Goal: Task Accomplishment & Management: Complete application form

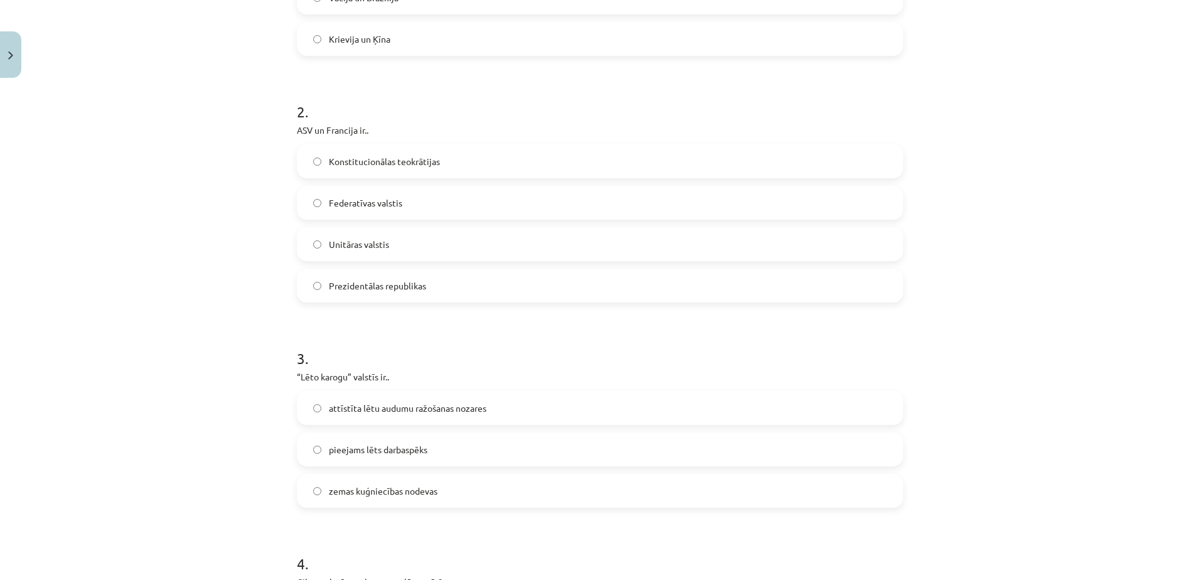
scroll to position [471, 0]
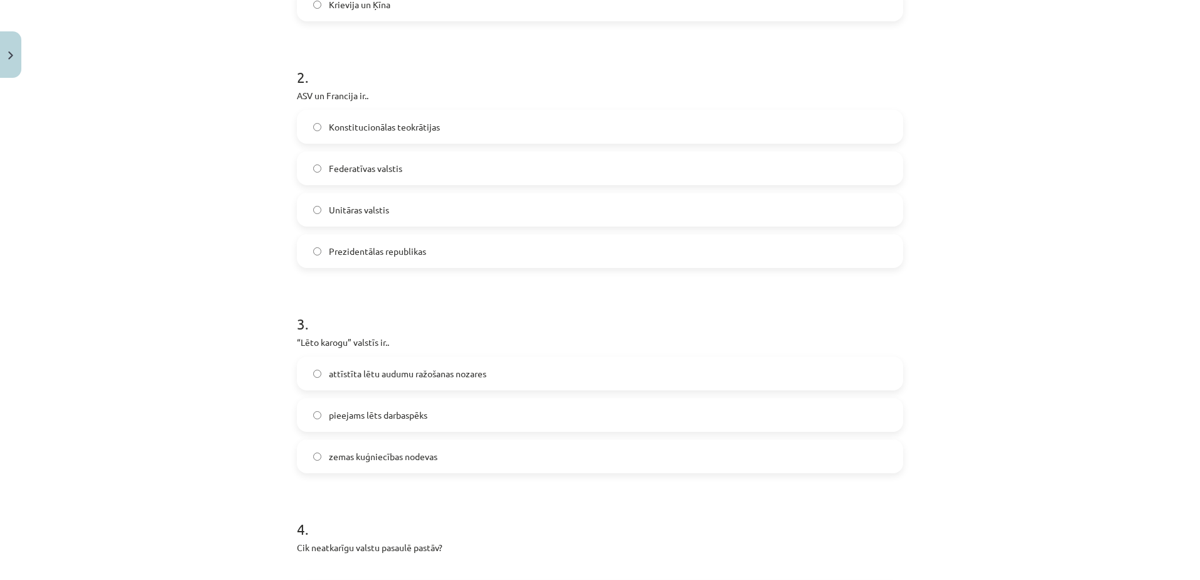
click at [418, 262] on label "Prezidentālas republikas" at bounding box center [600, 250] width 604 height 31
click at [1148, 195] on div "Mācību tēma: Ģeogrāfijas i - 10. klases 1.ieskaites mācību materiāls #6 4. tēma…" at bounding box center [600, 290] width 1200 height 580
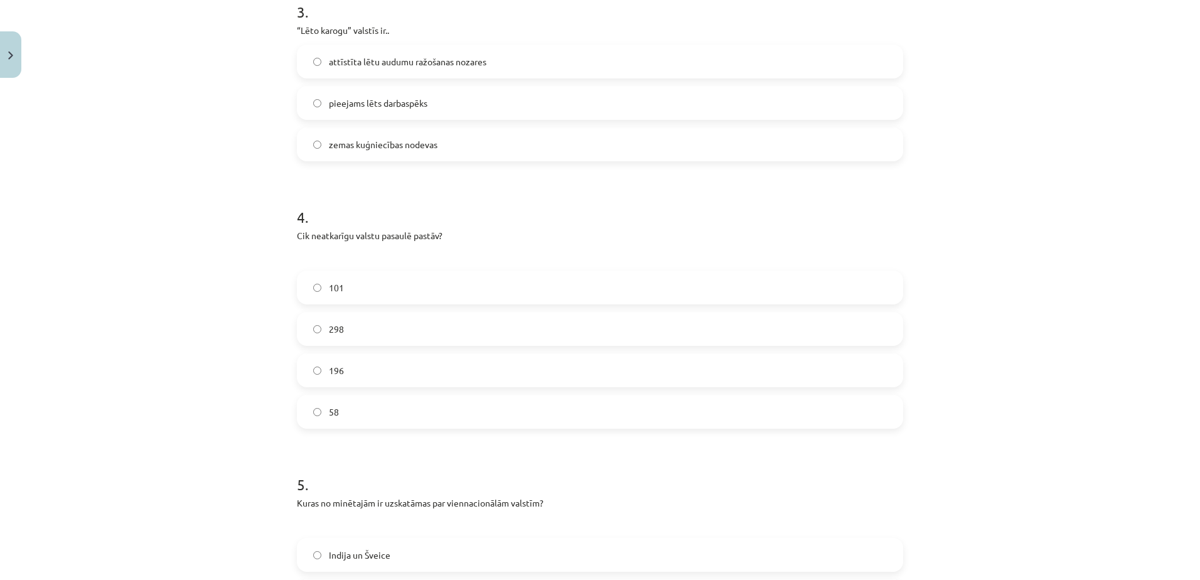
scroll to position [722, 0]
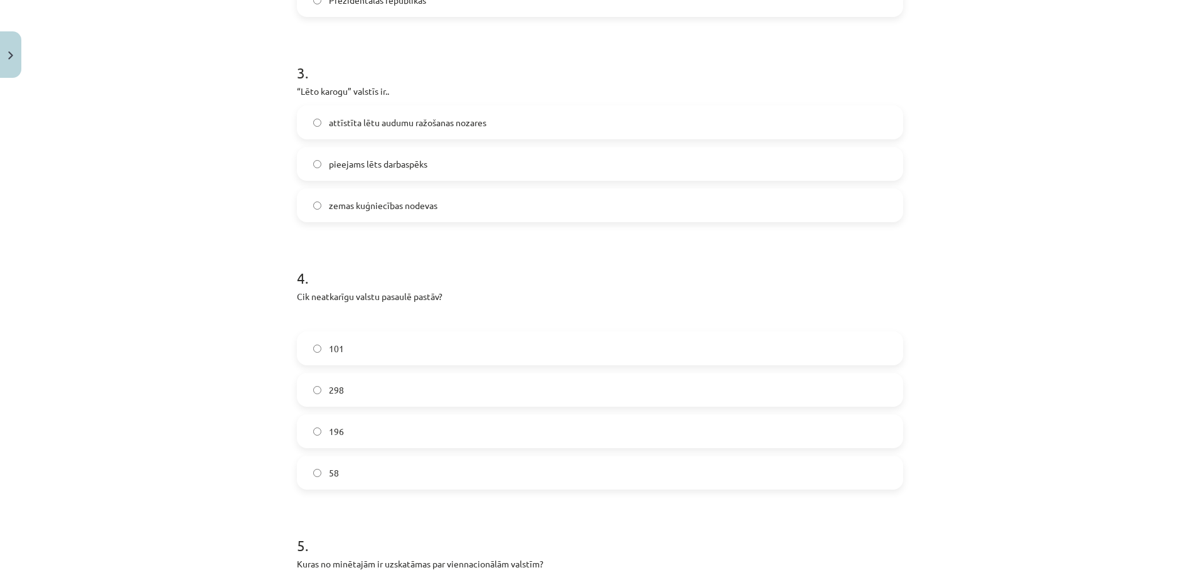
click at [408, 209] on span "zemas kuģniecības nodevas" at bounding box center [383, 205] width 109 height 13
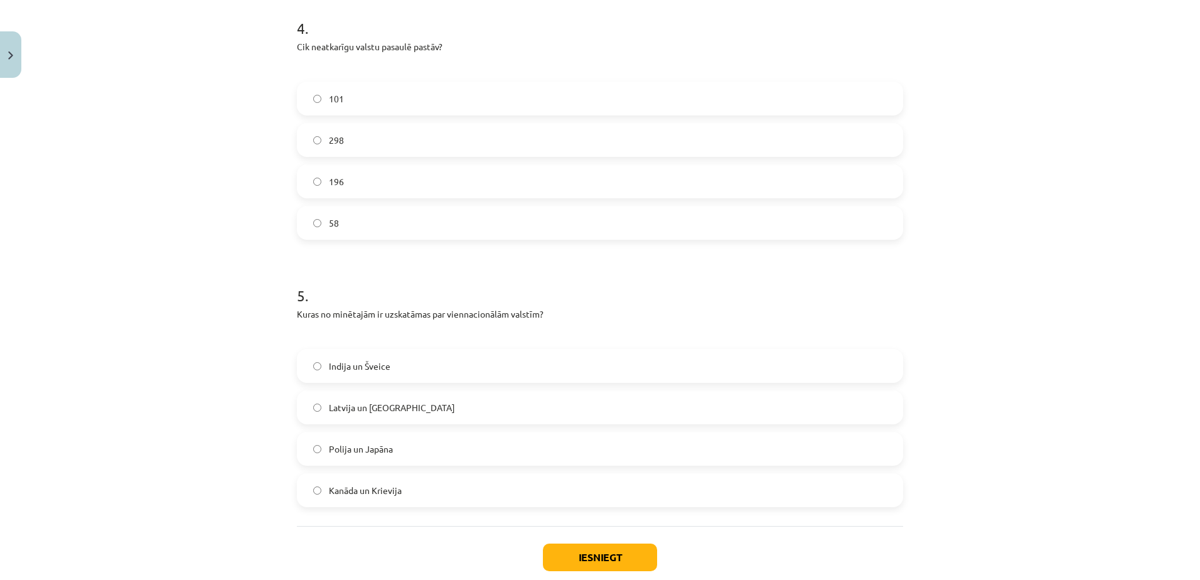
scroll to position [973, 0]
click at [388, 185] on label "196" at bounding box center [600, 179] width 604 height 31
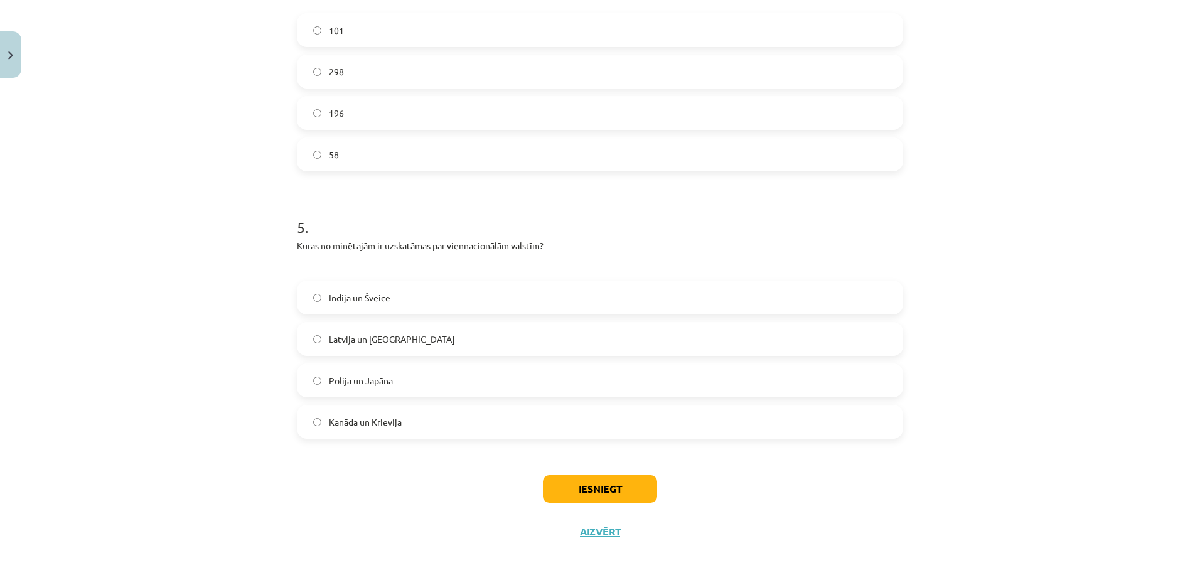
scroll to position [1044, 0]
click at [338, 375] on span "Polija un Japāna" at bounding box center [361, 376] width 64 height 13
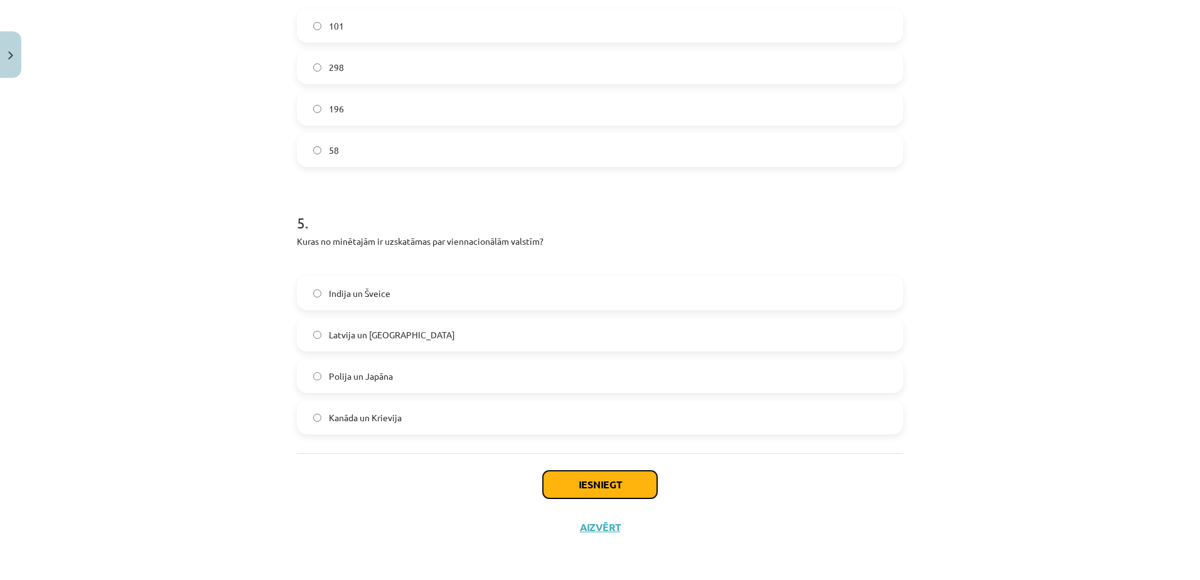
click at [641, 490] on button "Iesniegt" at bounding box center [600, 485] width 114 height 28
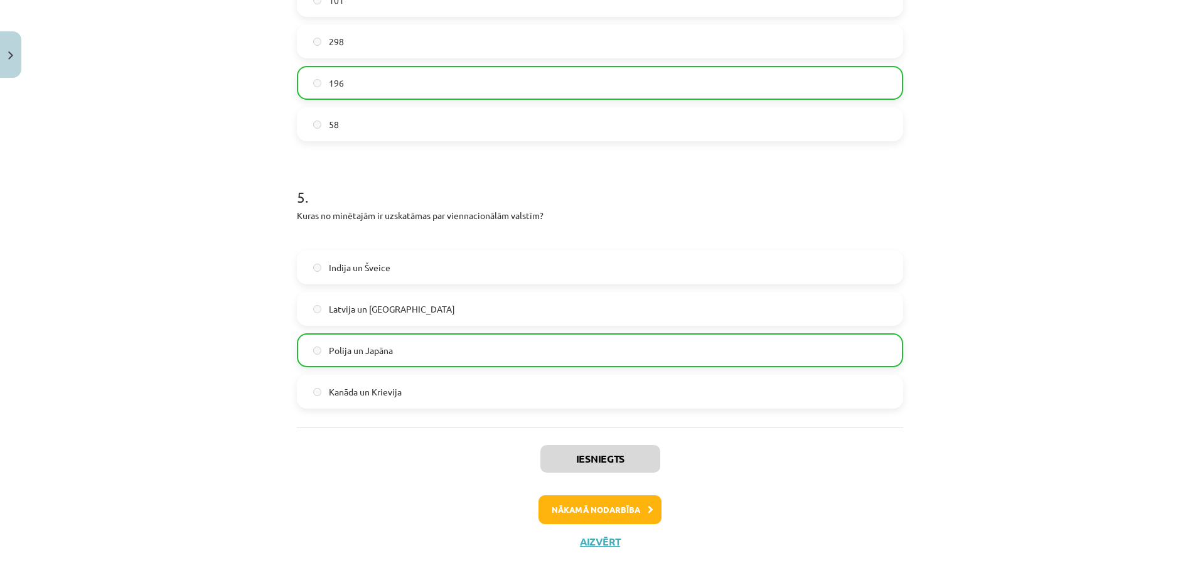
scroll to position [1084, 0]
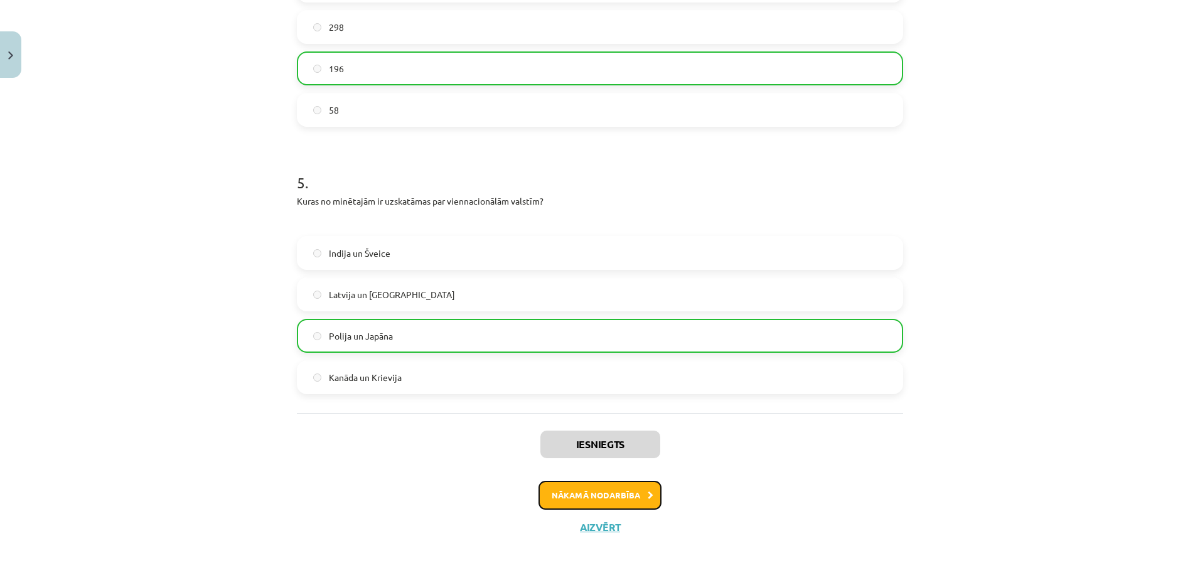
click at [619, 503] on button "Nākamā nodarbība" at bounding box center [599, 495] width 123 height 29
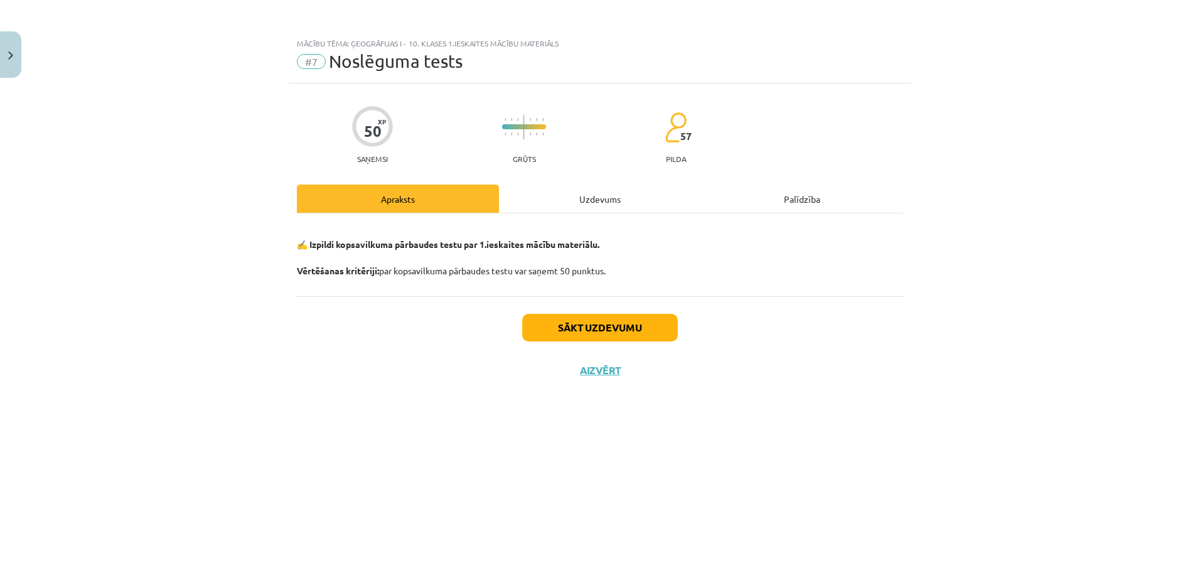
scroll to position [0, 0]
click at [644, 328] on button "Sākt uzdevumu" at bounding box center [600, 328] width 156 height 28
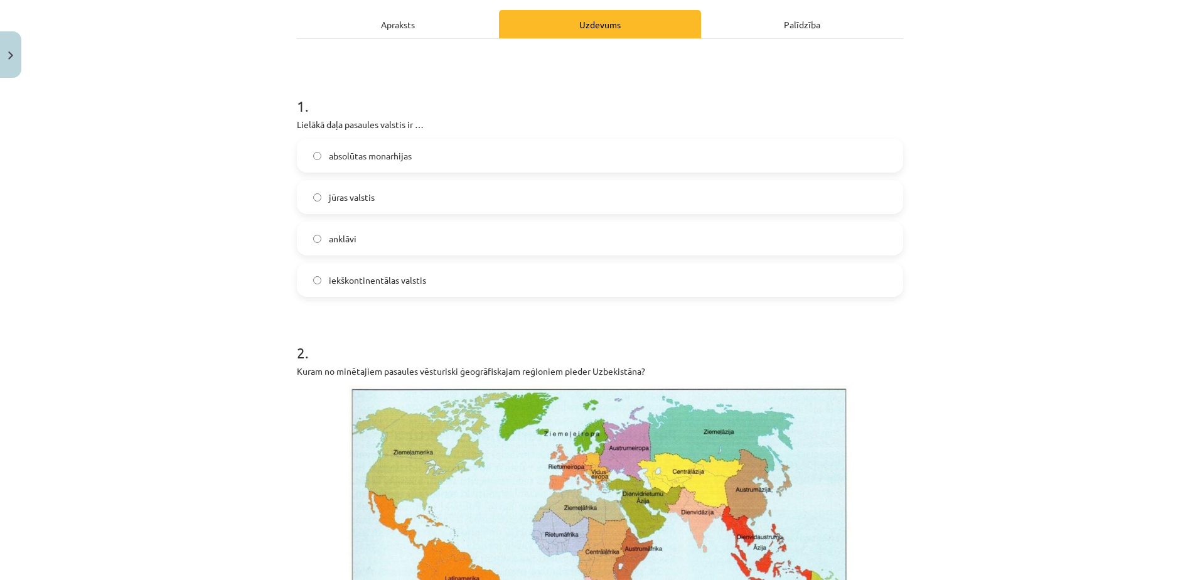
scroll to position [188, 0]
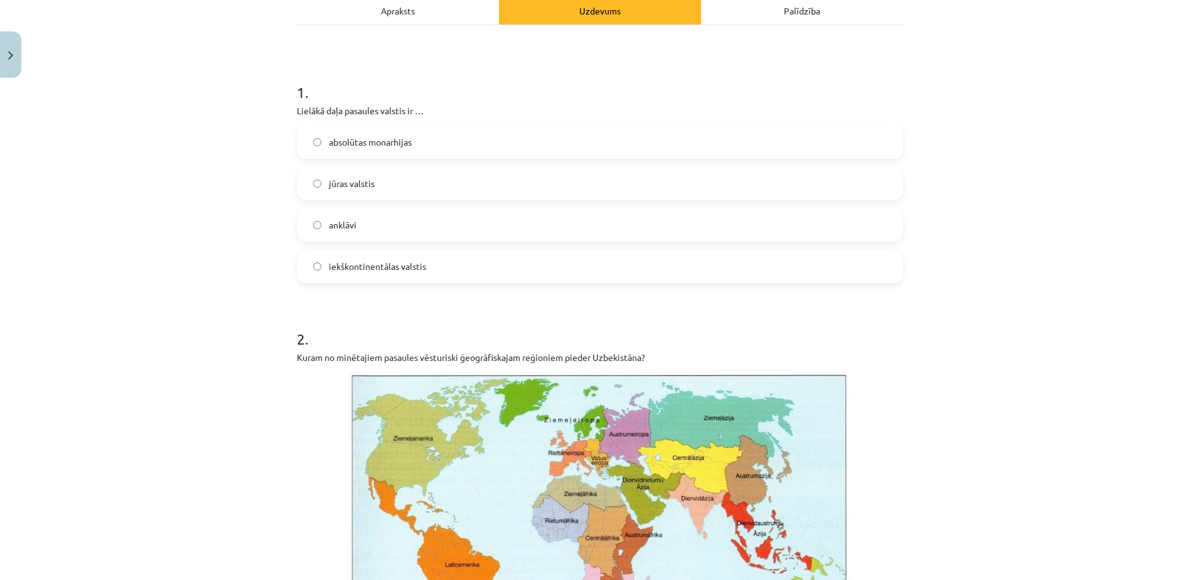
click at [414, 276] on label "iekškontinentālas valstis" at bounding box center [600, 265] width 604 height 31
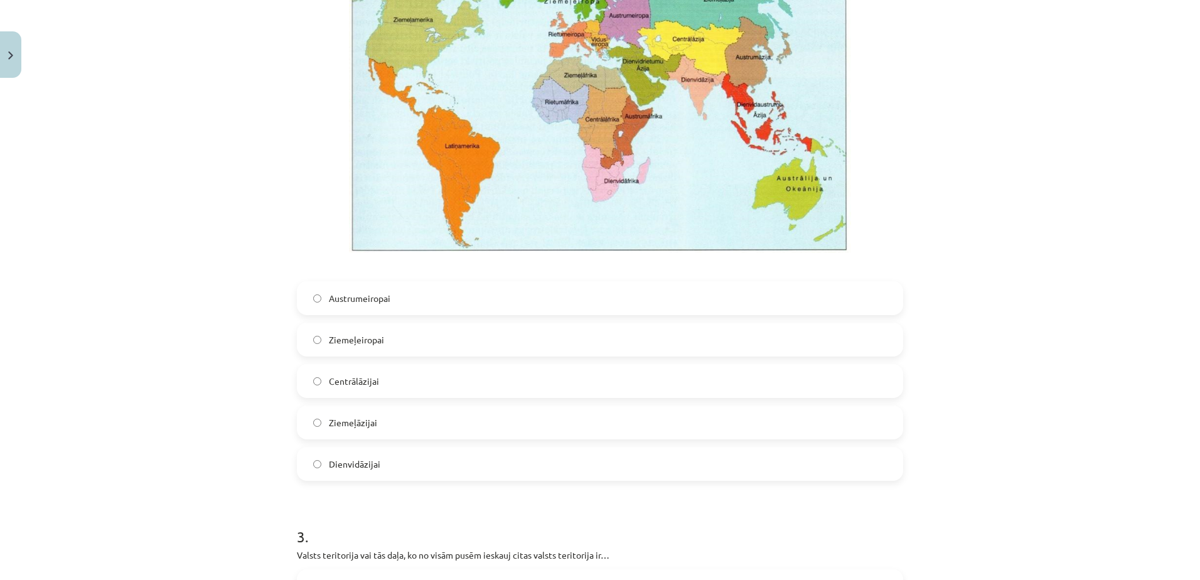
scroll to position [502, 0]
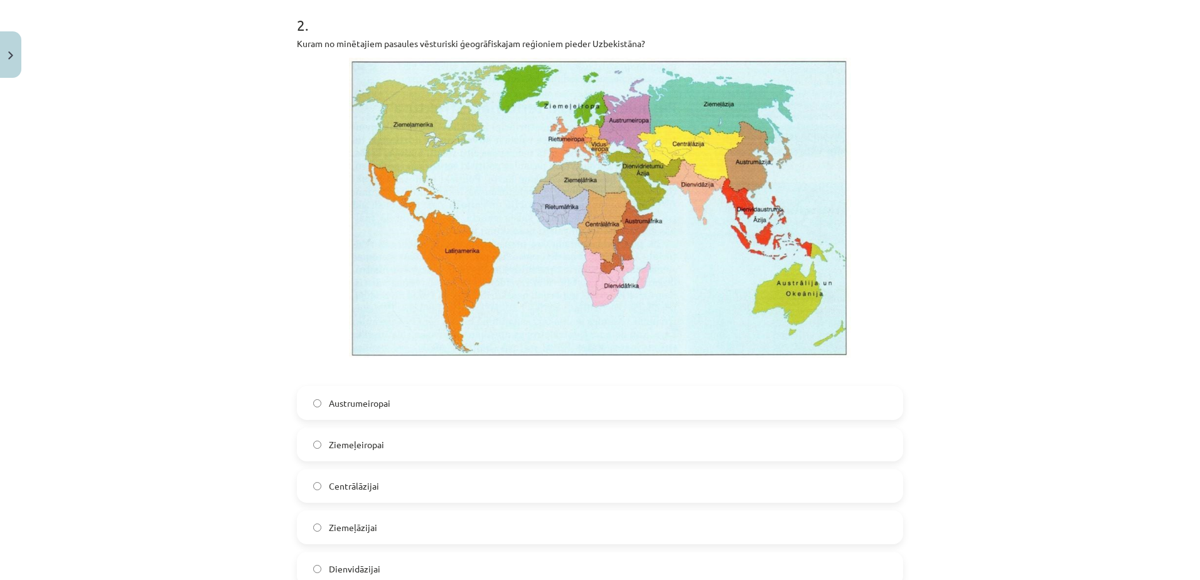
click at [438, 483] on label "Centrālāzijai" at bounding box center [600, 485] width 604 height 31
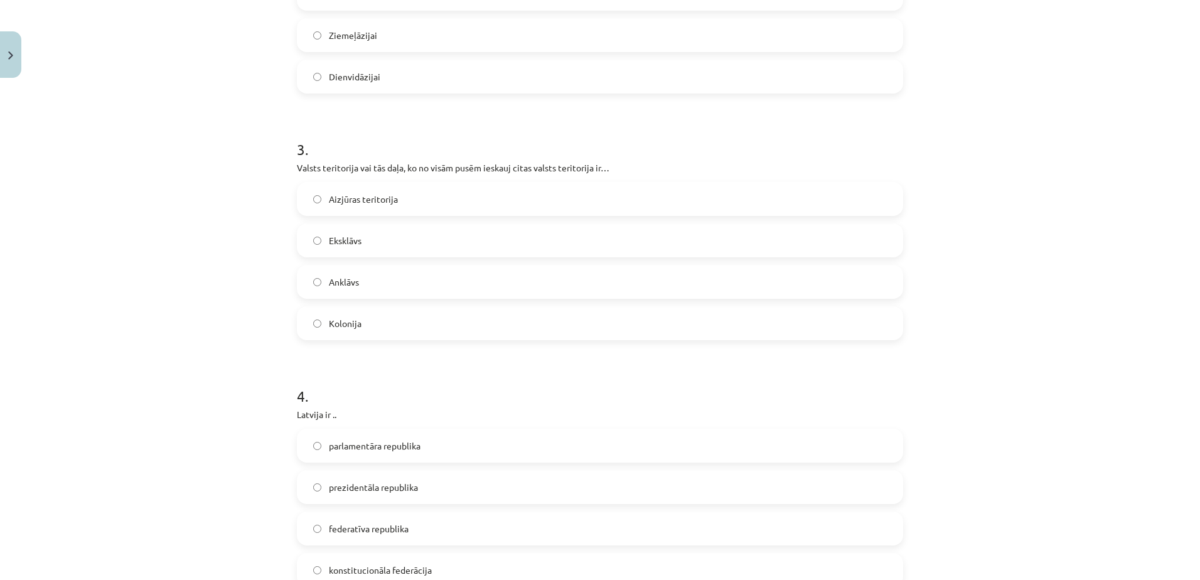
scroll to position [1067, 0]
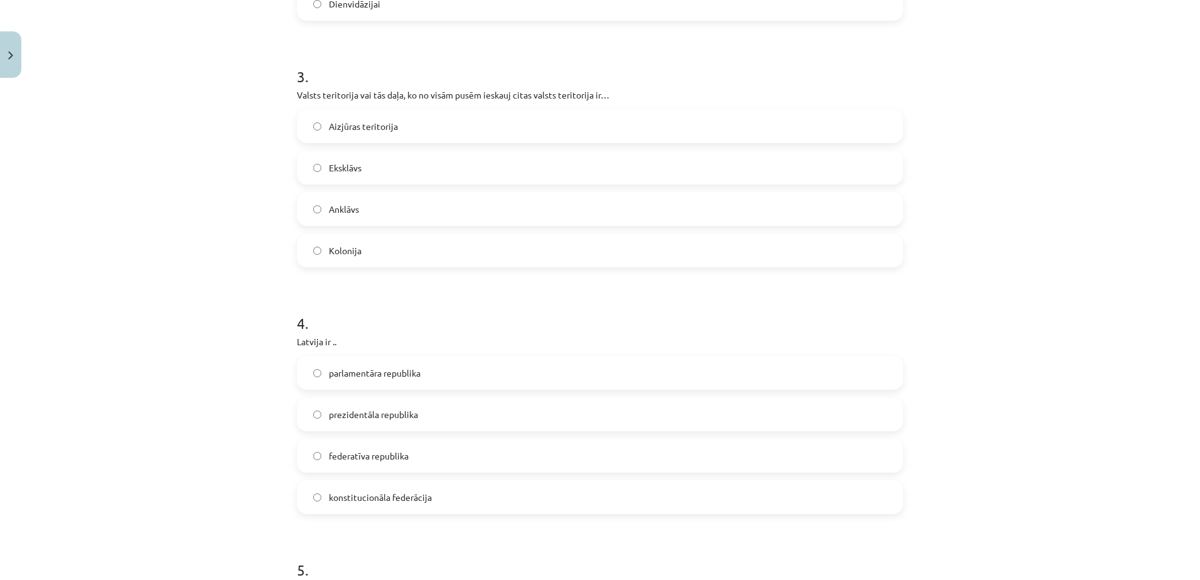
click at [465, 211] on label "Anklāvs" at bounding box center [600, 208] width 604 height 31
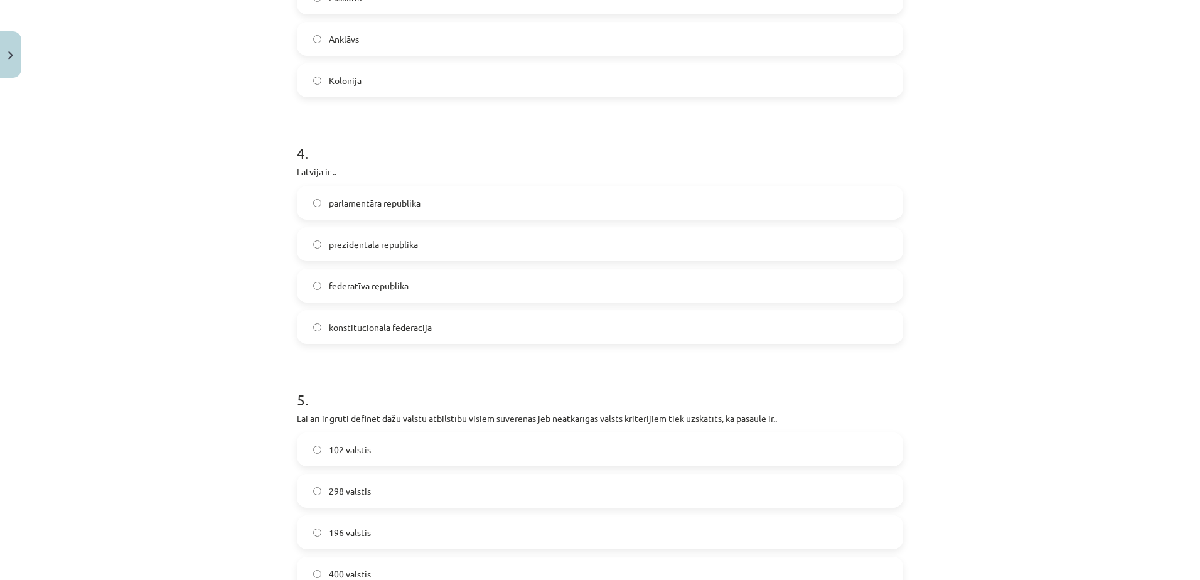
scroll to position [1255, 0]
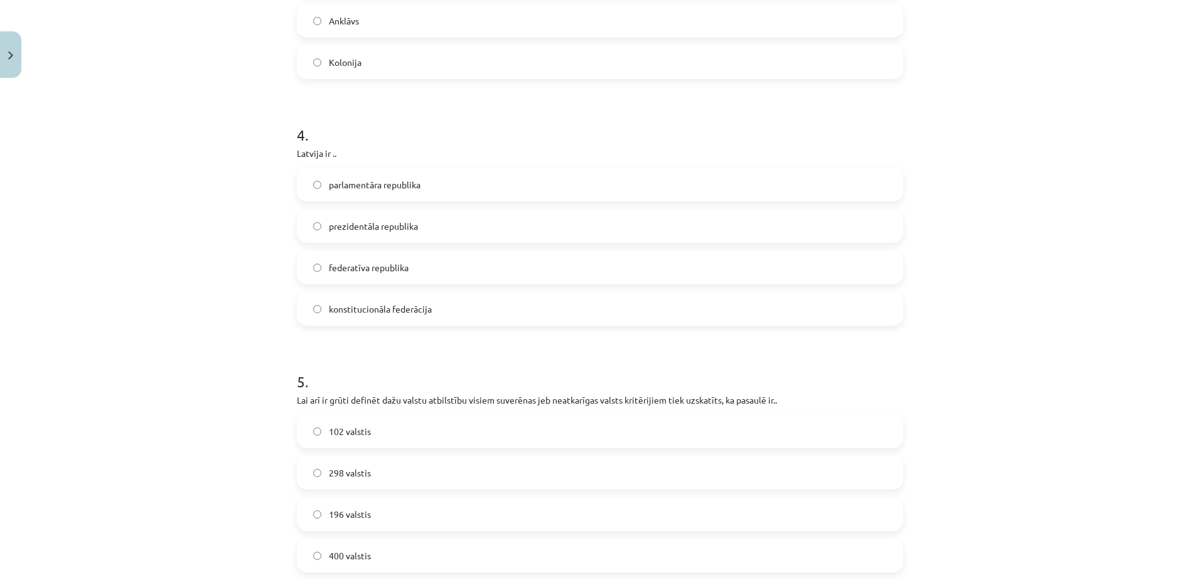
click at [456, 179] on label "parlamentāra republika" at bounding box center [600, 184] width 604 height 31
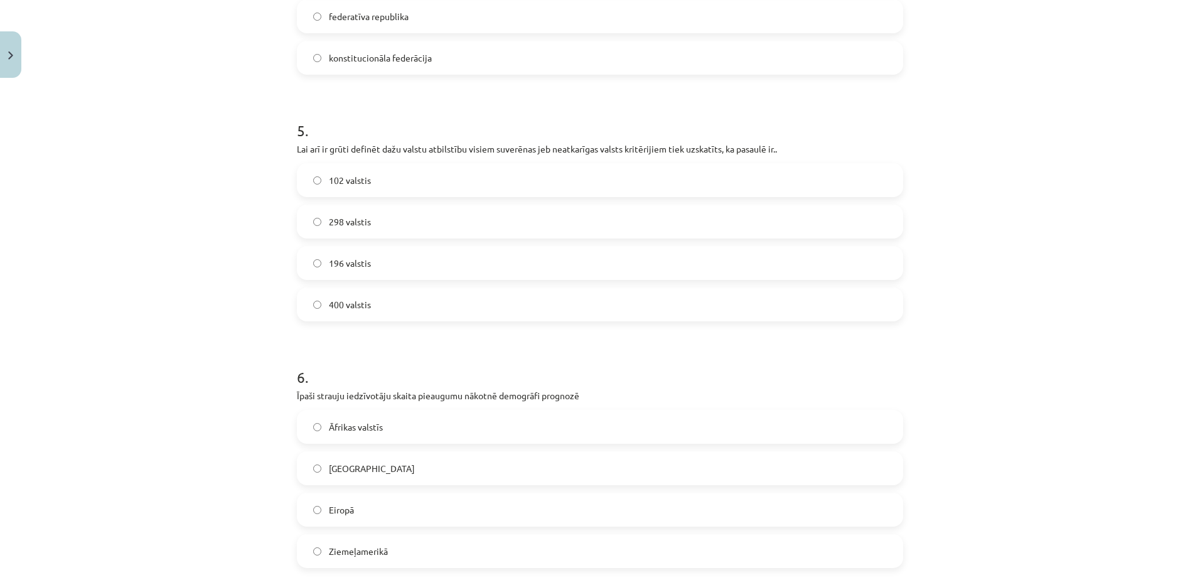
scroll to position [1569, 0]
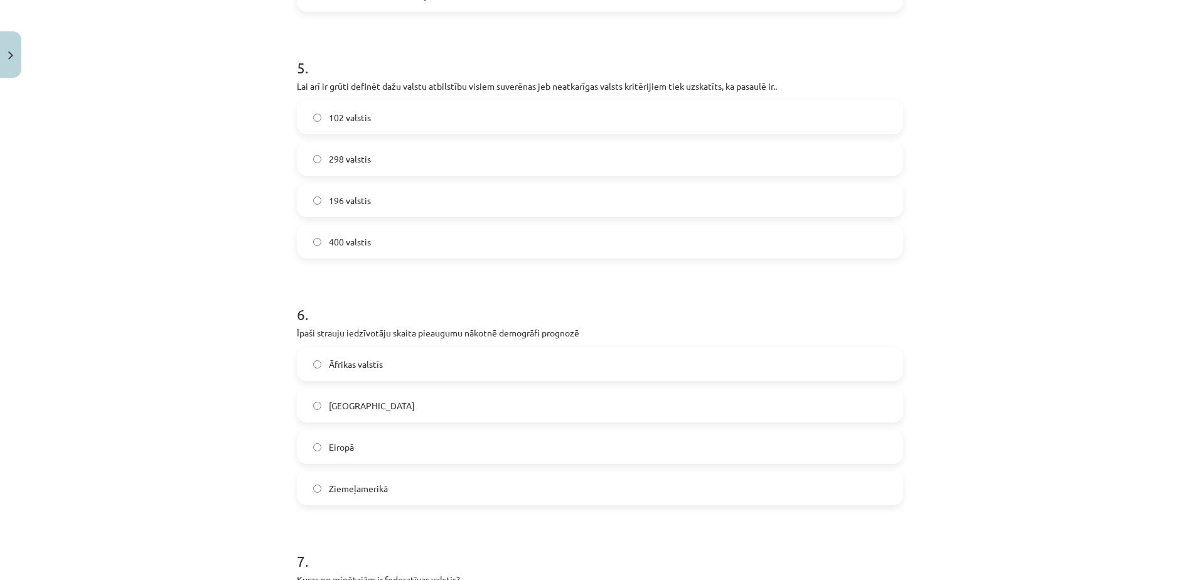
click at [405, 210] on label "196 valstis" at bounding box center [600, 200] width 604 height 31
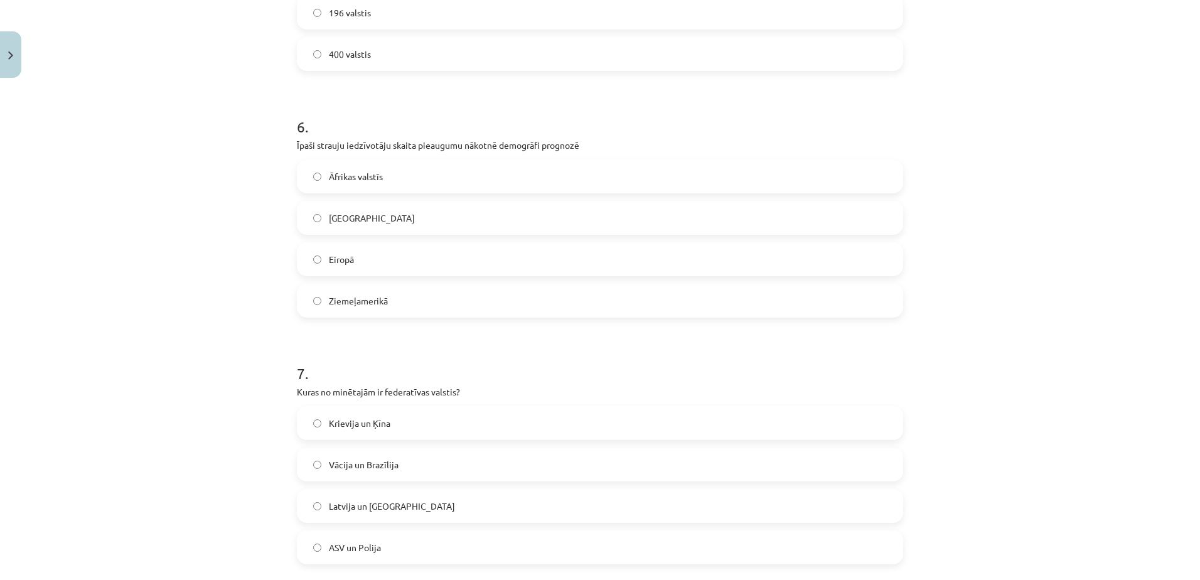
scroll to position [1757, 0]
click at [445, 175] on label "Āfrikas valstīs" at bounding box center [600, 175] width 604 height 31
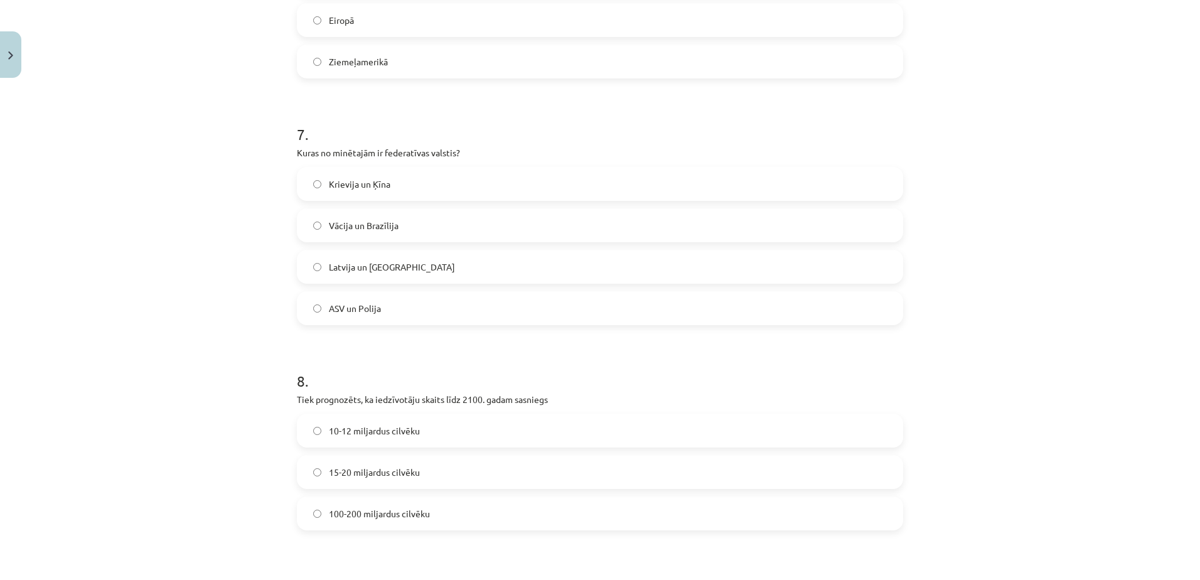
scroll to position [2008, 0]
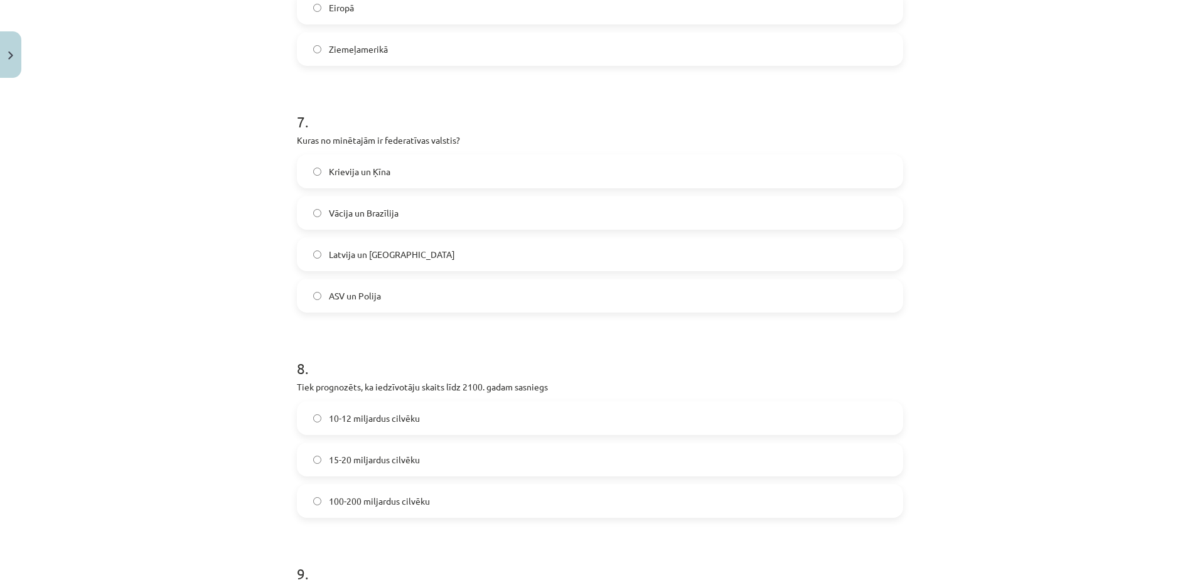
click at [412, 214] on label "Vācija un Brazīlija" at bounding box center [600, 212] width 604 height 31
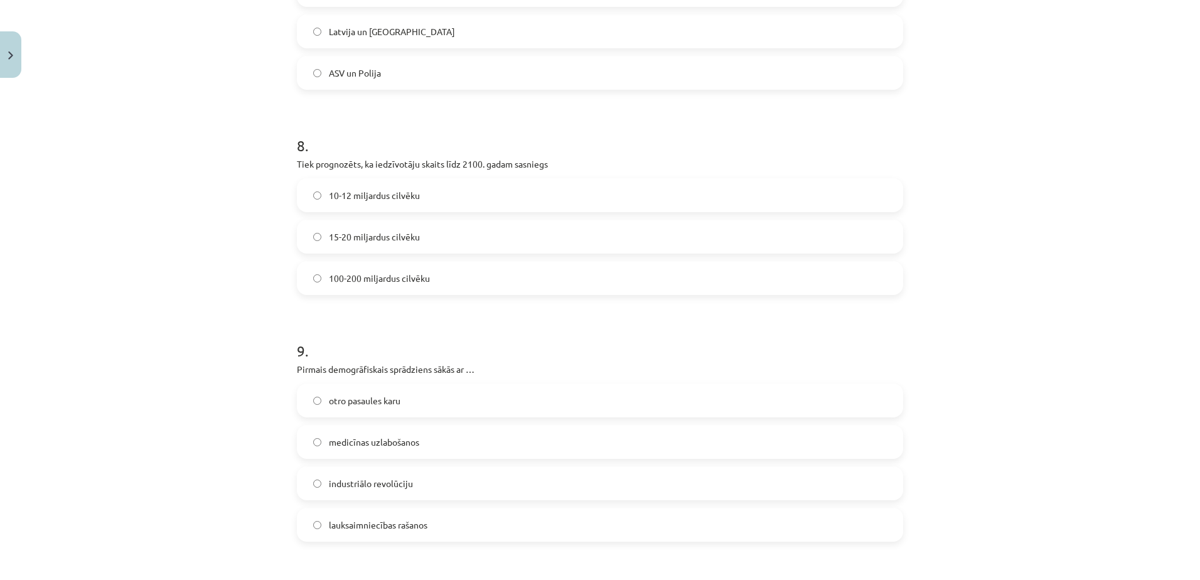
scroll to position [2259, 0]
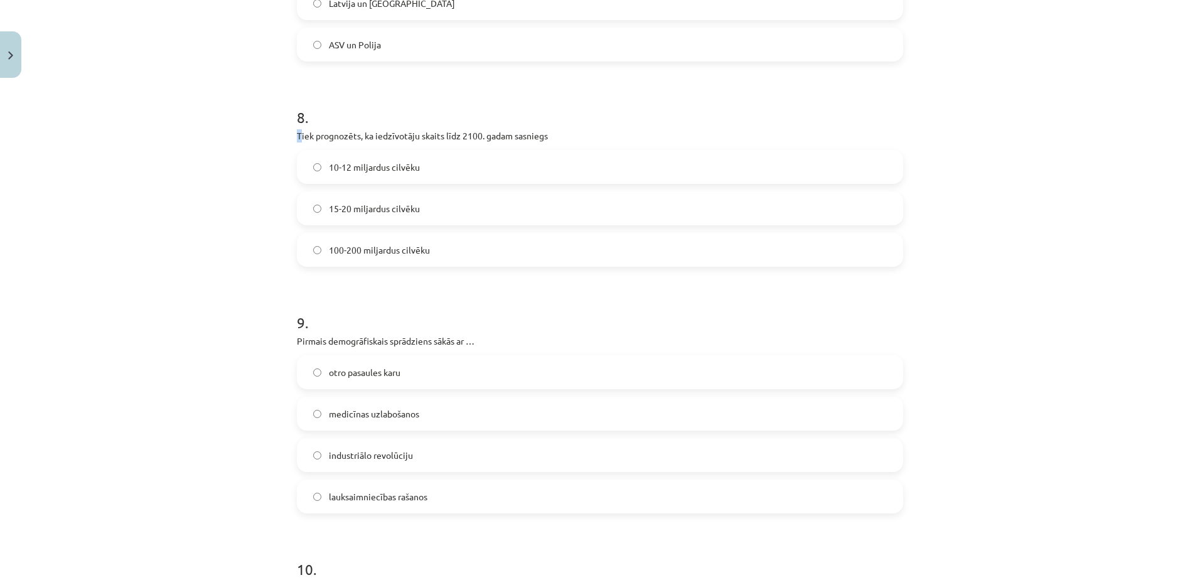
click at [297, 135] on p "Tiek prognozēts, ka iedzīvotāju skaits līdz 2100. gadam sasniegs" at bounding box center [600, 135] width 606 height 13
click at [241, 139] on div "Mācību tēma: Ģeogrāfijas i - 10. klases 1.ieskaites mācību materiāls #7 Noslēgu…" at bounding box center [600, 290] width 1200 height 580
drag, startPoint x: 302, startPoint y: 138, endPoint x: 552, endPoint y: 130, distance: 249.9
click at [552, 130] on div "Mācību tēma: Ģeogrāfijas i - 10. klases 1.ieskaites mācību materiāls #7 Noslēgu…" at bounding box center [600, 290] width 1200 height 580
copy p "Tiek prognozēts, ka iedzīvotāju skaits līdz 2100. gadam sasniegs"
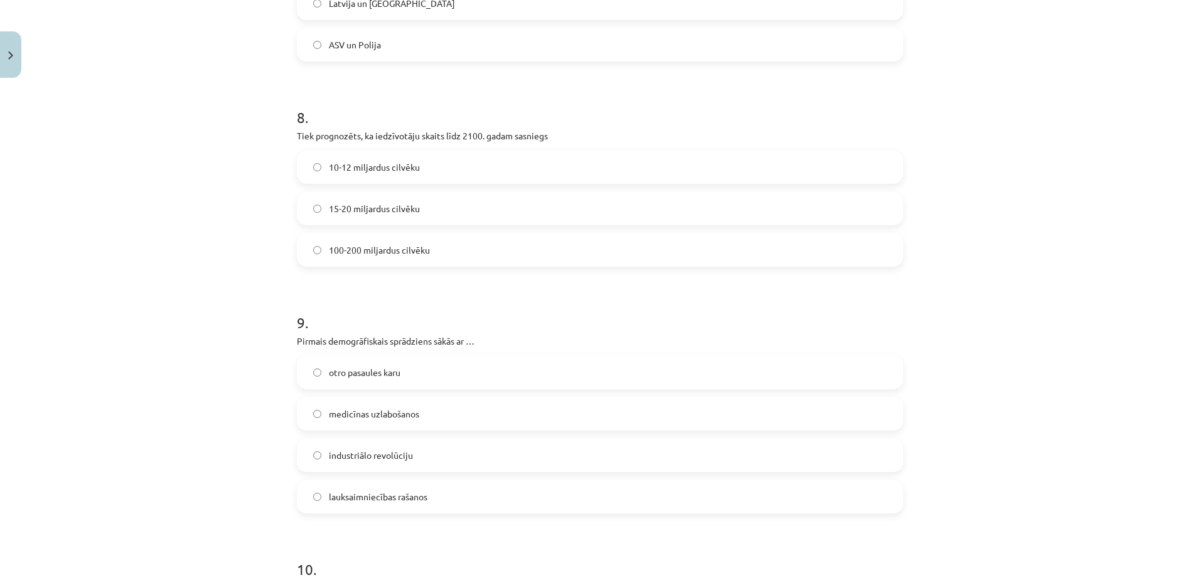
click at [388, 169] on span "10-12 miljardus cilvēku" at bounding box center [374, 167] width 91 height 13
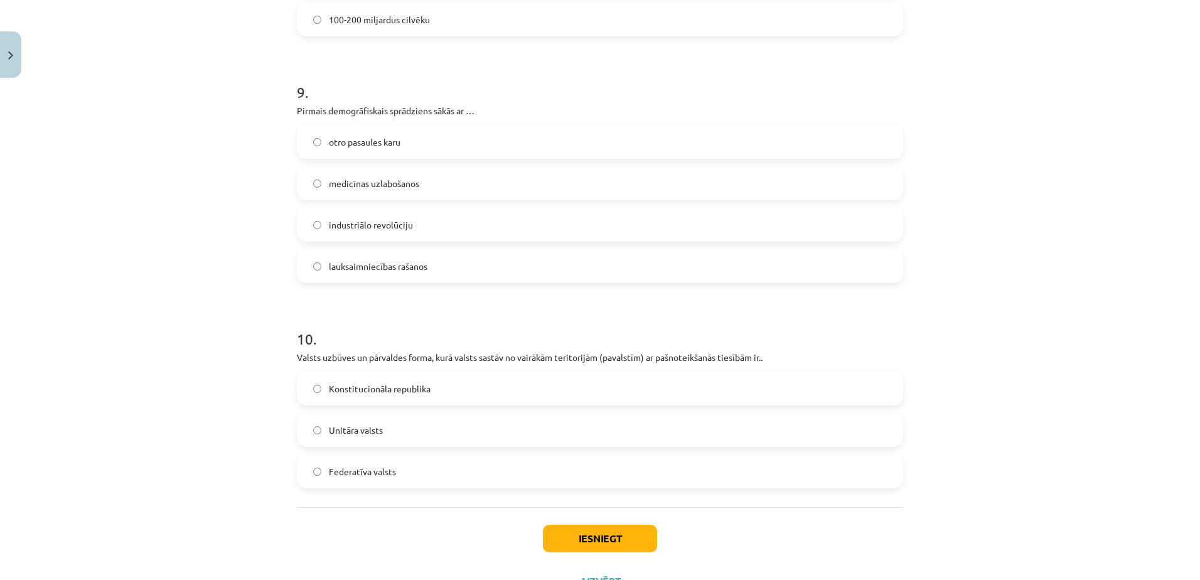
scroll to position [2510, 0]
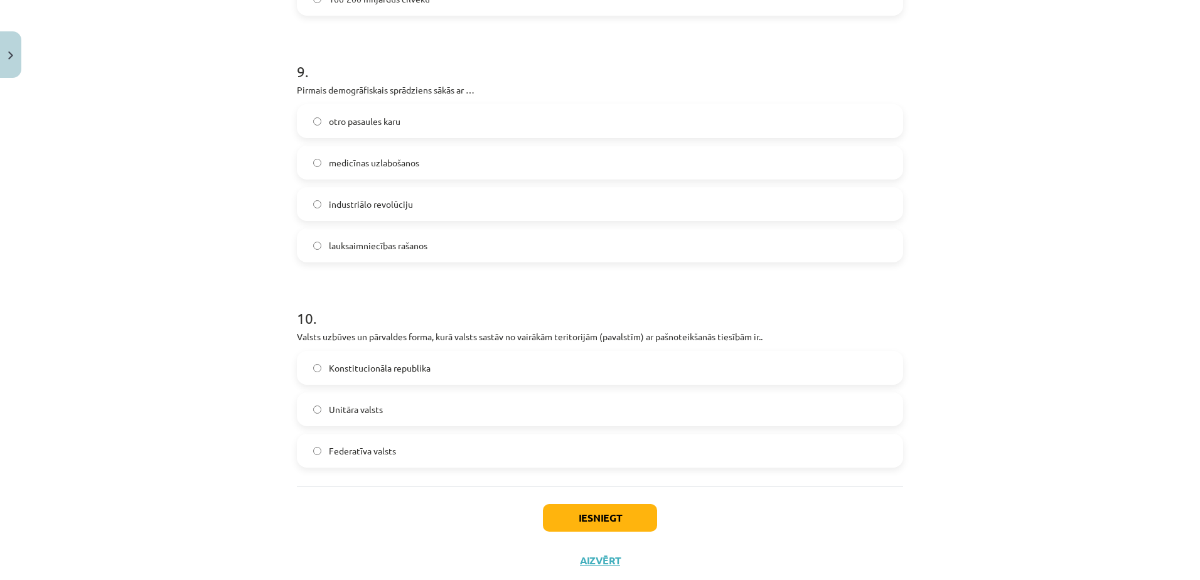
click at [347, 206] on span "industriālo revolūciju" at bounding box center [371, 204] width 84 height 13
click at [355, 246] on span "lauksaimniecības rašanos" at bounding box center [378, 245] width 99 height 13
drag, startPoint x: 285, startPoint y: 80, endPoint x: 393, endPoint y: 86, distance: 108.8
drag, startPoint x: 393, startPoint y: 86, endPoint x: 323, endPoint y: 89, distance: 71.0
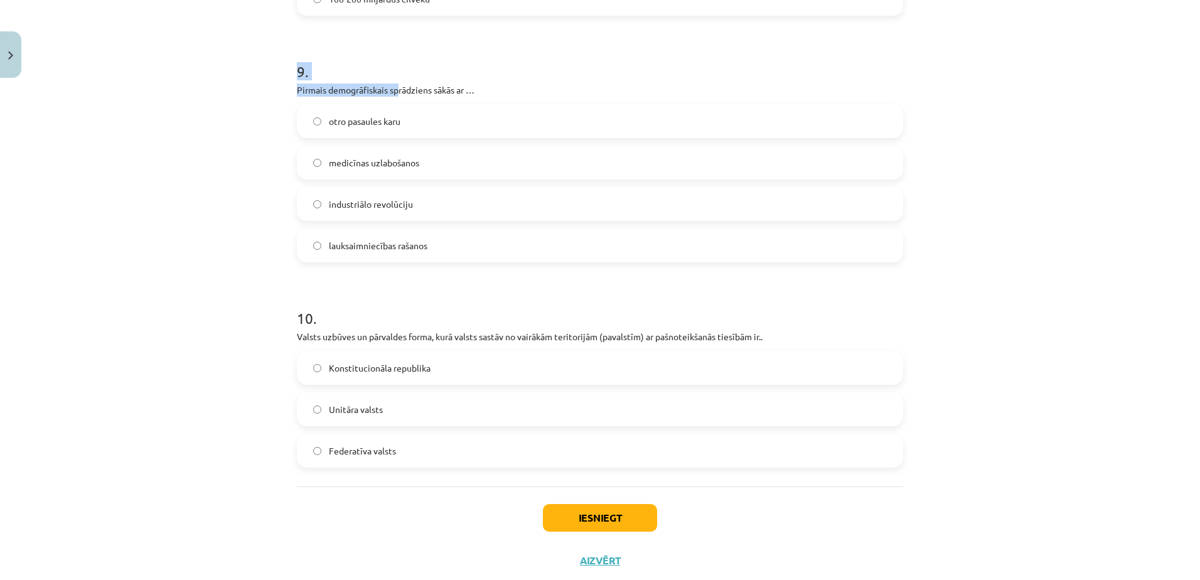
click at [323, 89] on p "Pirmais demogrāfiskais sprādziens sākās ar …" at bounding box center [600, 89] width 606 height 13
drag, startPoint x: 303, startPoint y: 91, endPoint x: 496, endPoint y: 96, distance: 192.7
copy p "Pirmais demogrāfiskais sprādziens sākās ar …"
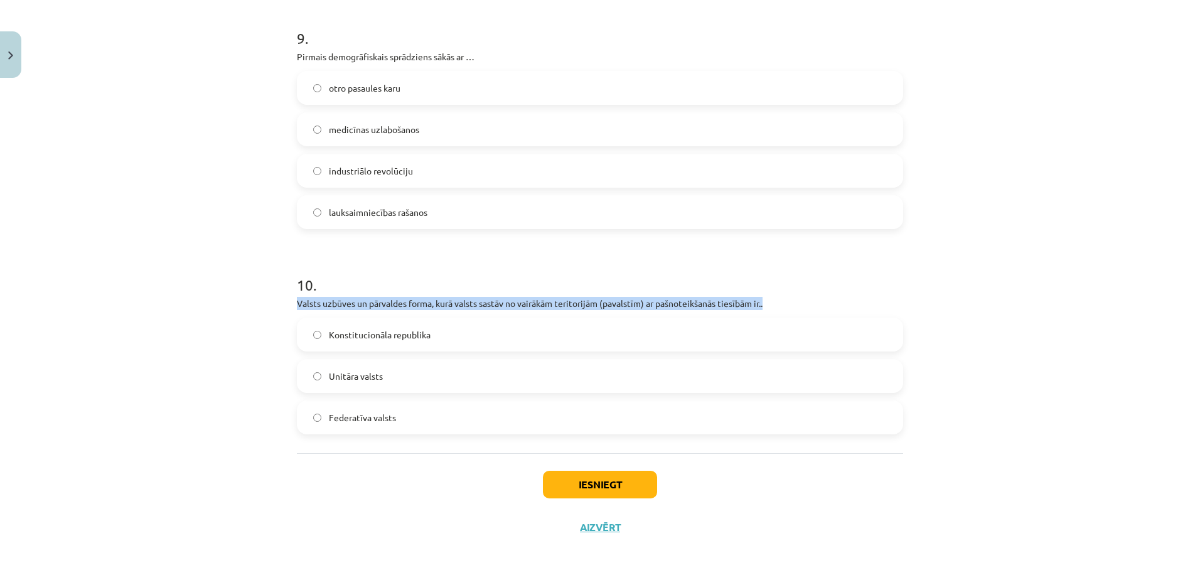
drag, startPoint x: 319, startPoint y: 303, endPoint x: 776, endPoint y: 309, distance: 456.9
copy p "Valsts uzbūves un pārvaldes forma, kurā valsts sastāv no vairākām teritorijām (…"
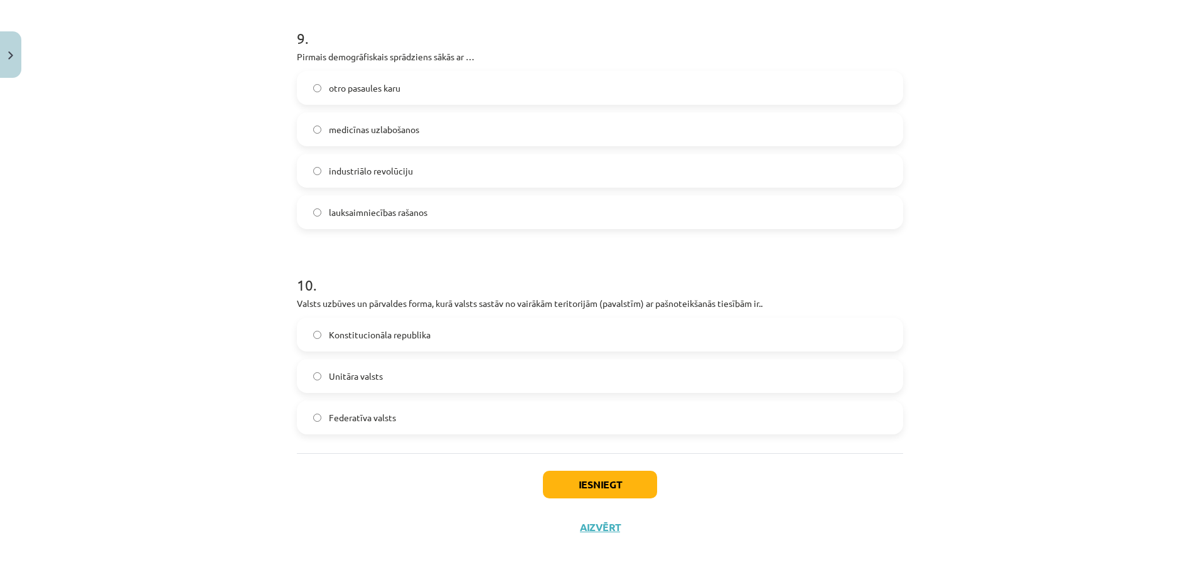
click at [1063, 333] on div "Mācību tēma: Ģeogrāfijas i - 10. klases 1.ieskaites mācību materiāls #7 Noslēgu…" at bounding box center [600, 290] width 1200 height 580
click at [375, 427] on label "Federatīva valsts" at bounding box center [600, 417] width 604 height 31
click at [639, 484] on button "Iesniegt" at bounding box center [600, 485] width 114 height 28
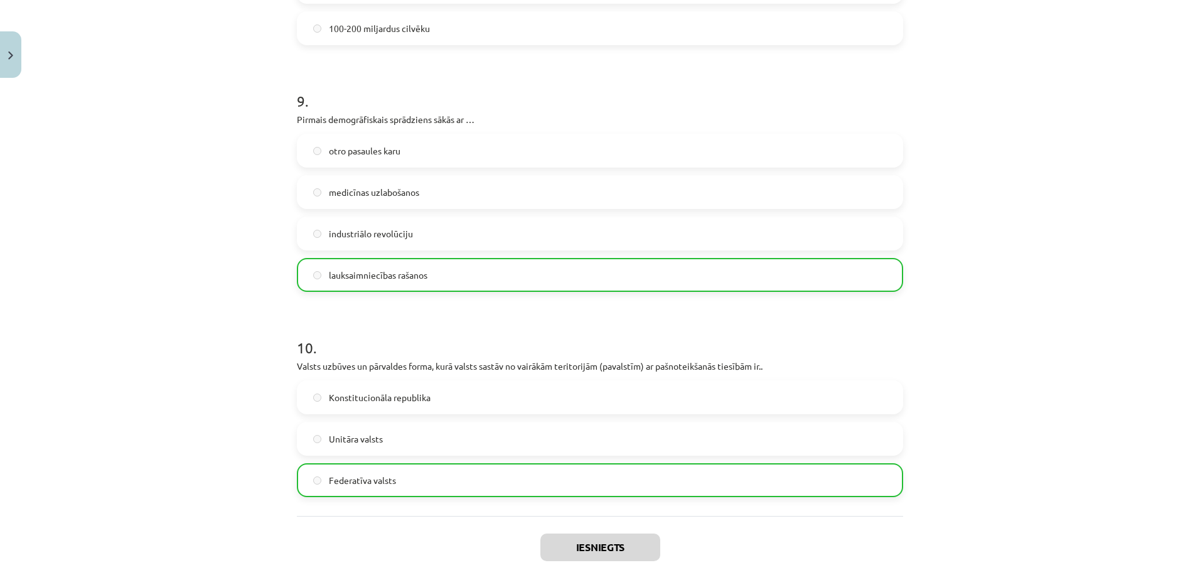
scroll to position [2584, 0]
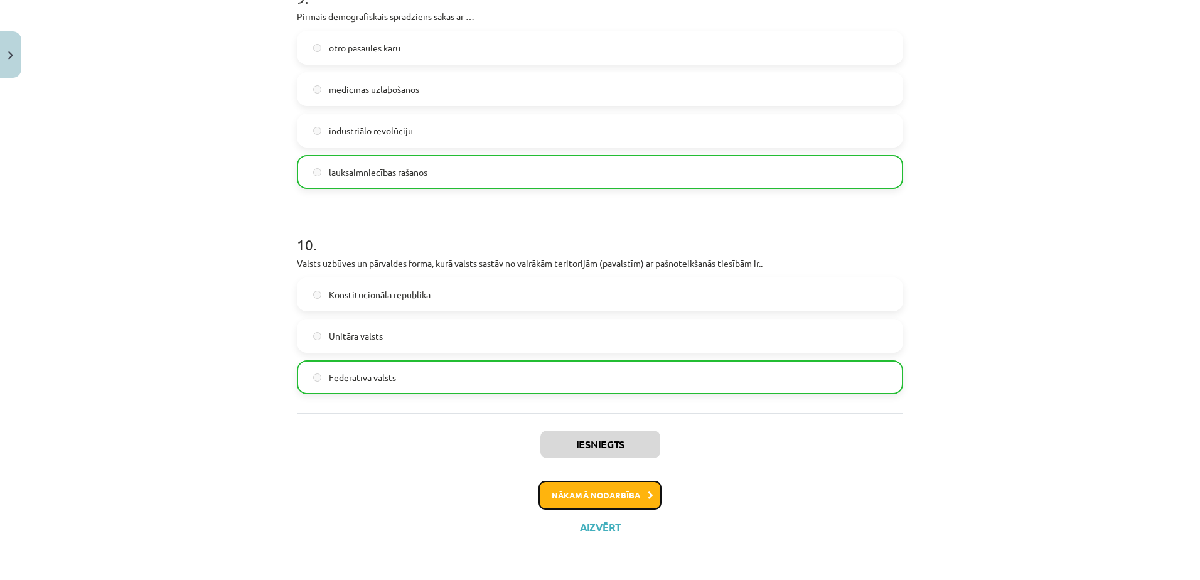
click at [621, 488] on button "Nākamā nodarbība" at bounding box center [599, 495] width 123 height 29
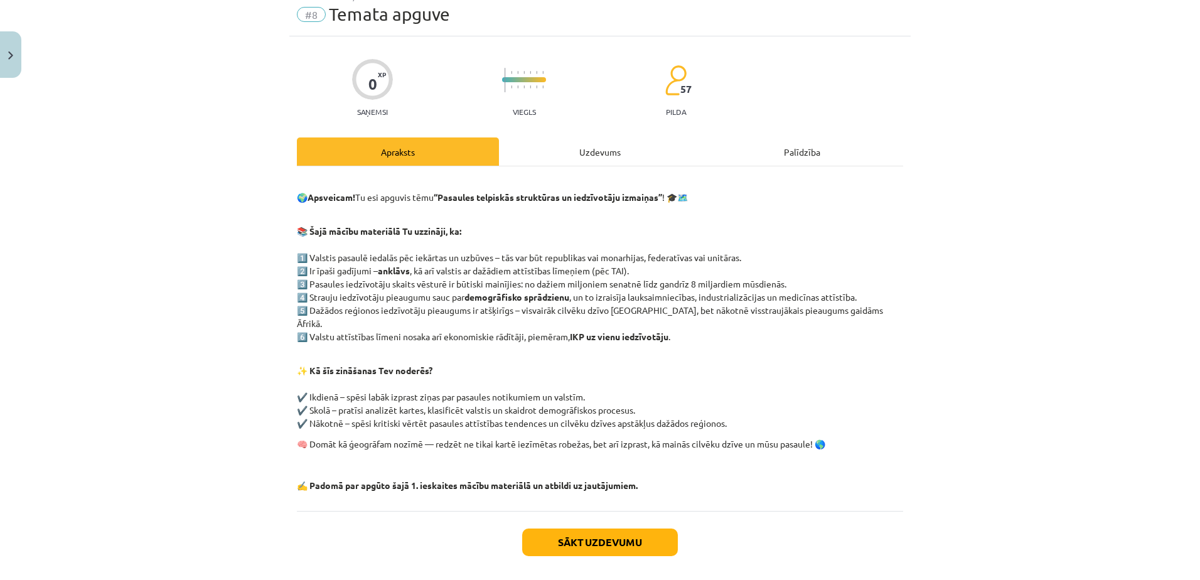
scroll to position [0, 0]
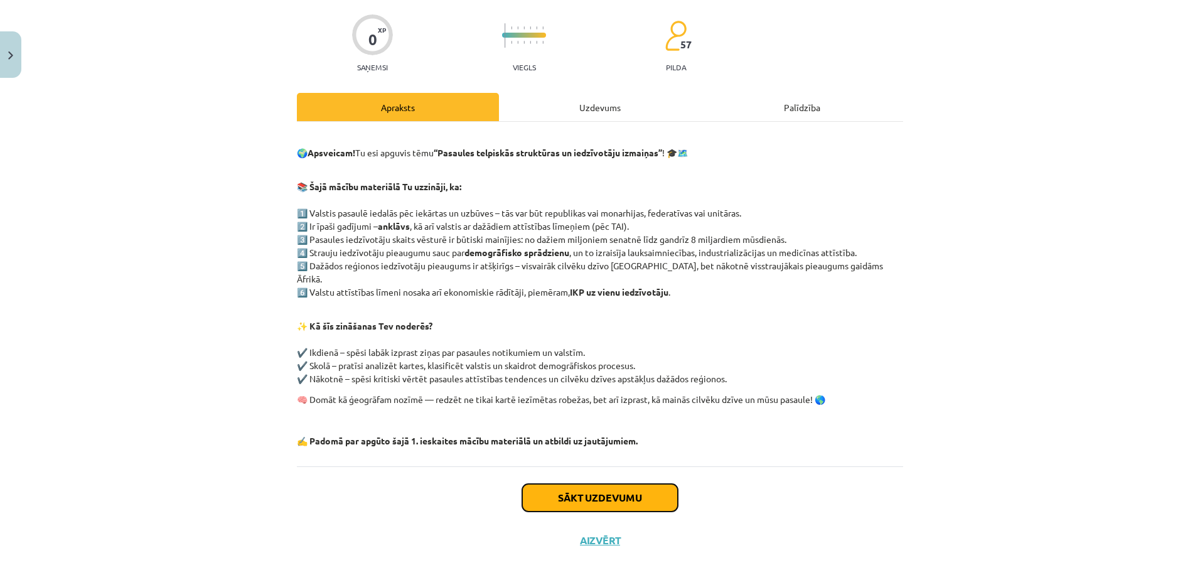
click at [643, 487] on button "Sākt uzdevumu" at bounding box center [600, 498] width 156 height 28
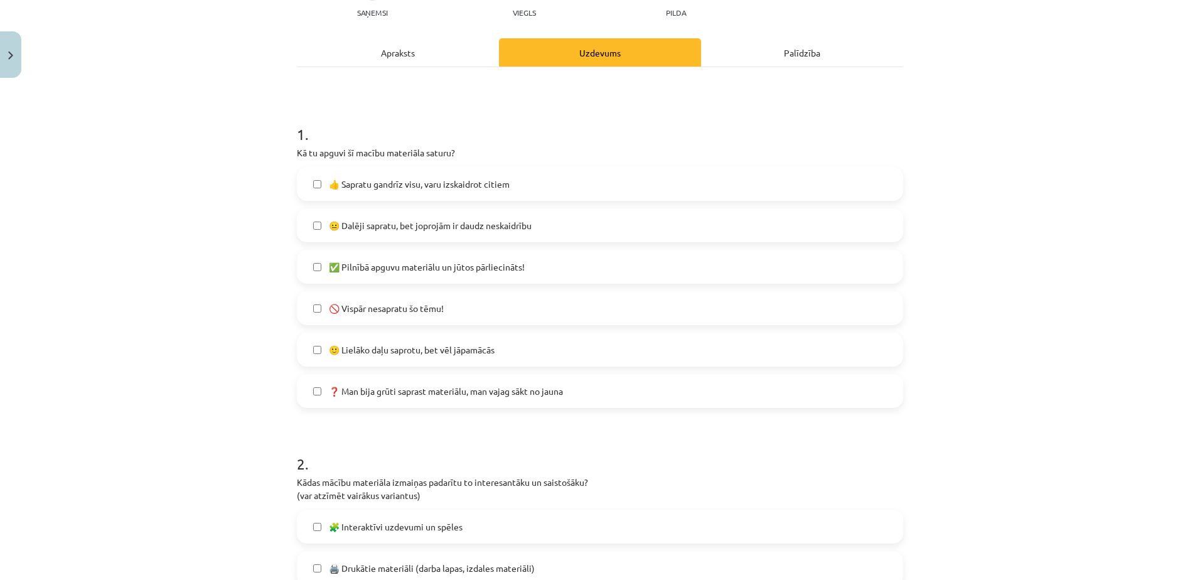
scroll to position [157, 0]
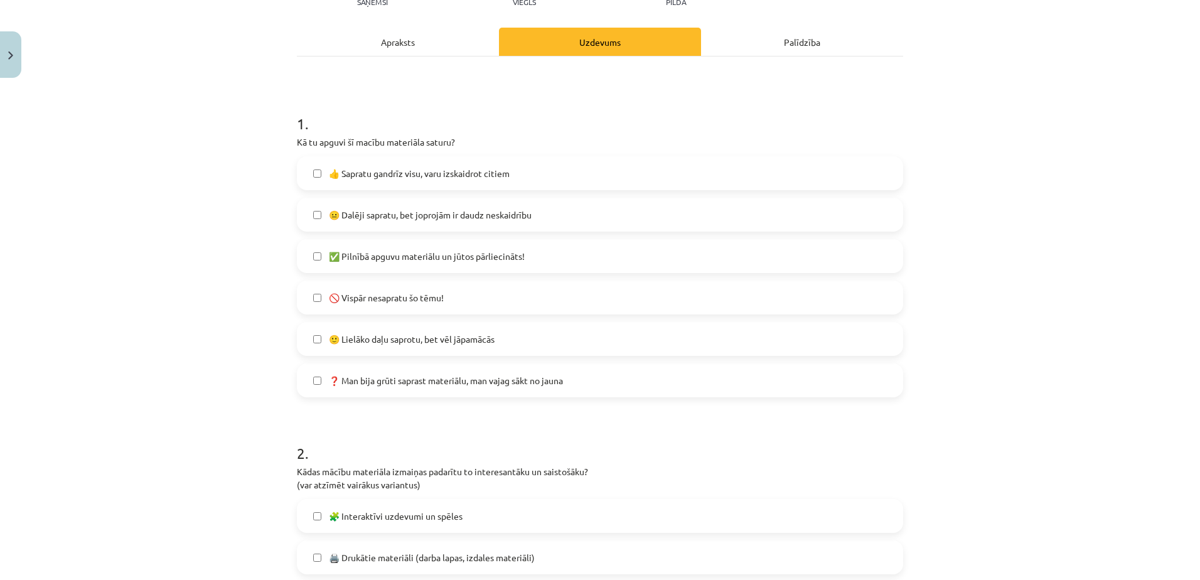
click at [475, 179] on span "👍 Sapratu gandrīz visu, varu izskaidrot citiem" at bounding box center [419, 173] width 181 height 13
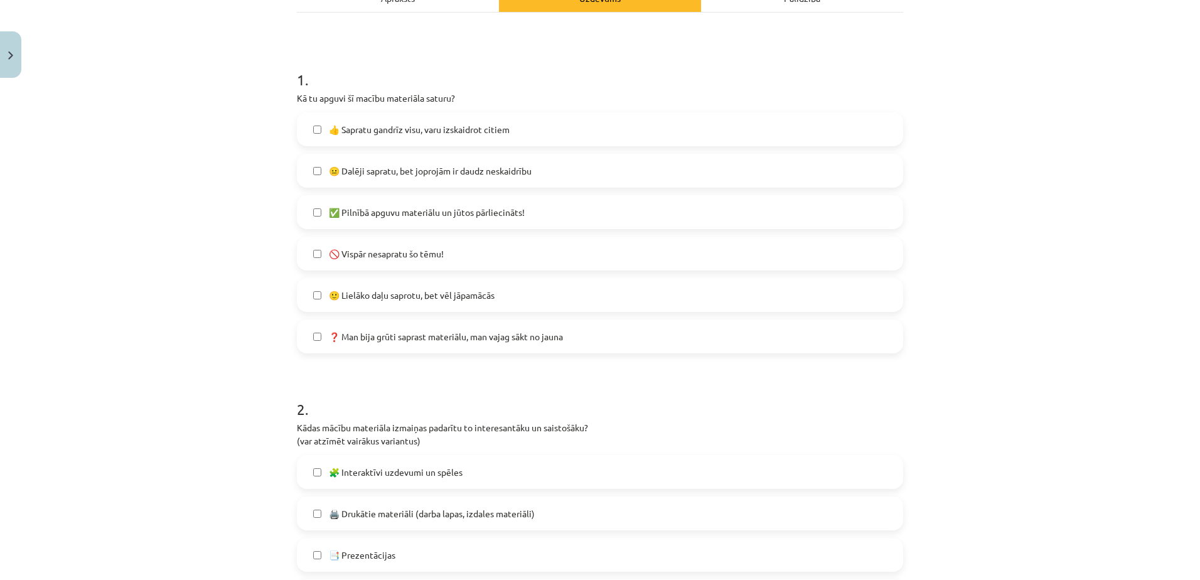
scroll to position [220, 0]
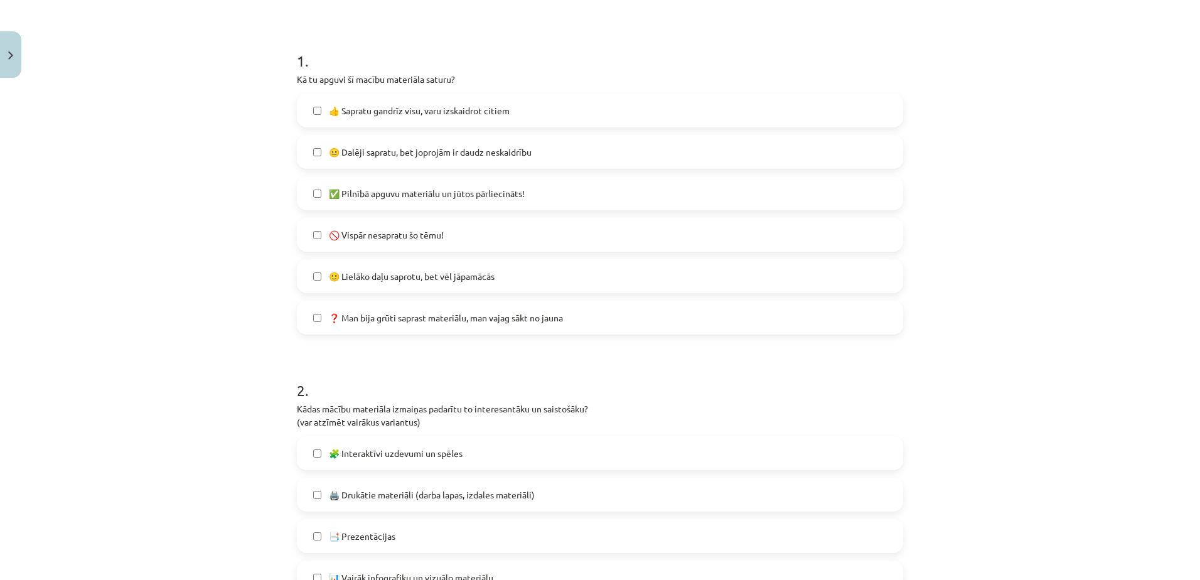
click at [432, 271] on span "🙂 Lielāko daļu saprotu, bet vēl jāpamācās" at bounding box center [412, 276] width 166 height 13
click at [422, 106] on span "👍 Sapratu gandrīz visu, varu izskaidrot citiem" at bounding box center [419, 110] width 181 height 13
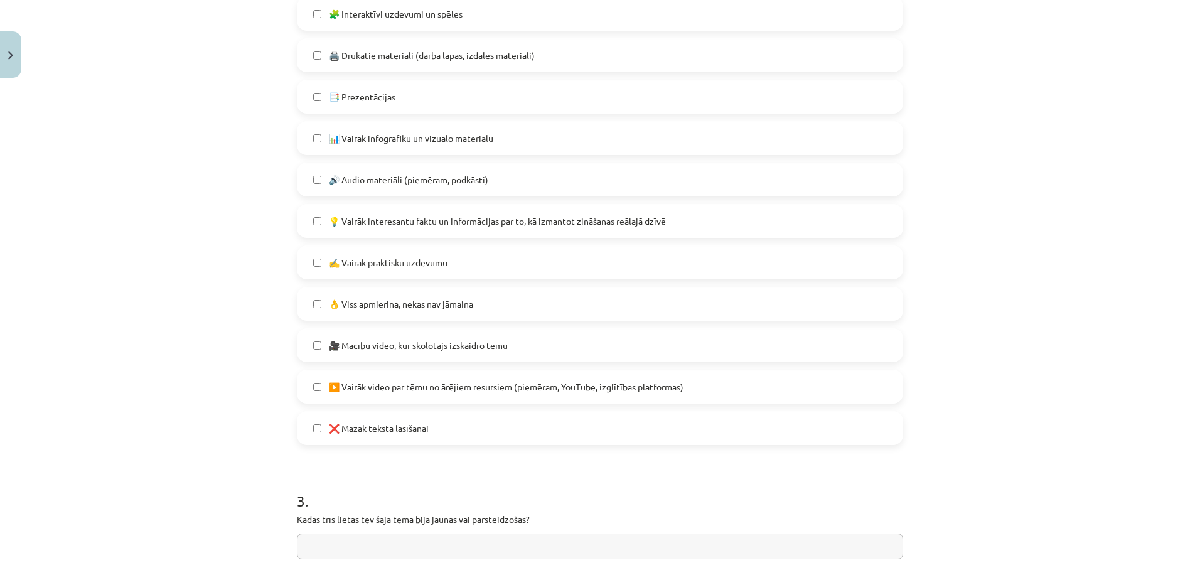
scroll to position [596, 0]
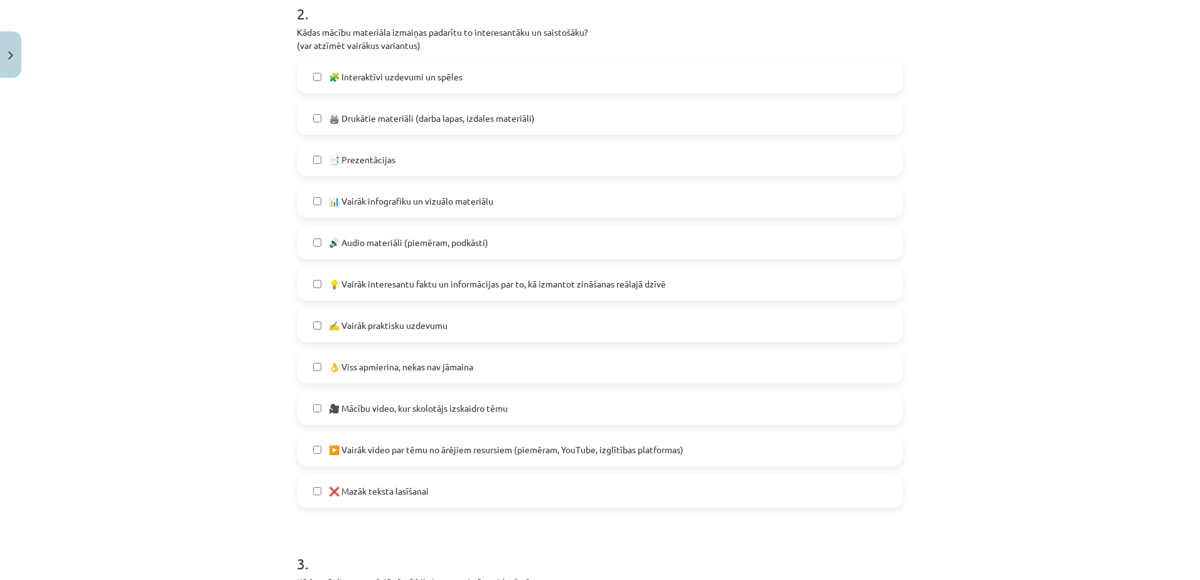
click at [398, 368] on span "👌 Viss apmierina, nekas nav jāmaina" at bounding box center [401, 366] width 144 height 13
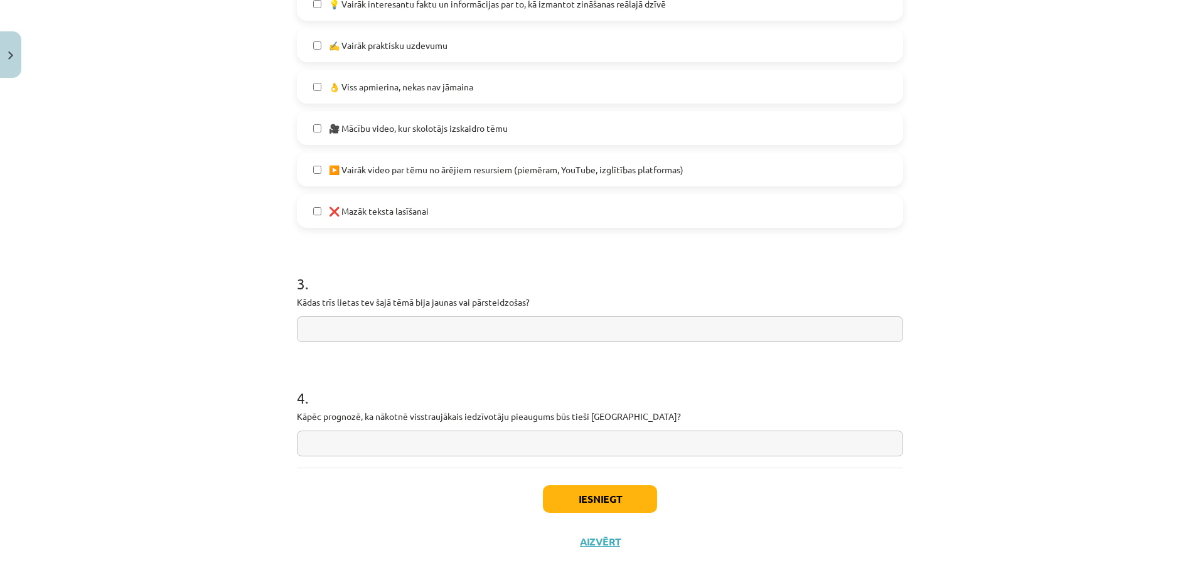
scroll to position [891, 0]
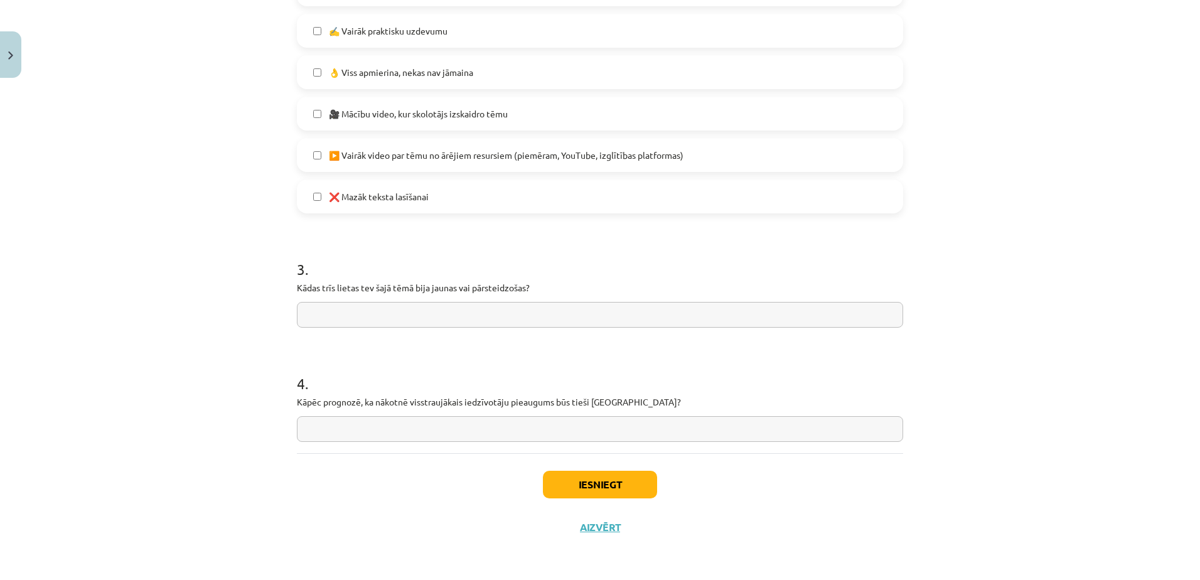
click at [506, 317] on input "text" at bounding box center [600, 315] width 606 height 26
click at [600, 316] on input "**********" at bounding box center [600, 315] width 606 height 26
click at [669, 308] on input "**********" at bounding box center [600, 315] width 606 height 26
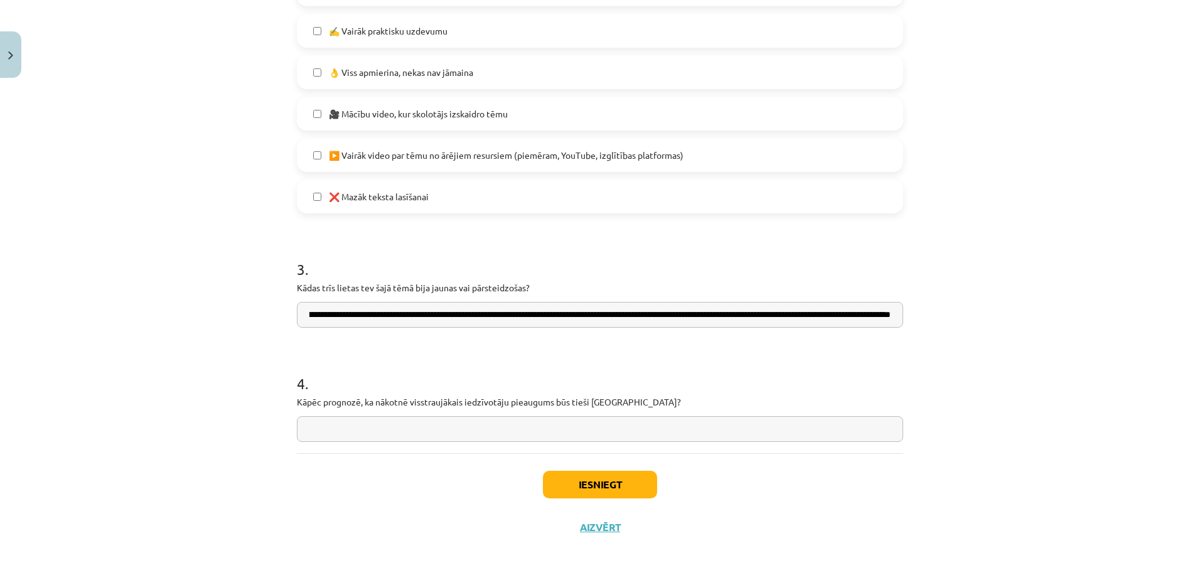
scroll to position [0, 331]
type input "**********"
click at [390, 429] on input "text" at bounding box center [600, 429] width 606 height 26
drag, startPoint x: 294, startPoint y: 398, endPoint x: 632, endPoint y: 395, distance: 338.3
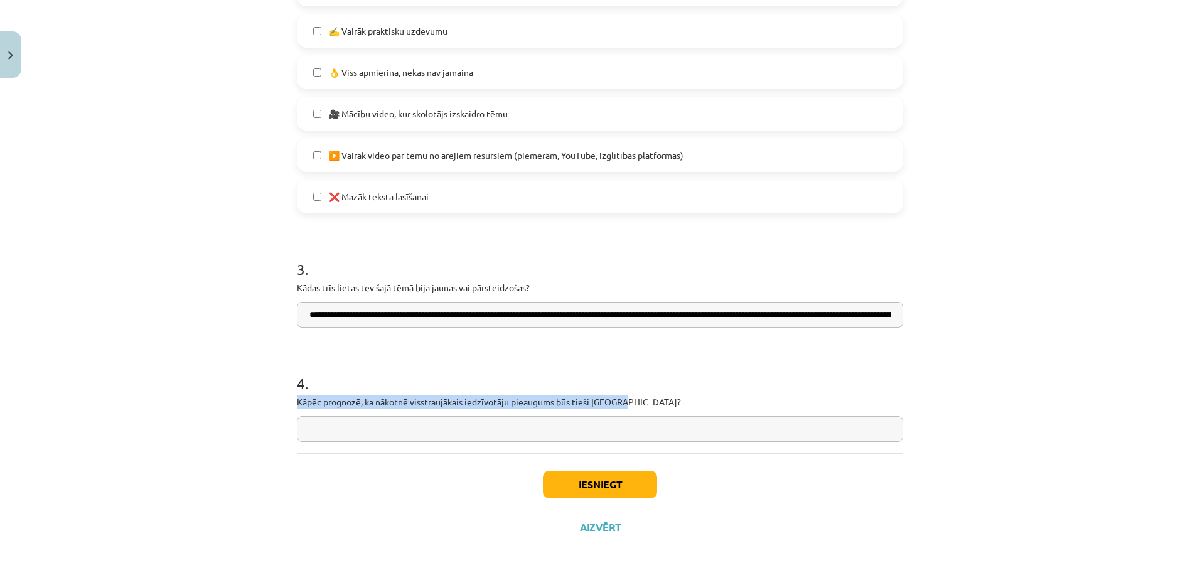
click at [632, 395] on p "Kāpēc prognozē, ka nākotnē visstraujākais iedzīvotāju pieaugums būs tieši Āfrik…" at bounding box center [600, 401] width 606 height 13
copy p "Kāpēc prognozē, ka nākotnē visstraujākais iedzīvotāju pieaugums būs tieši Āfrik…"
click at [426, 425] on input "text" at bounding box center [600, 429] width 606 height 26
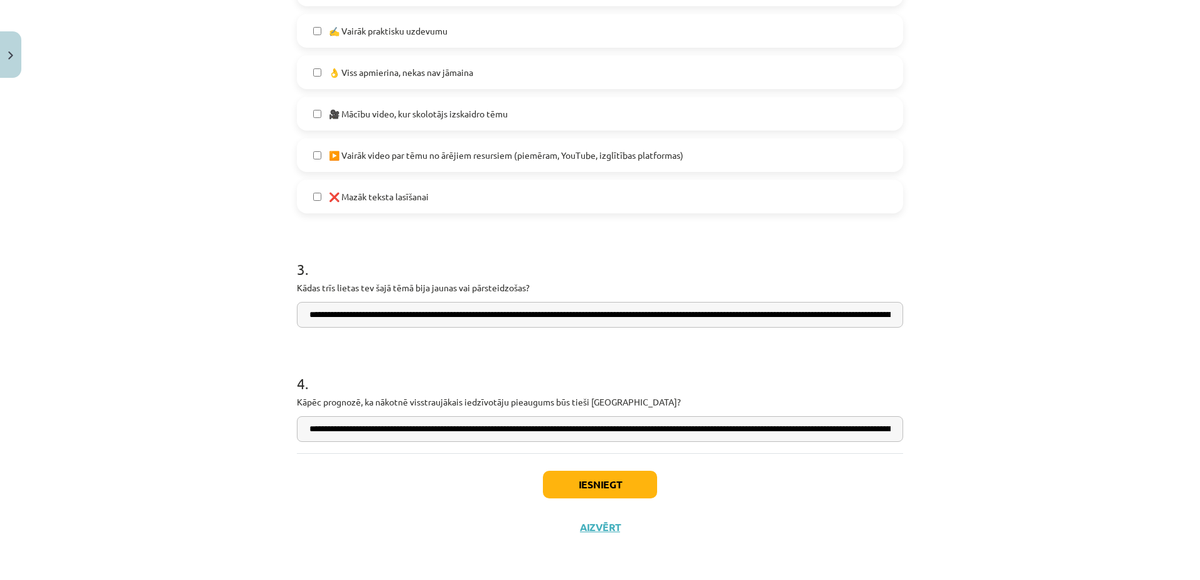
click at [864, 432] on input "**********" at bounding box center [600, 429] width 606 height 26
type input "**********"
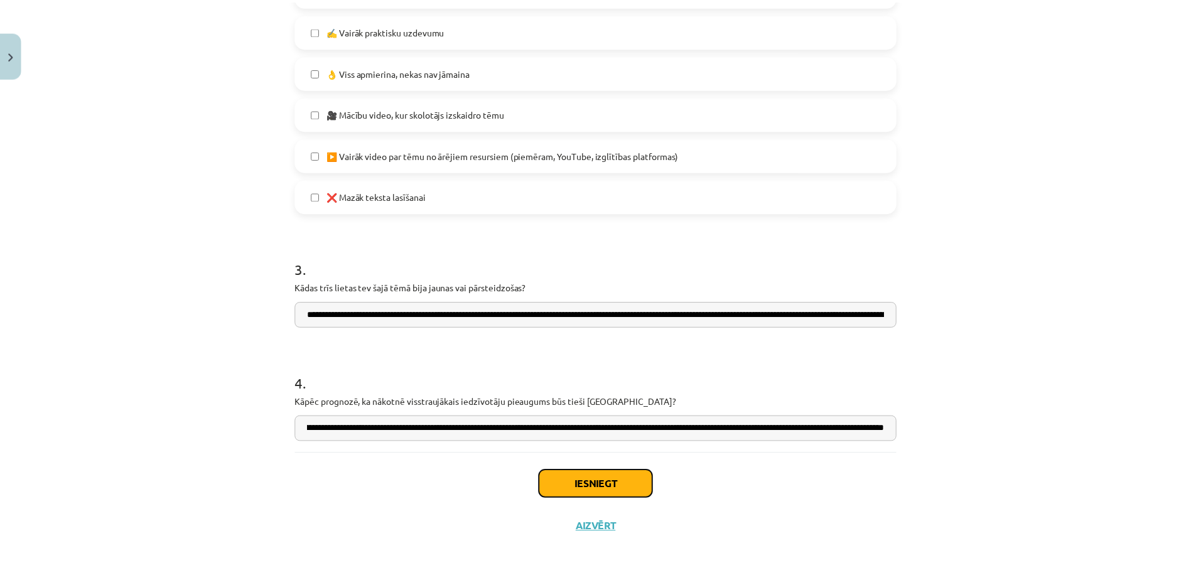
scroll to position [0, 0]
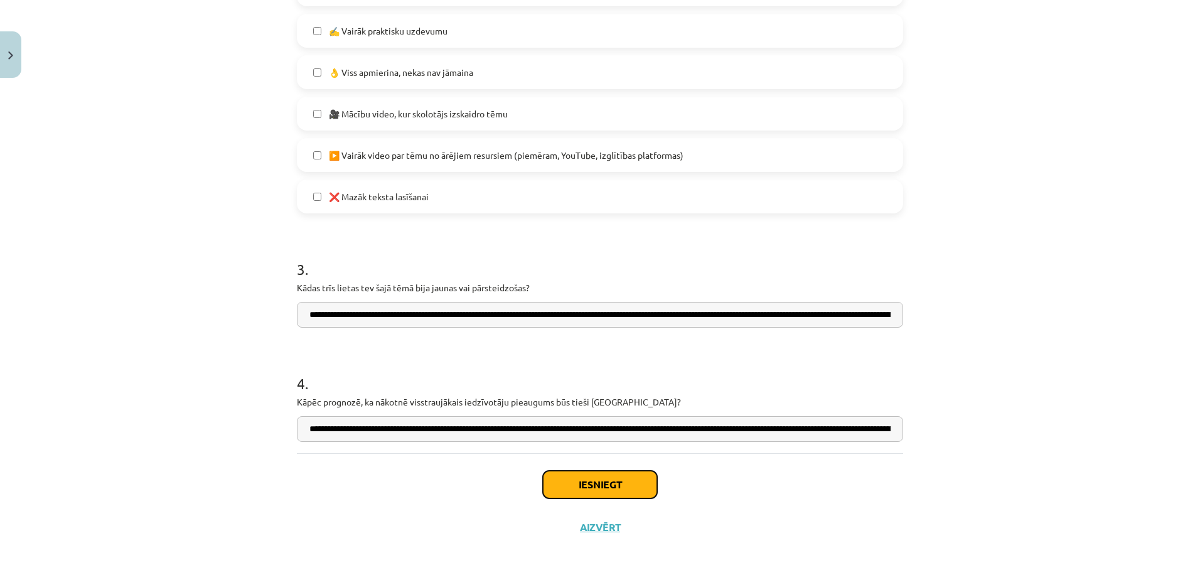
click at [614, 492] on button "Iesniegt" at bounding box center [600, 485] width 114 height 28
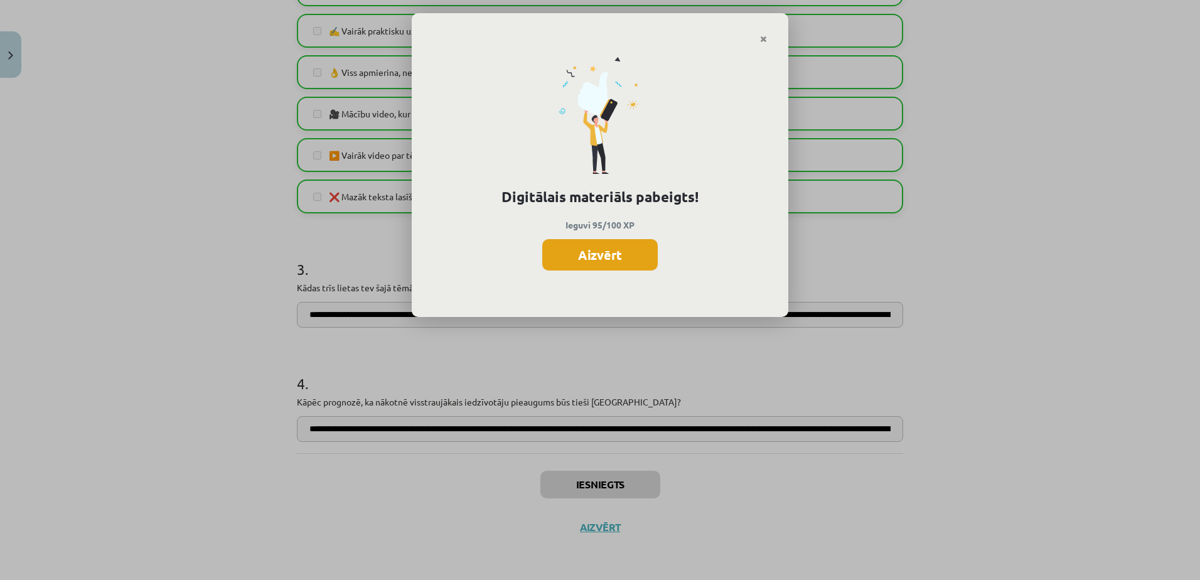
click at [614, 260] on button "Aizvērt" at bounding box center [599, 254] width 115 height 31
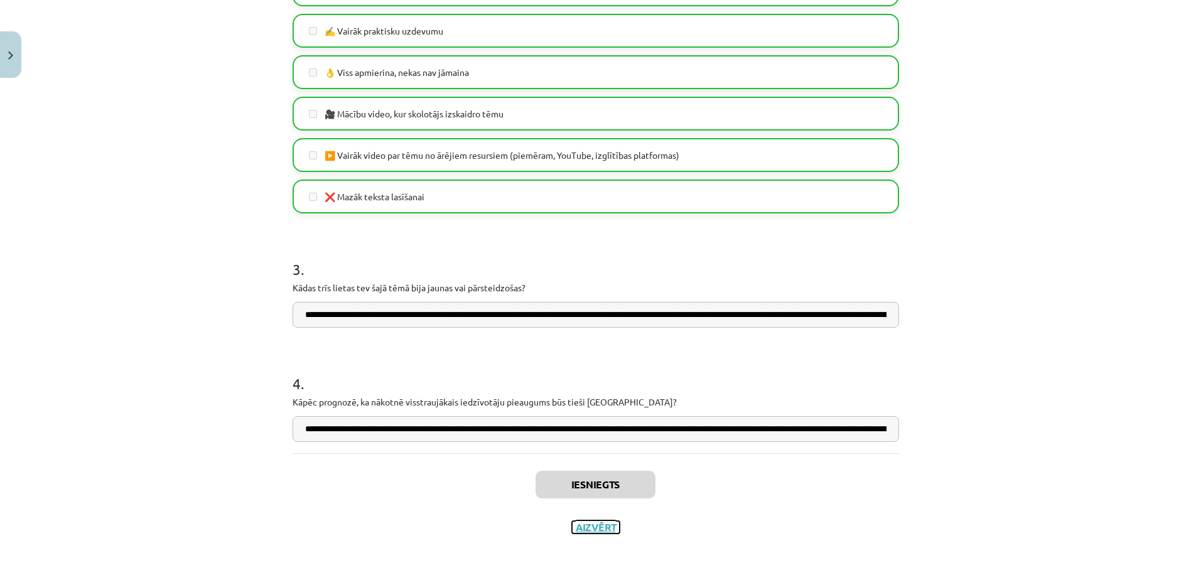
click at [602, 527] on button "Aizvērt" at bounding box center [596, 527] width 48 height 13
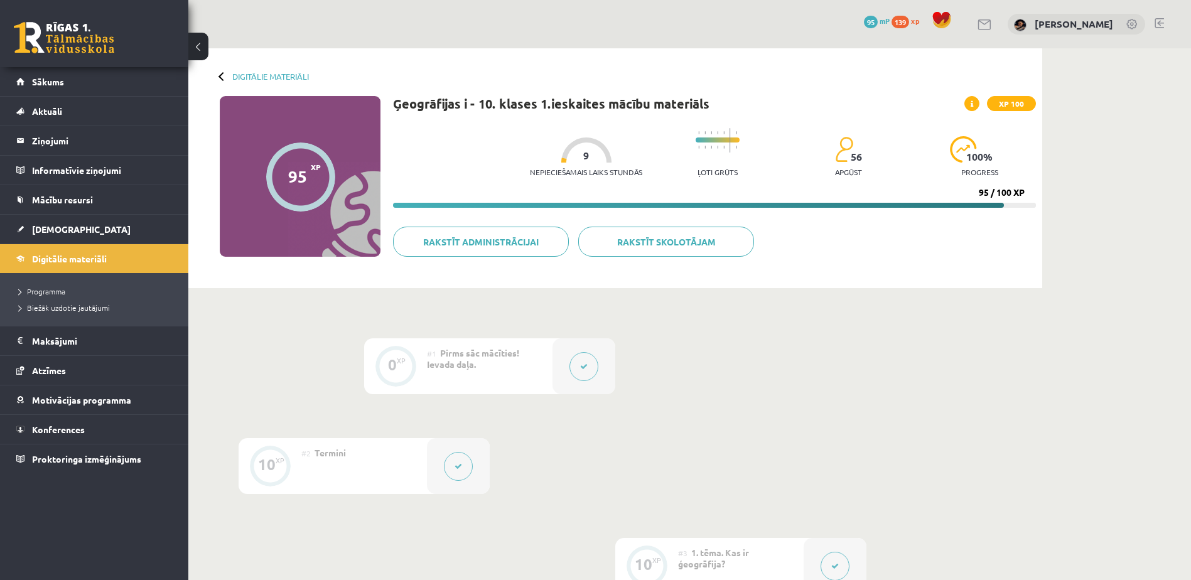
click at [198, 44] on button at bounding box center [198, 47] width 20 height 28
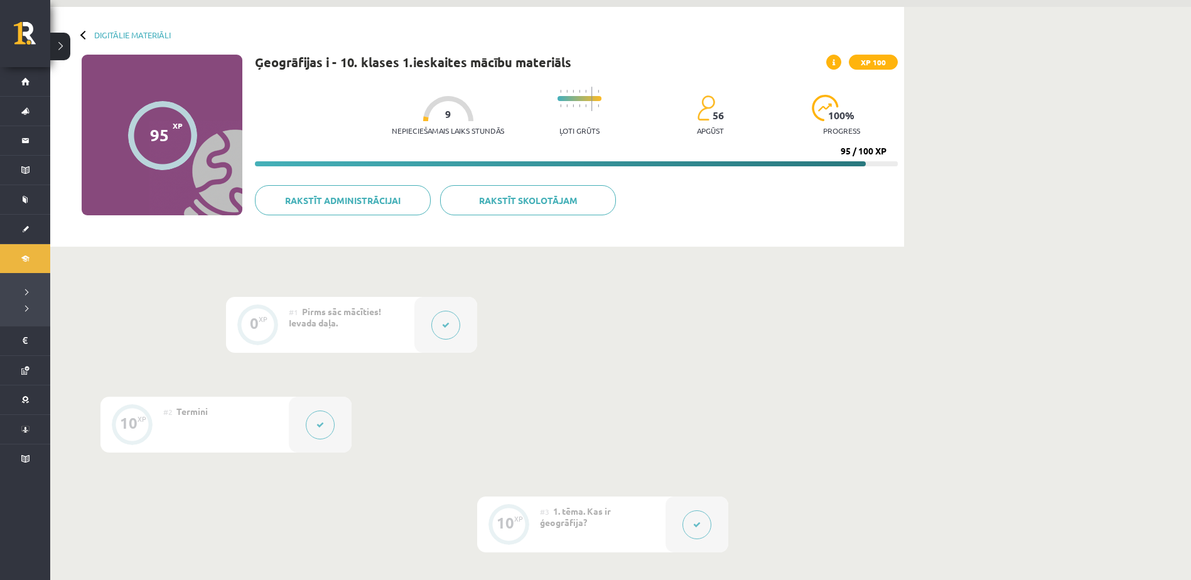
scroll to position [63, 0]
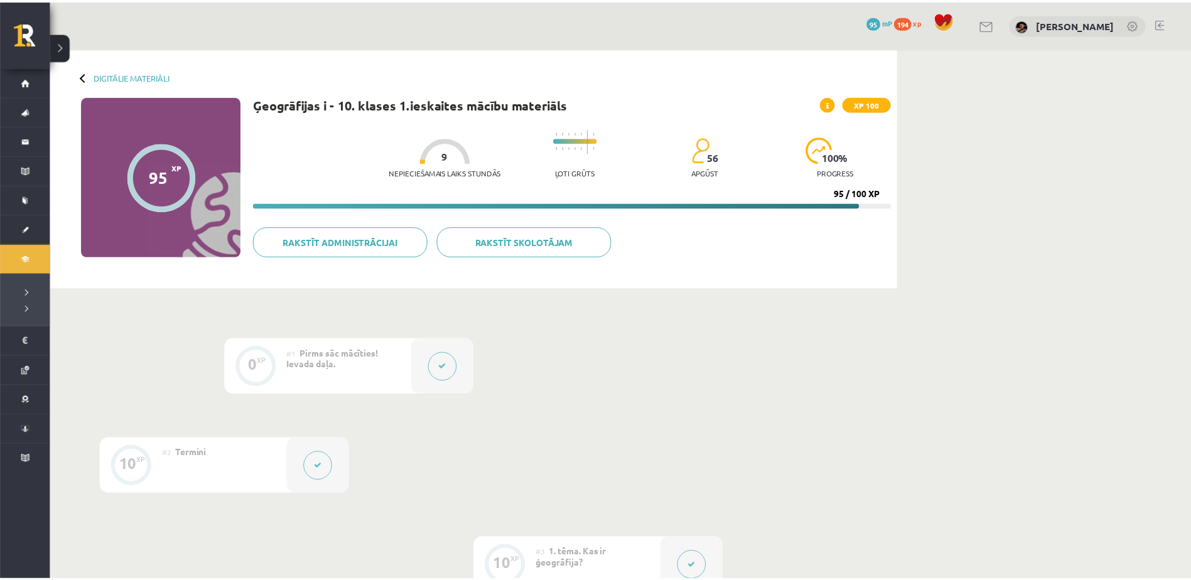
scroll to position [63, 0]
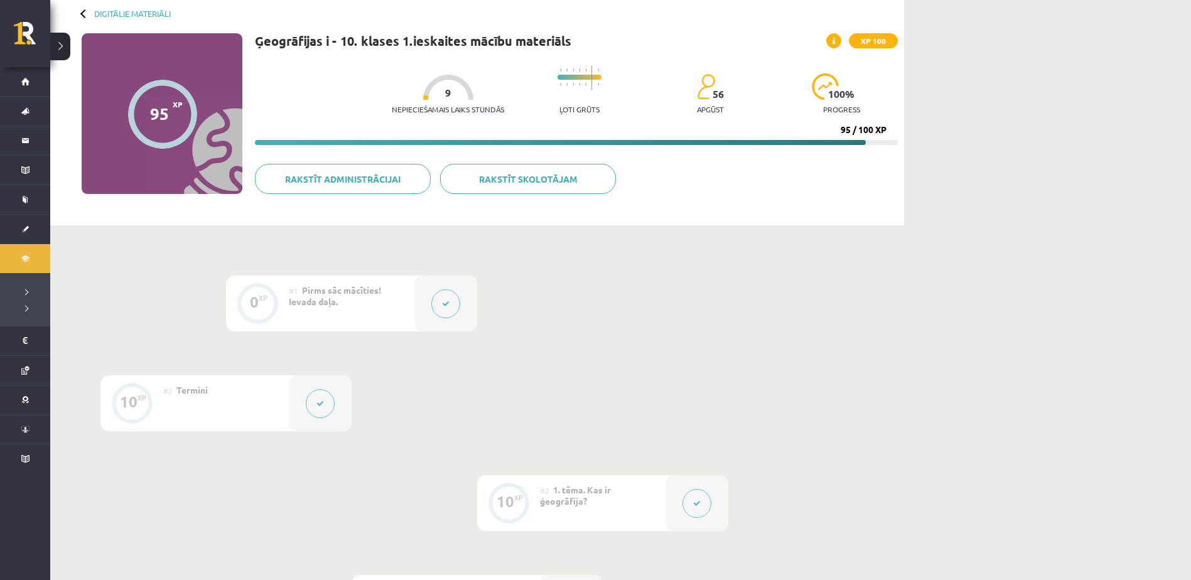
click at [62, 45] on button at bounding box center [60, 47] width 20 height 28
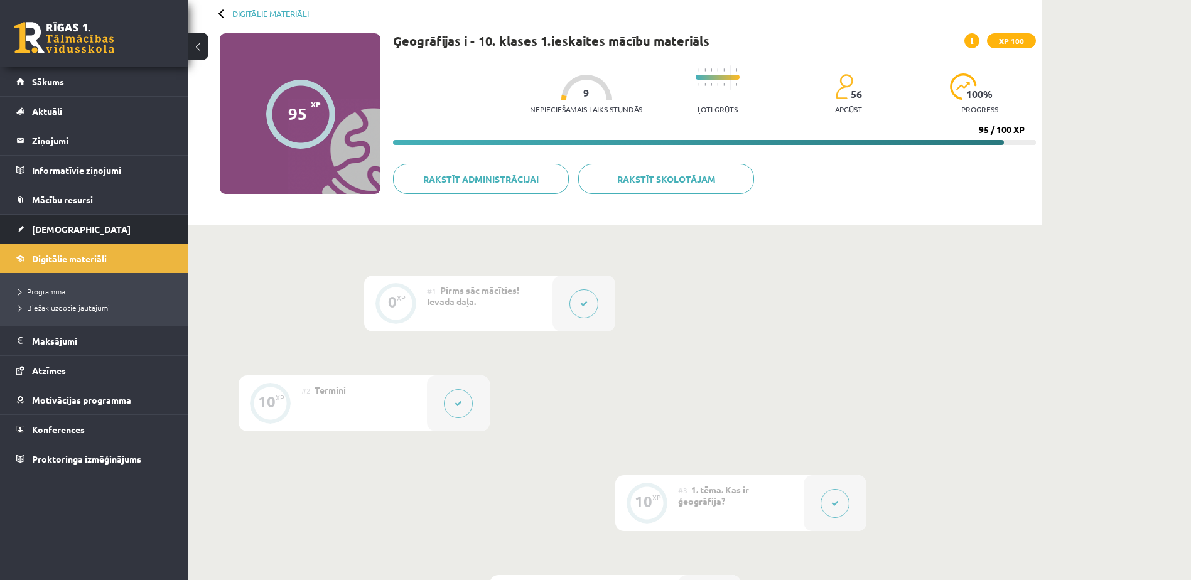
click at [62, 228] on span "[DEMOGRAPHIC_DATA]" at bounding box center [81, 228] width 99 height 11
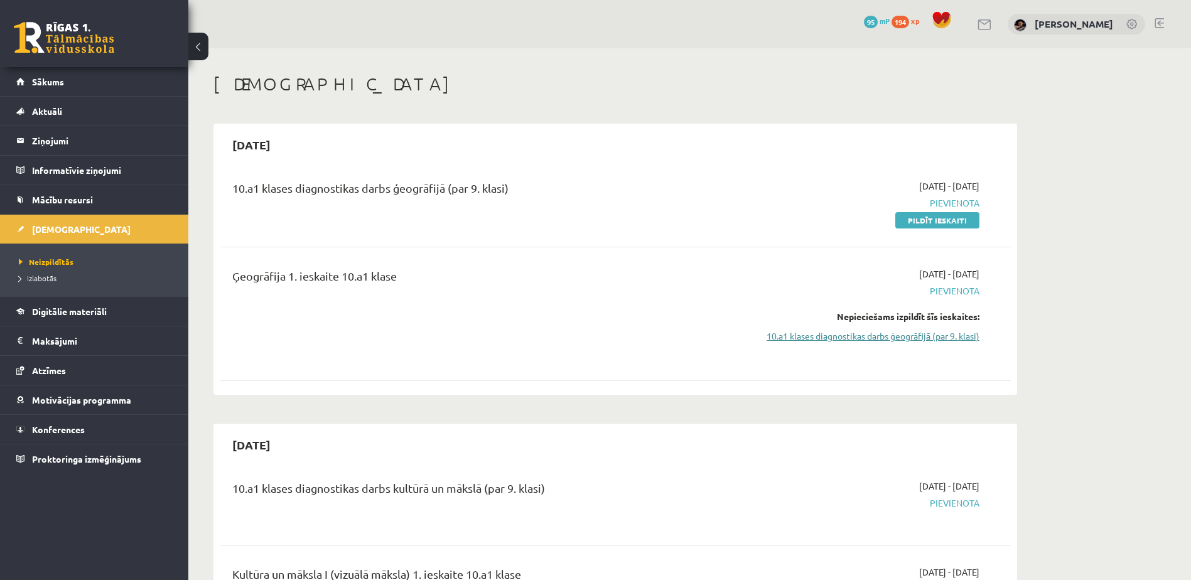
click at [909, 336] on link "10.a1 klases diagnostikas darbs ģeogrāfijā (par 9. klasi)" at bounding box center [860, 335] width 237 height 13
click at [855, 338] on link "10.a1 klases diagnostikas darbs ģeogrāfijā (par 9. klasi)" at bounding box center [860, 335] width 237 height 13
click at [891, 334] on link "10.a1 klases diagnostikas darbs ģeogrāfijā (par 9. klasi)" at bounding box center [860, 335] width 237 height 13
click at [914, 219] on link "Pildīt ieskaiti" at bounding box center [937, 220] width 84 height 16
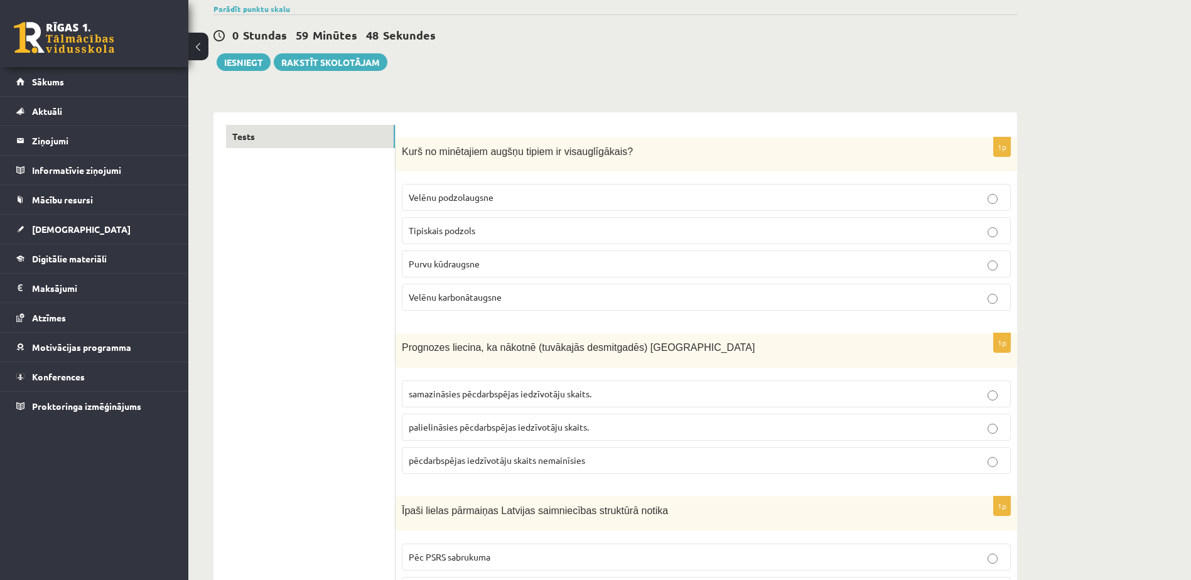
scroll to position [122, 0]
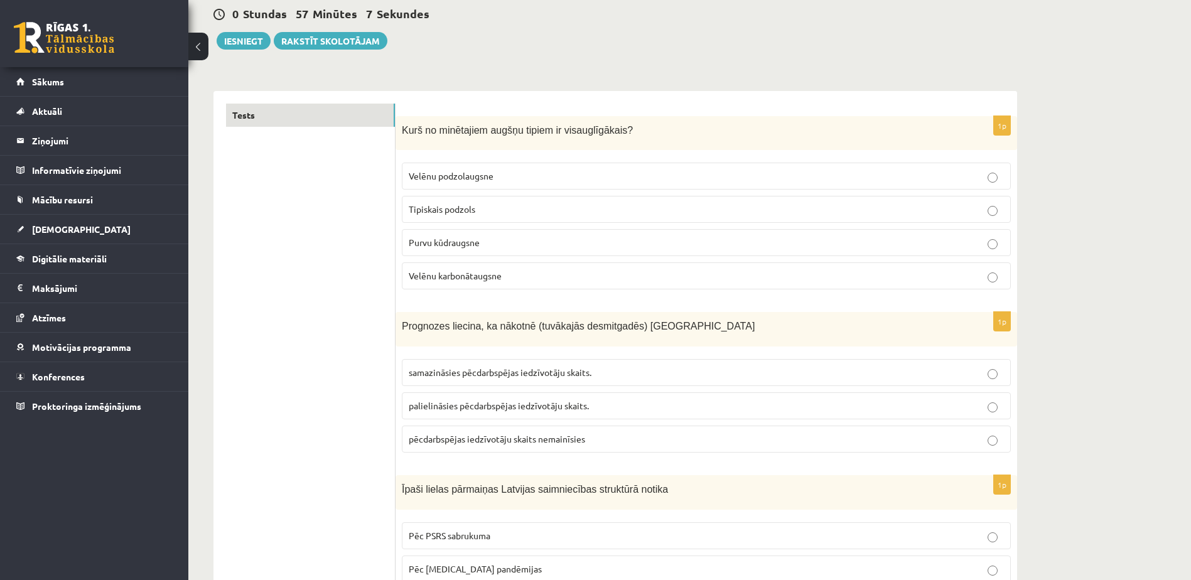
click at [933, 276] on p "Velēnu karbonātaugsne" at bounding box center [706, 275] width 595 height 13
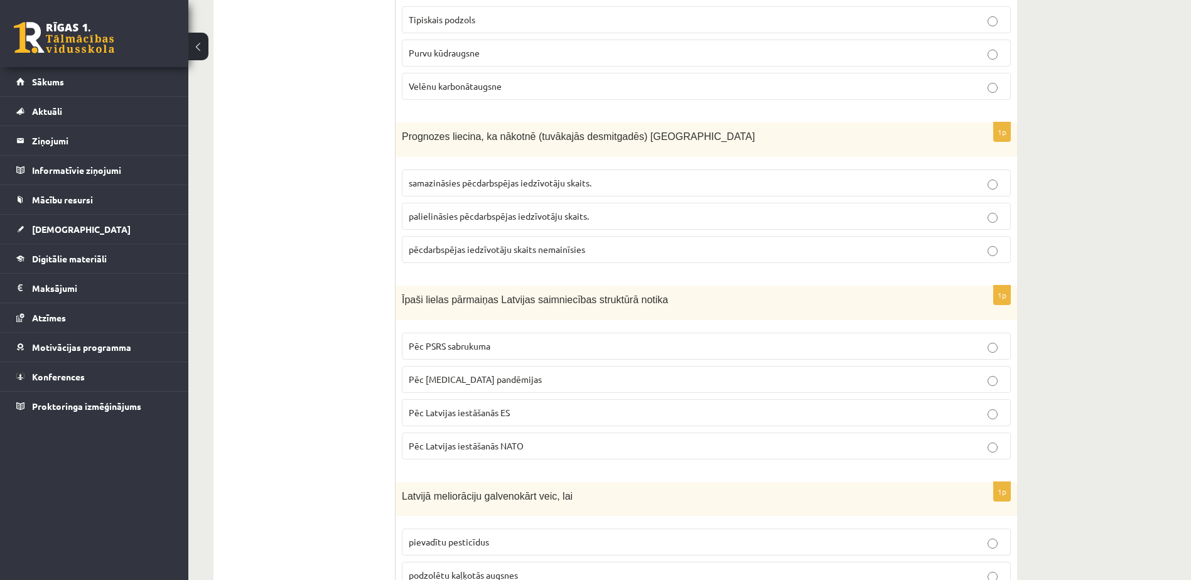
scroll to position [373, 0]
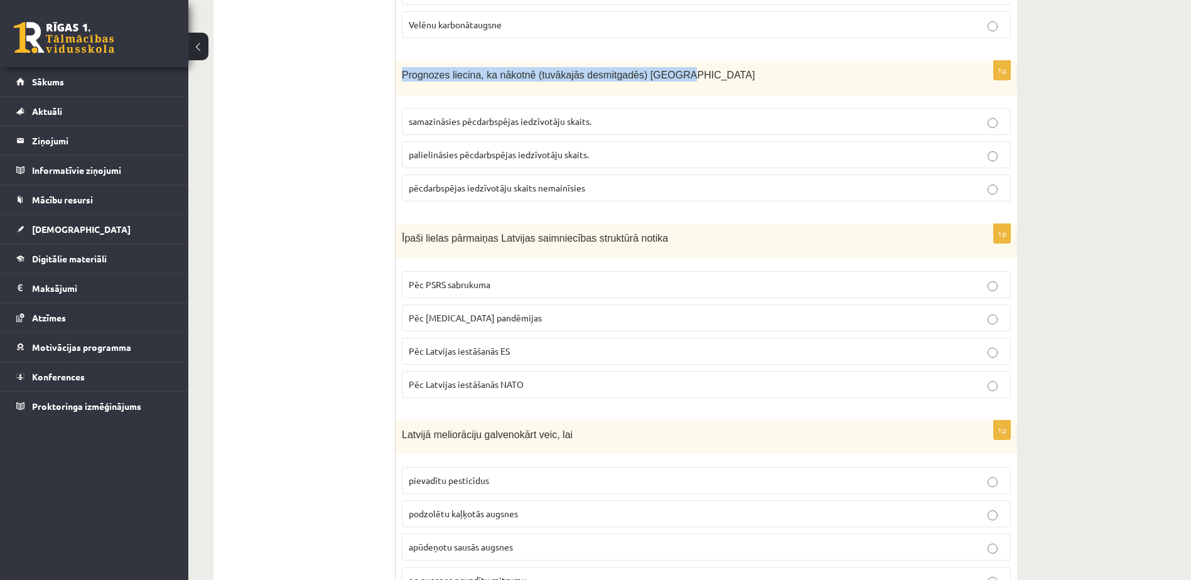
drag, startPoint x: 400, startPoint y: 75, endPoint x: 658, endPoint y: 75, distance: 258.6
click at [658, 75] on div "Prognozes liecina, ka nākotnē (tuvākajās desmitgadēs) [GEOGRAPHIC_DATA]" at bounding box center [705, 78] width 621 height 35
drag, startPoint x: 658, startPoint y: 75, endPoint x: 632, endPoint y: 72, distance: 26.5
copy span "Prognozes liecina, ka nākotnē (tuvākajās desmitgadēs) [GEOGRAPHIC_DATA]"
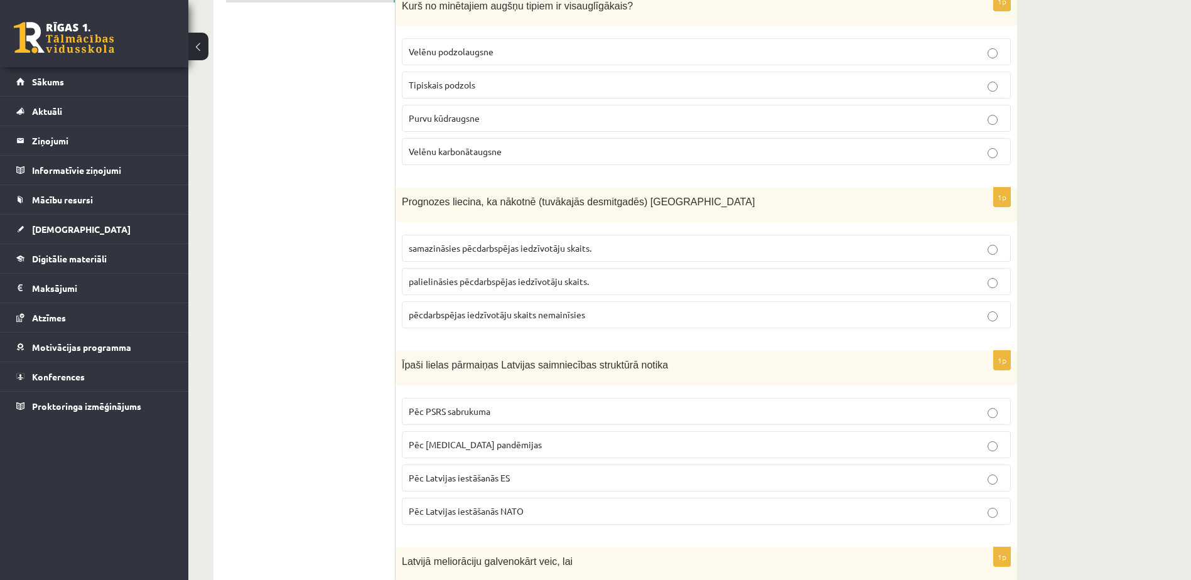
scroll to position [247, 0]
click at [499, 244] on span "samazināsies pēcdarbspējas iedzīvotāju skaits." at bounding box center [500, 246] width 183 height 11
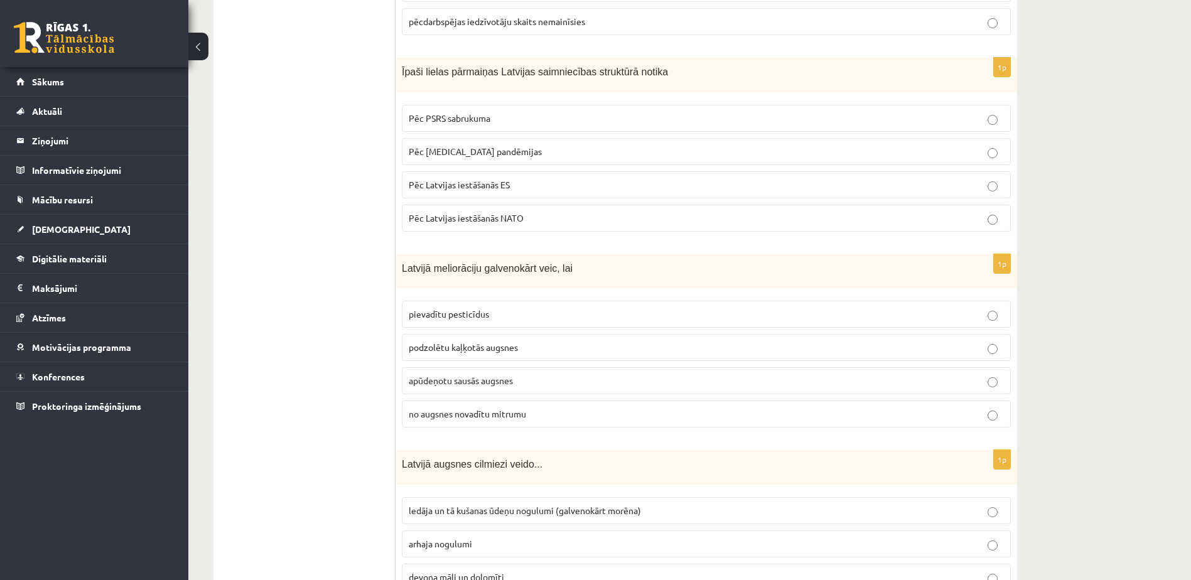
scroll to position [561, 0]
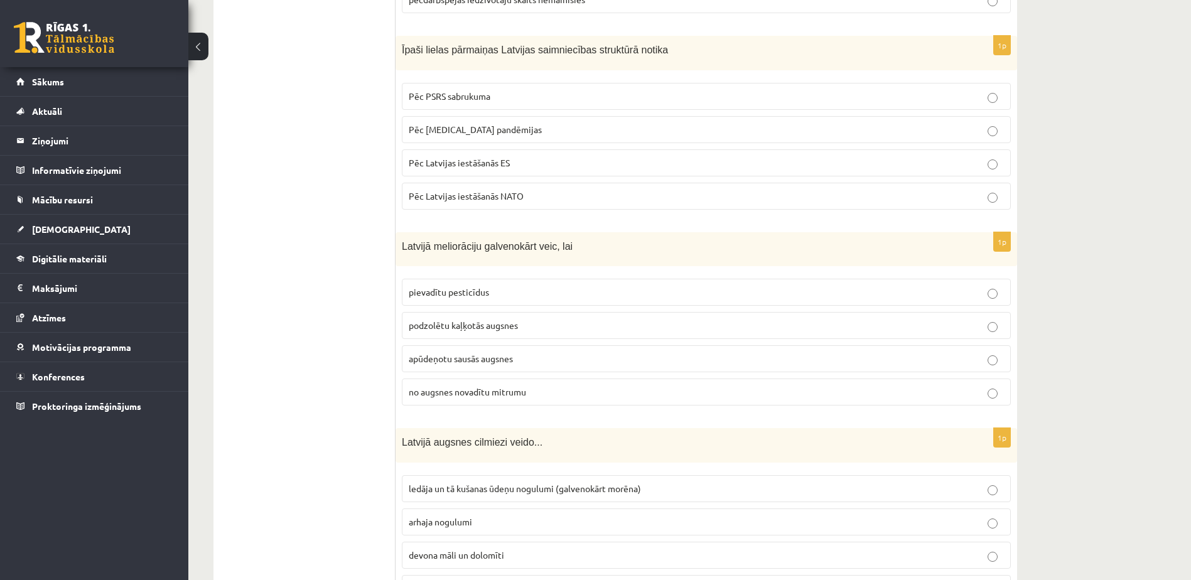
click at [538, 92] on p "Pēc PSRS sabrukuma" at bounding box center [706, 96] width 595 height 13
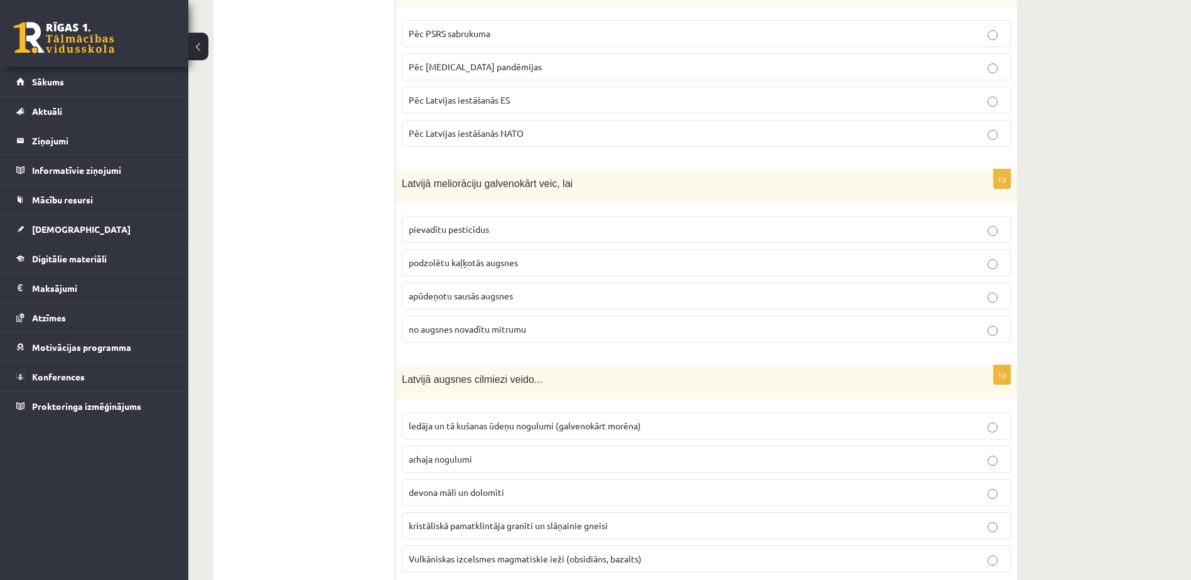
scroll to position [687, 0]
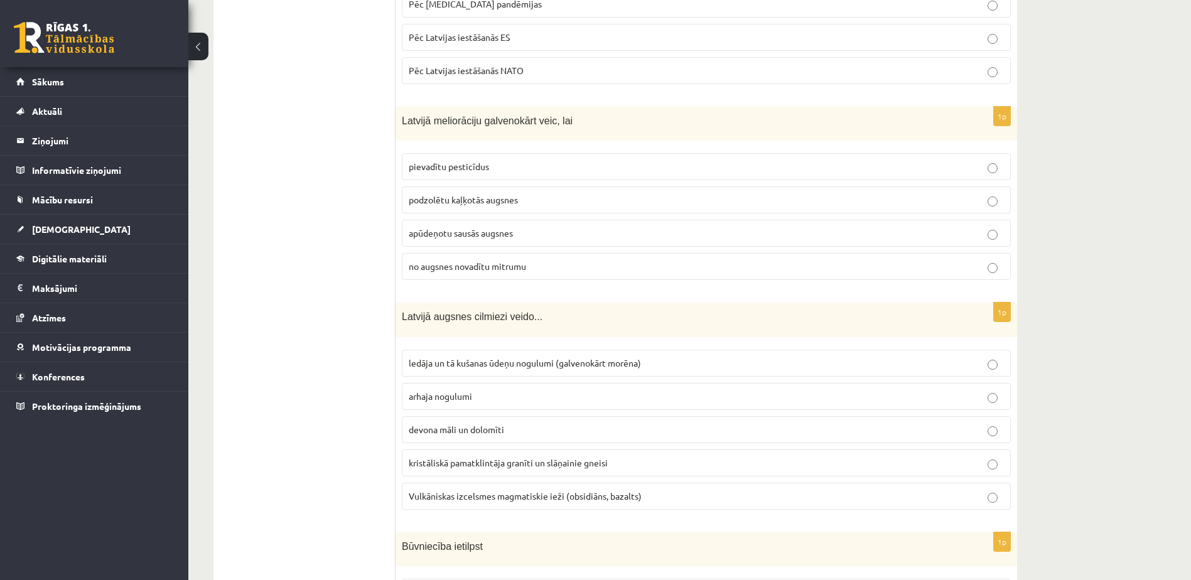
click at [557, 267] on p "no augsnes novadītu mitrumu" at bounding box center [706, 266] width 595 height 13
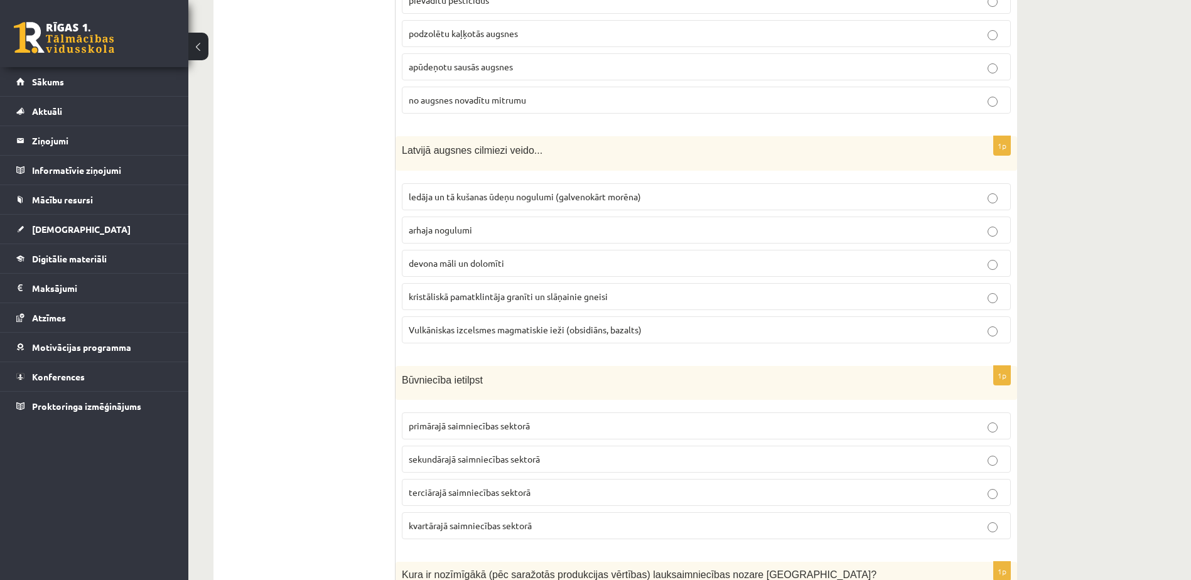
scroll to position [875, 0]
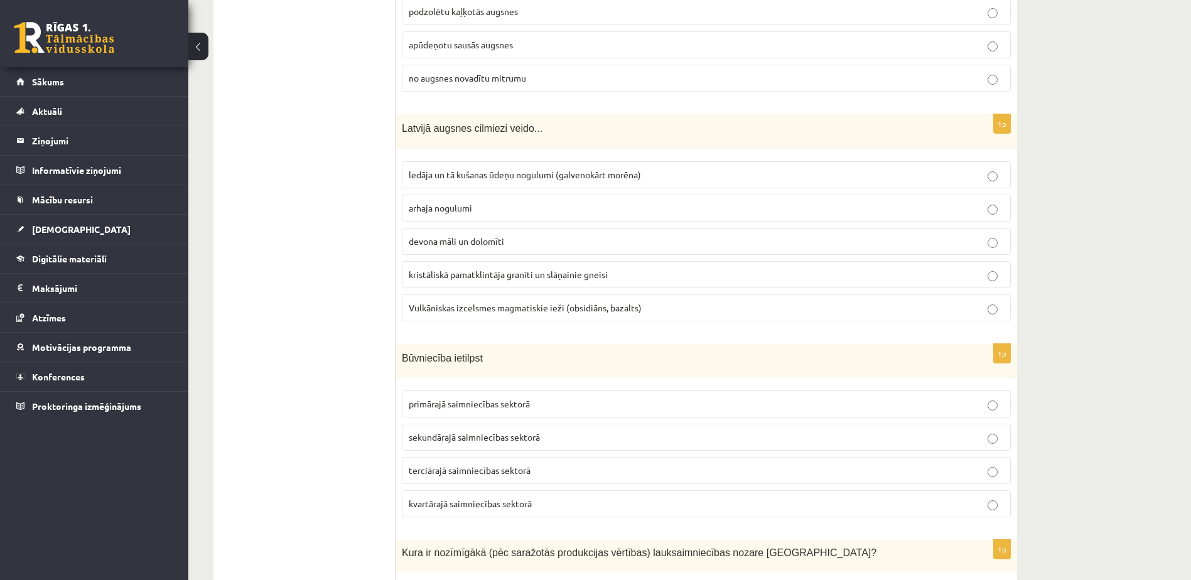
click at [571, 245] on p "devona māli un dolomīti" at bounding box center [706, 241] width 595 height 13
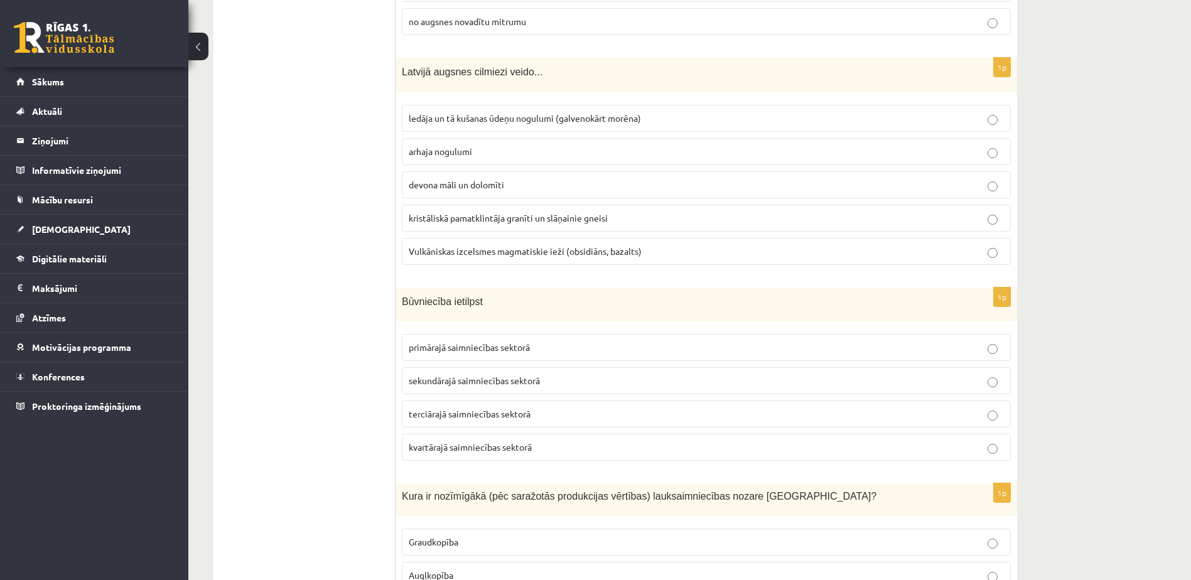
scroll to position [1063, 0]
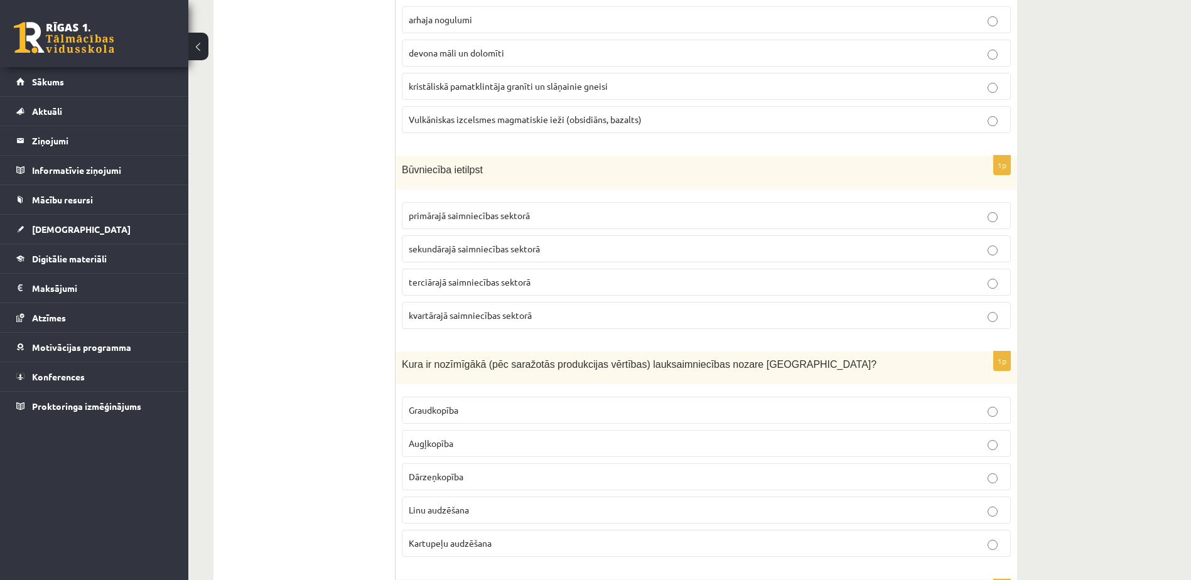
click at [533, 283] on p "terciārajā saimniecības sektorā" at bounding box center [706, 282] width 595 height 13
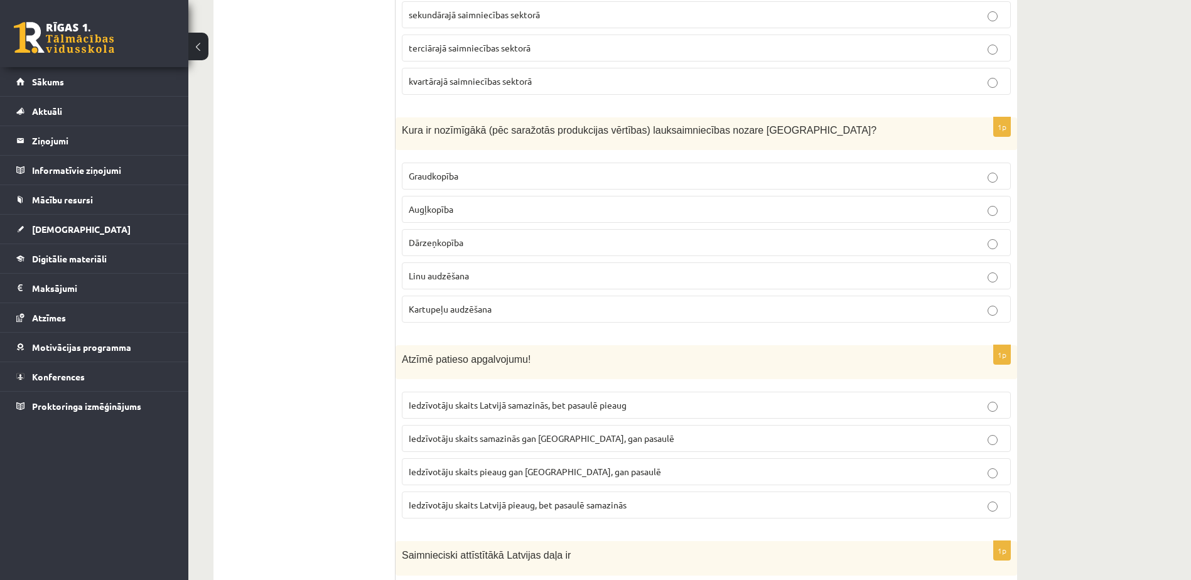
scroll to position [1314, 0]
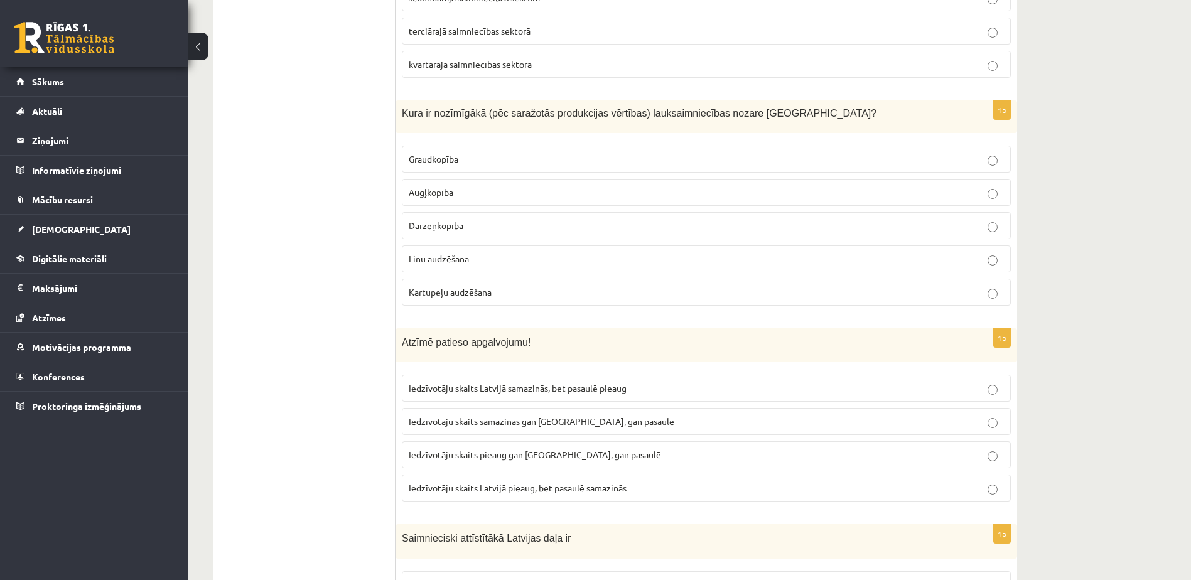
click at [655, 155] on p "Graudkopība" at bounding box center [706, 159] width 595 height 13
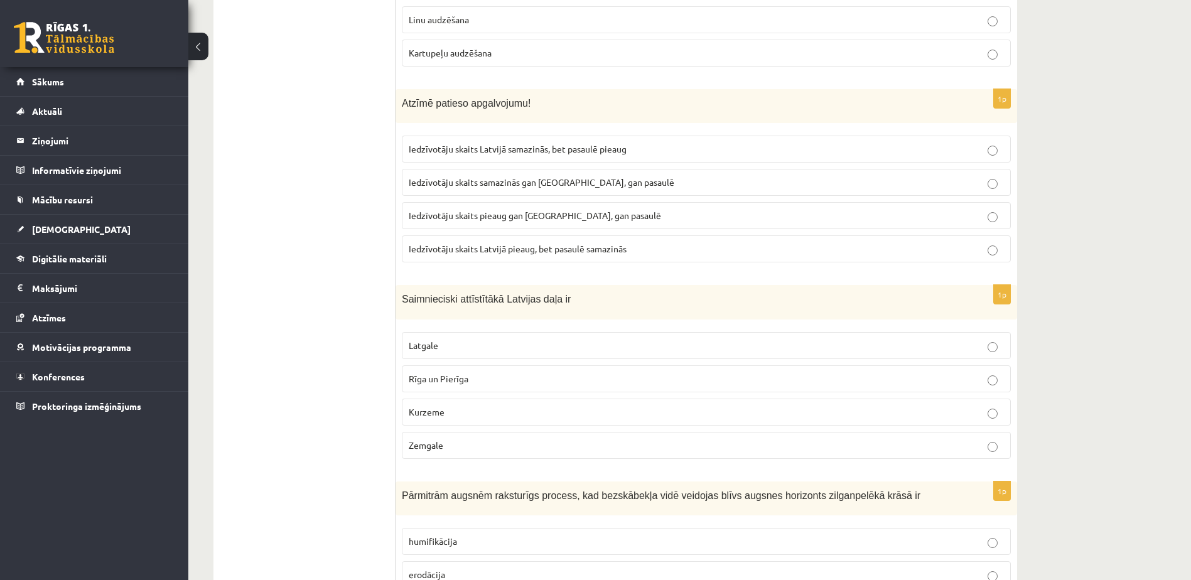
scroll to position [1565, 0]
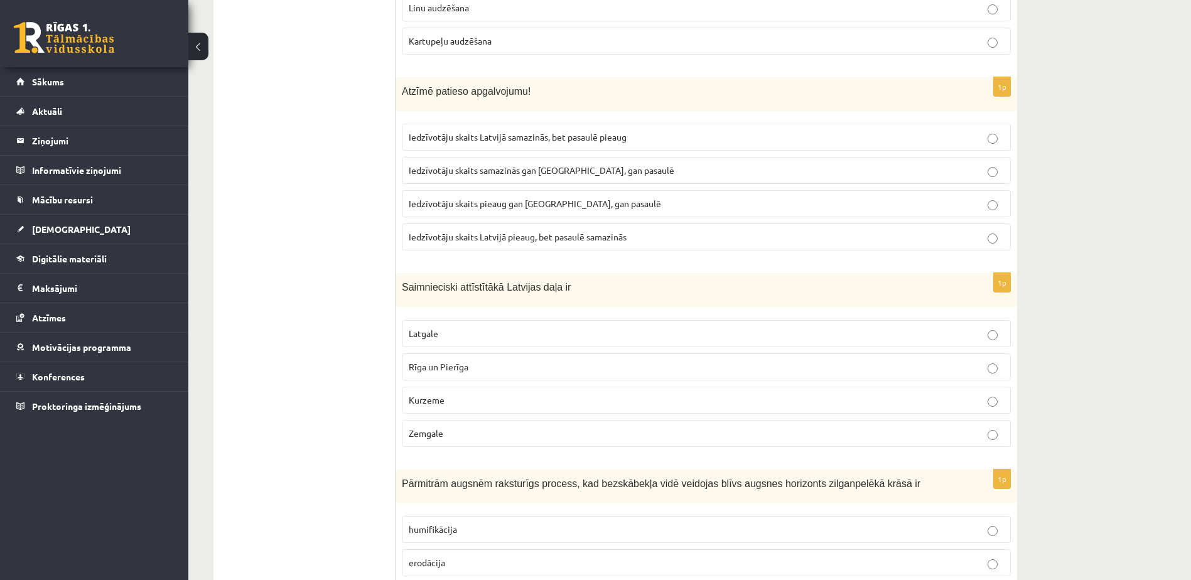
click at [532, 132] on p "Iedzīvotāju skaits Latvijā samazinās, bet pasaulē pieaug" at bounding box center [706, 137] width 595 height 13
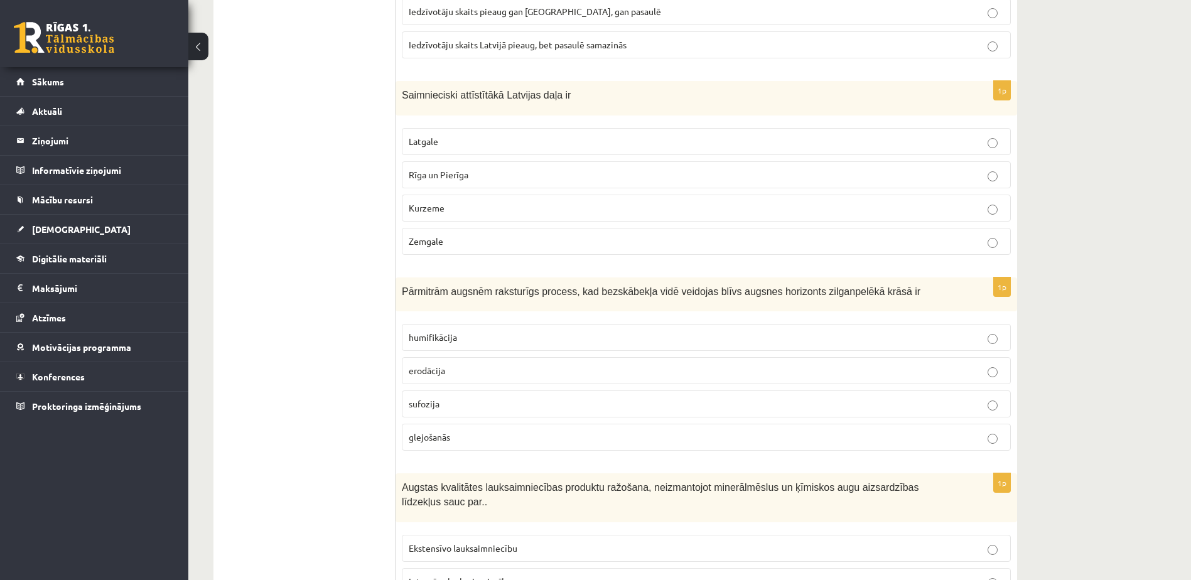
scroll to position [1816, 0]
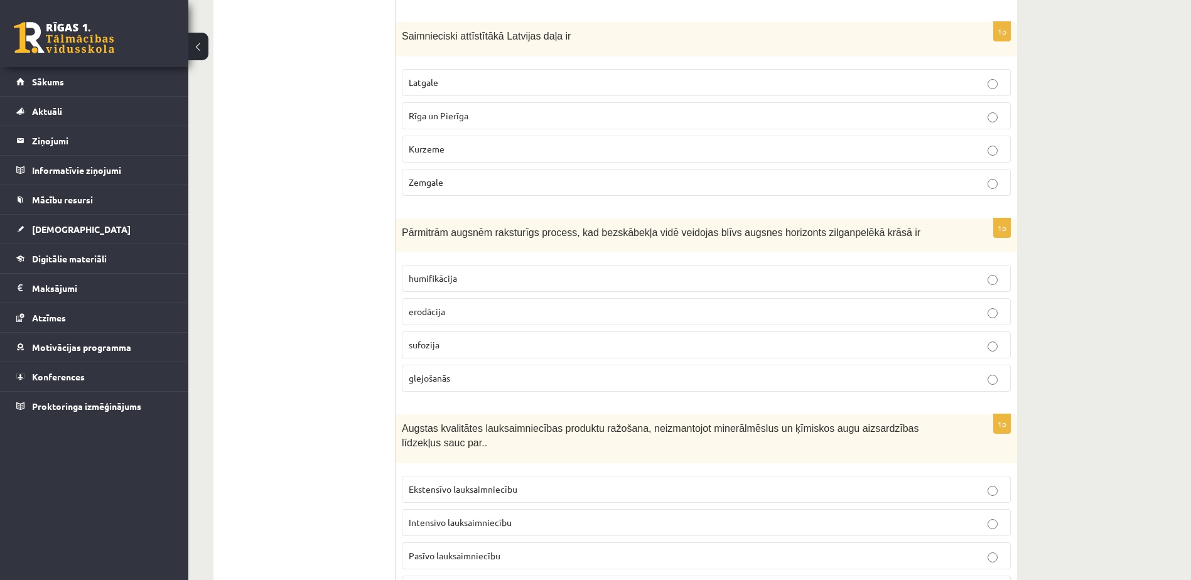
click at [476, 125] on label "Rīga un Pierīga" at bounding box center [706, 115] width 609 height 27
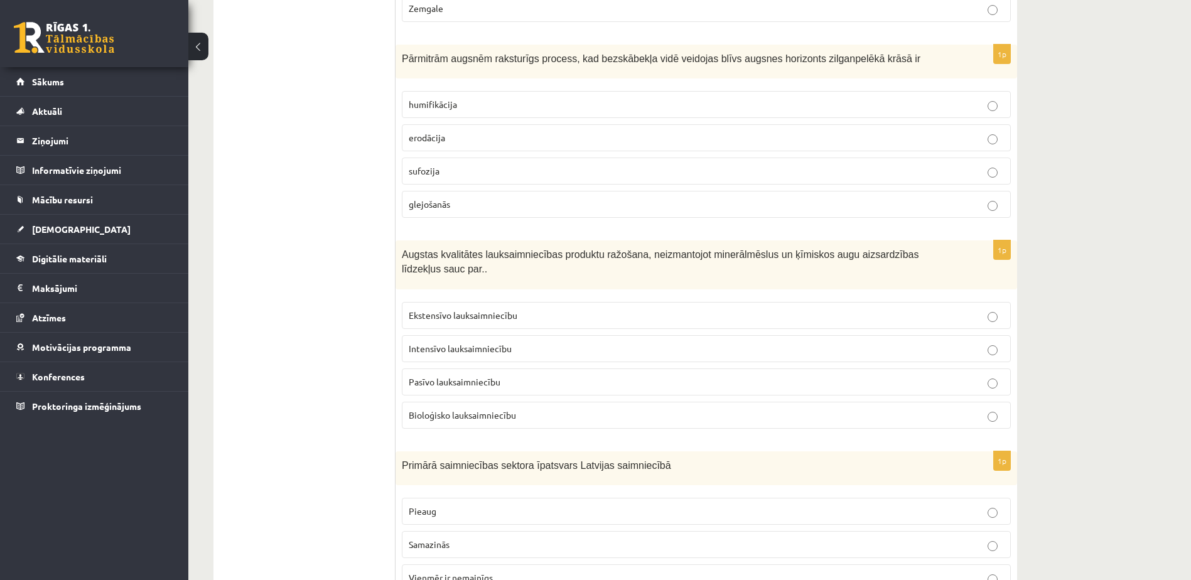
scroll to position [2019, 0]
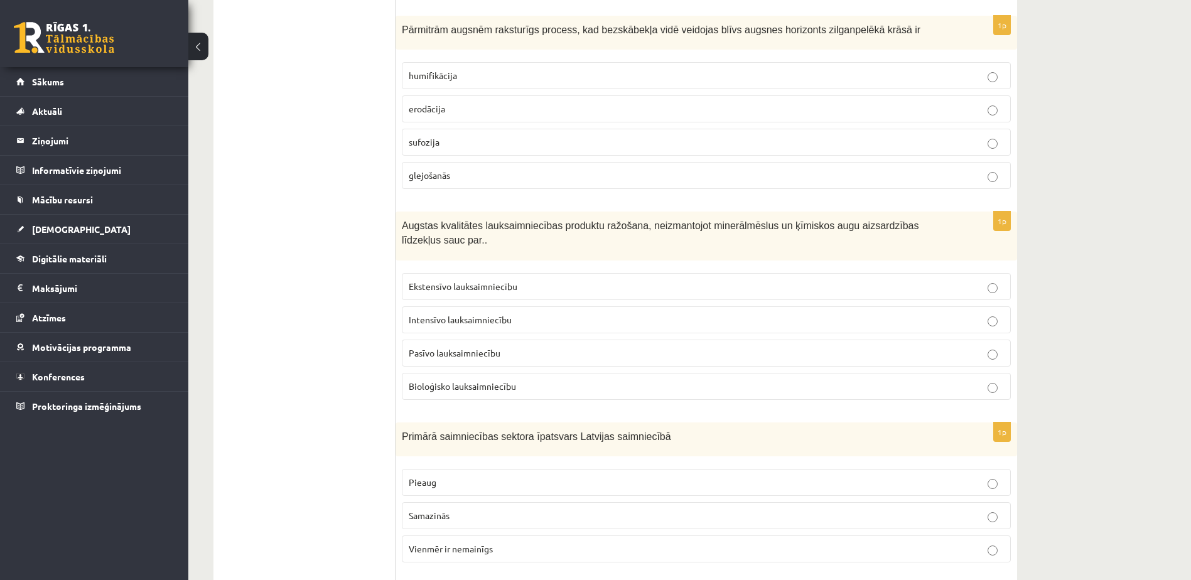
click at [492, 185] on label "glejošanās" at bounding box center [706, 175] width 609 height 27
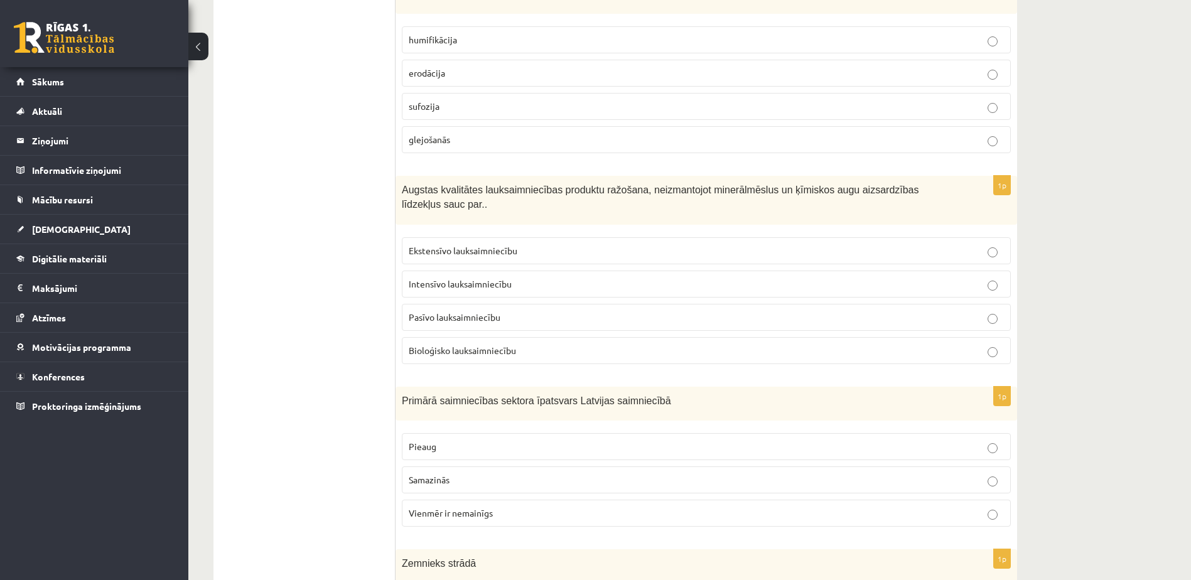
scroll to position [2144, 0]
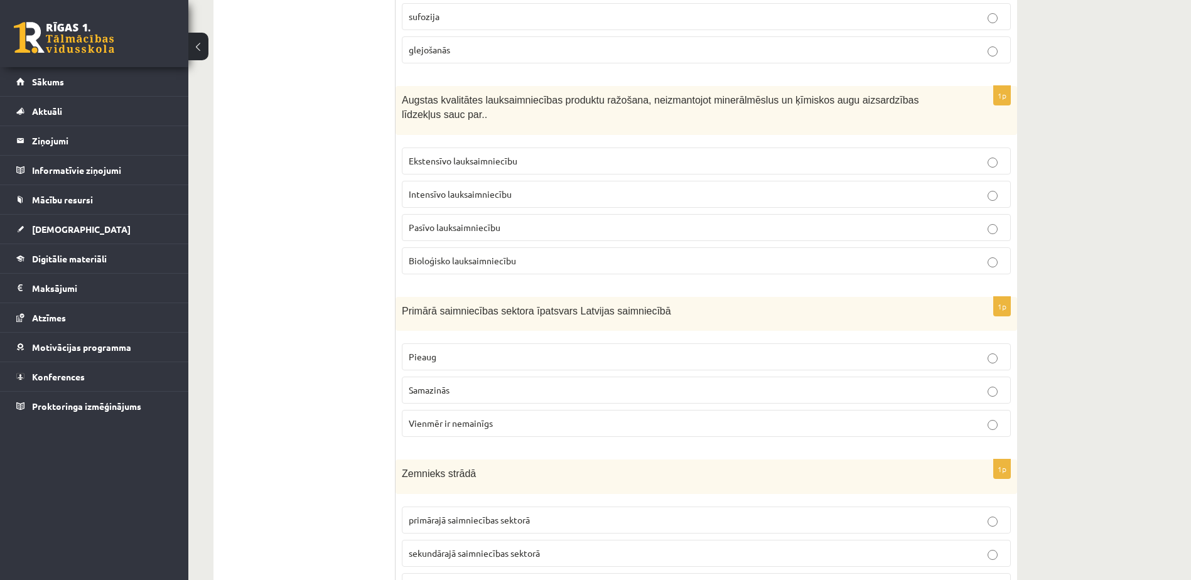
click at [567, 254] on label "Bioloģisko lauksaimniecību" at bounding box center [706, 260] width 609 height 27
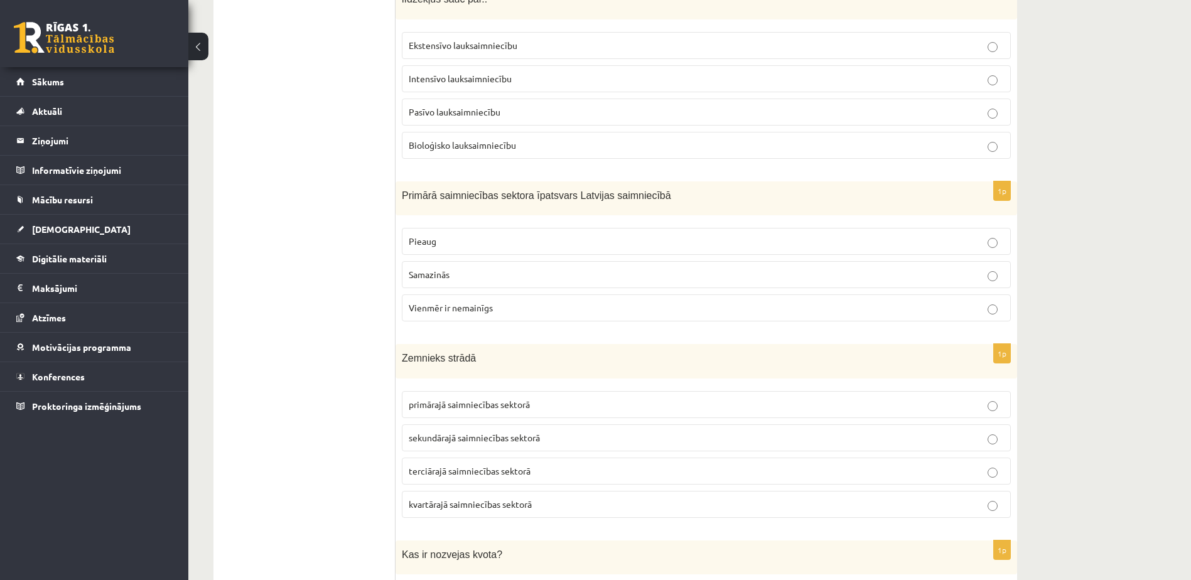
scroll to position [2333, 0]
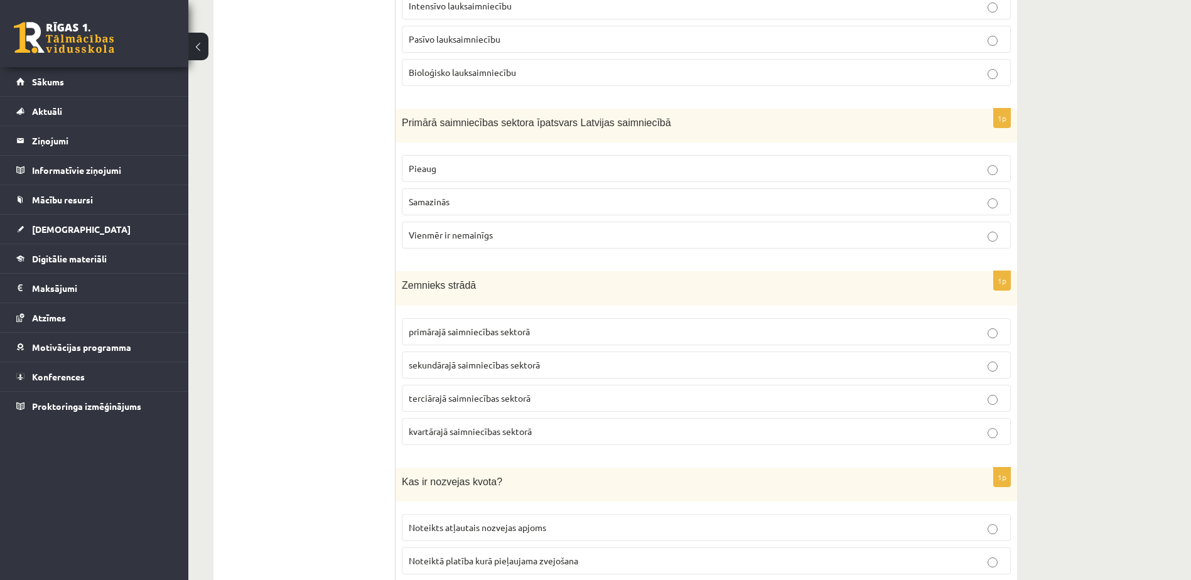
click at [671, 195] on p "Samazinās" at bounding box center [706, 201] width 595 height 13
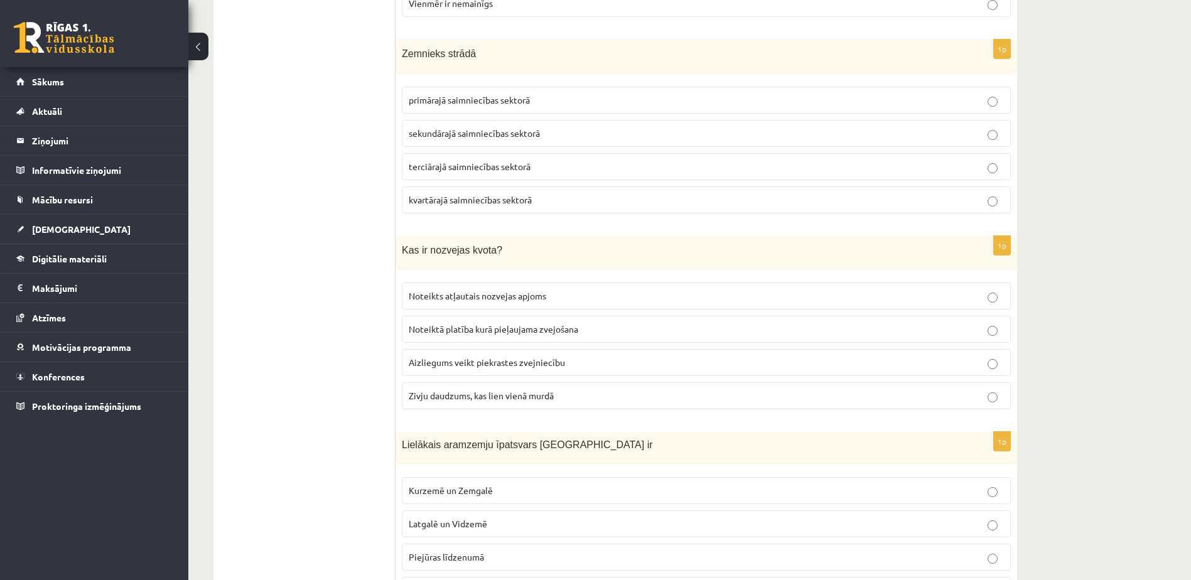
scroll to position [2584, 0]
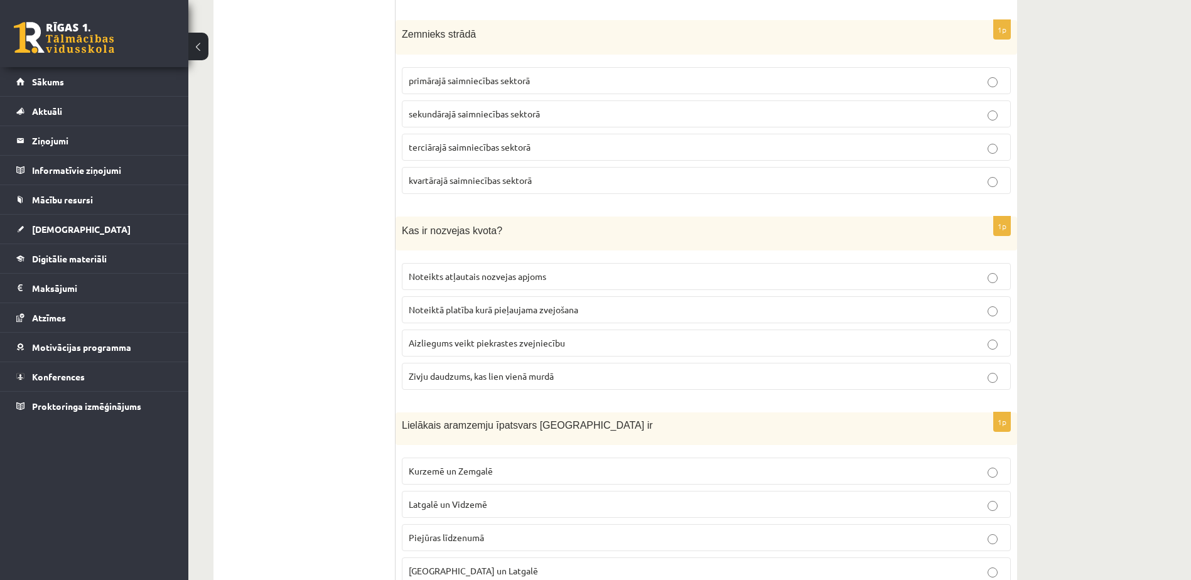
click at [575, 74] on p "primārajā saimniecības sektorā" at bounding box center [706, 80] width 595 height 13
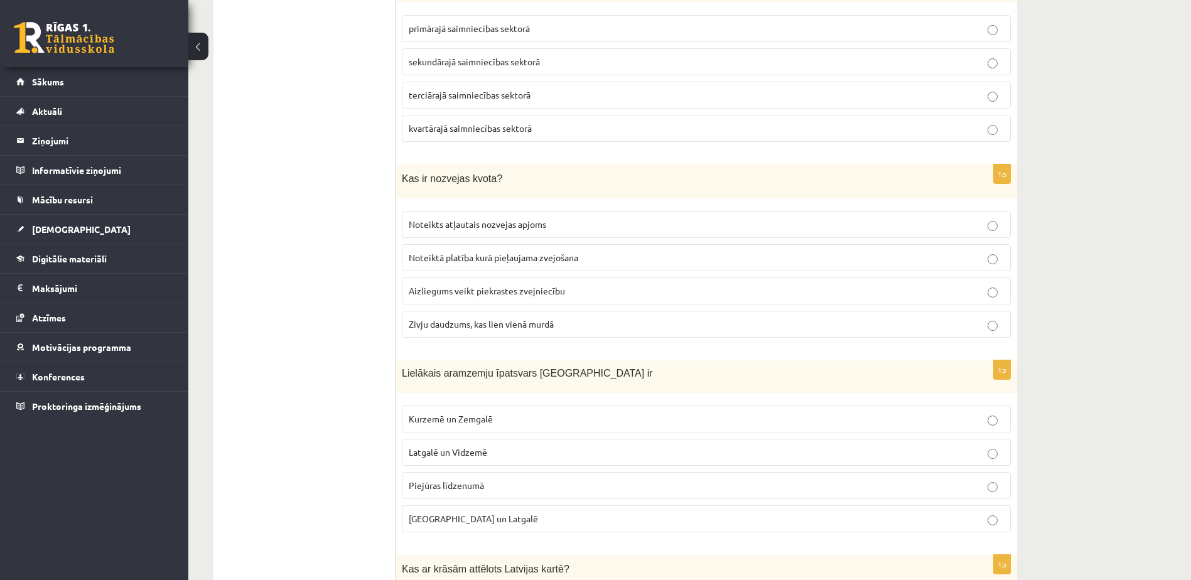
scroll to position [2699, 0]
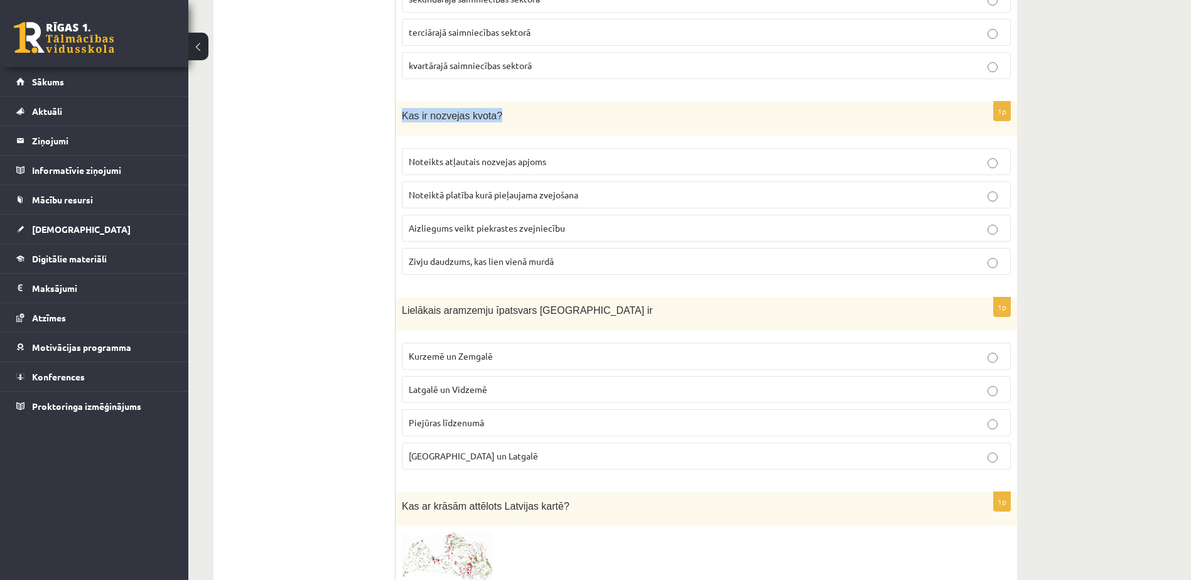
drag, startPoint x: 397, startPoint y: 104, endPoint x: 532, endPoint y: 107, distance: 135.0
click at [530, 109] on div "Kas ir nozvejas kvota?" at bounding box center [705, 119] width 621 height 35
copy span "Kas ir nozvejas kvota?"
click at [557, 155] on p "Noteikts atļautais nozvejas apjoms" at bounding box center [706, 161] width 595 height 13
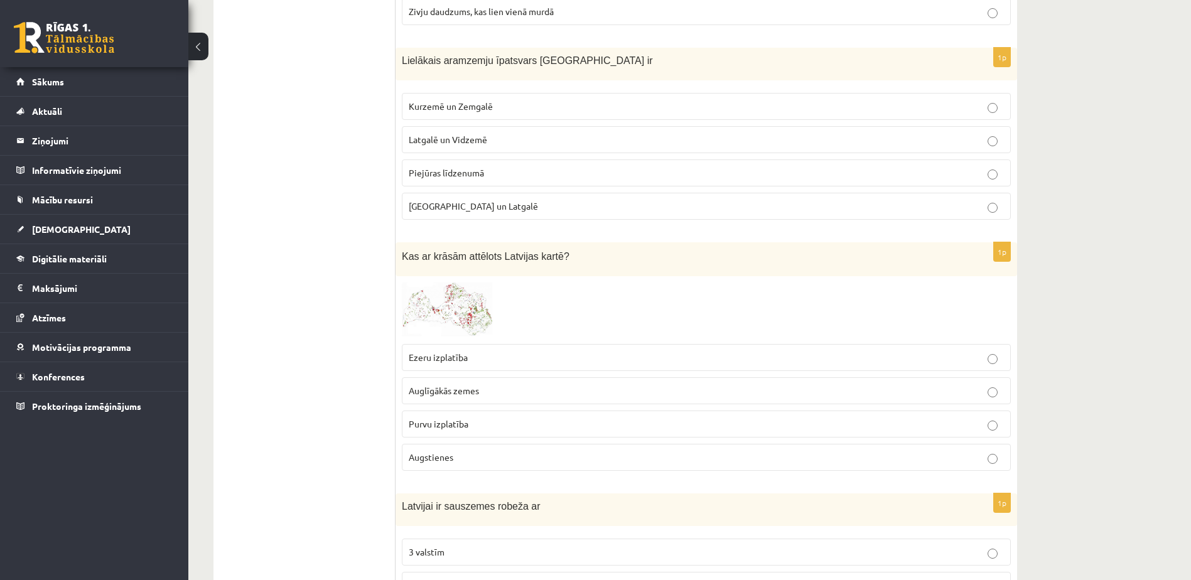
scroll to position [2950, 0]
drag, startPoint x: 400, startPoint y: 48, endPoint x: 621, endPoint y: 45, distance: 220.3
click at [621, 46] on div "Lielākais aramzemju īpatsvars [GEOGRAPHIC_DATA] ir" at bounding box center [705, 62] width 621 height 32
copy span "Lielākais aramzemju īpatsvars [GEOGRAPHIC_DATA] ir"
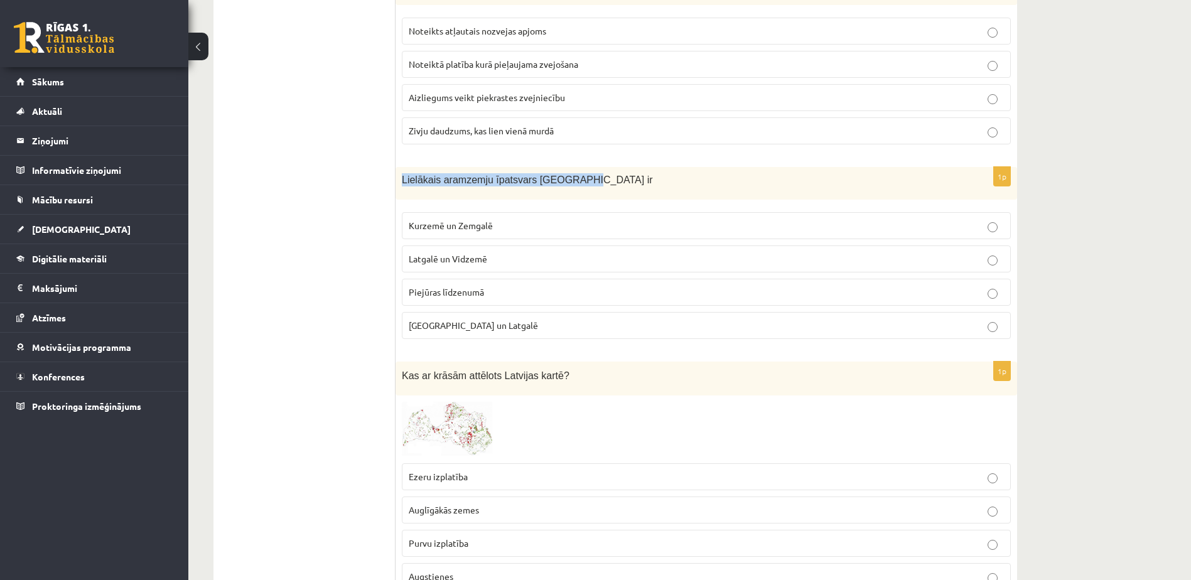
scroll to position [2824, 0]
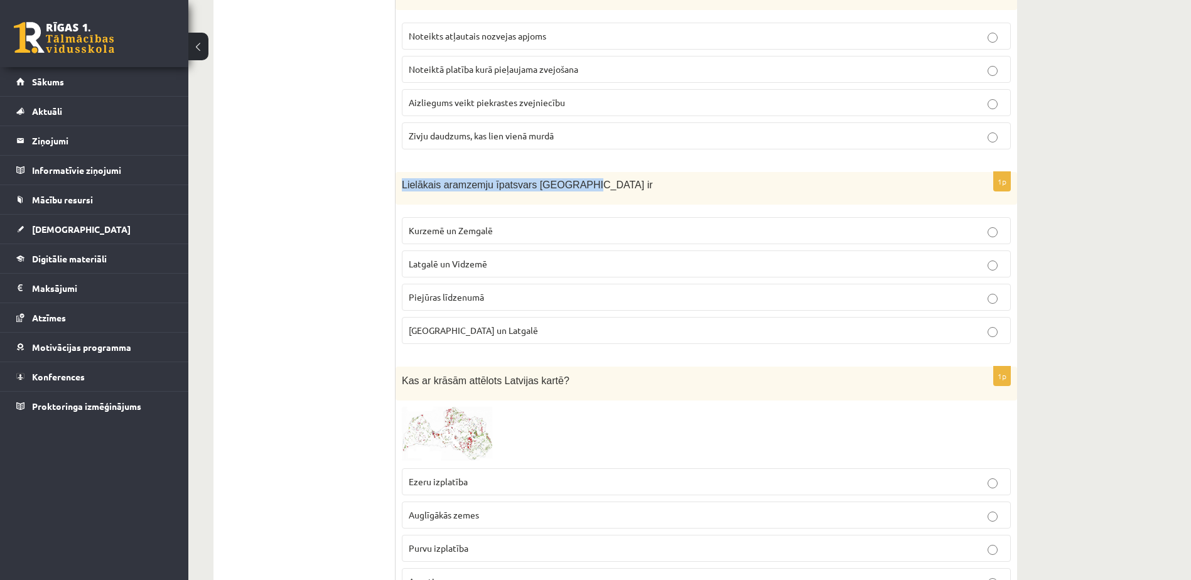
click at [763, 156] on form "1p Kurš no minētajiem augšņu tipiem ir visauglīgākais? Velēnu podzolaugsne Tipi…" at bounding box center [706, 422] width 596 height 6042
click at [512, 224] on p "Kurzemē un Zemgalē" at bounding box center [706, 230] width 595 height 13
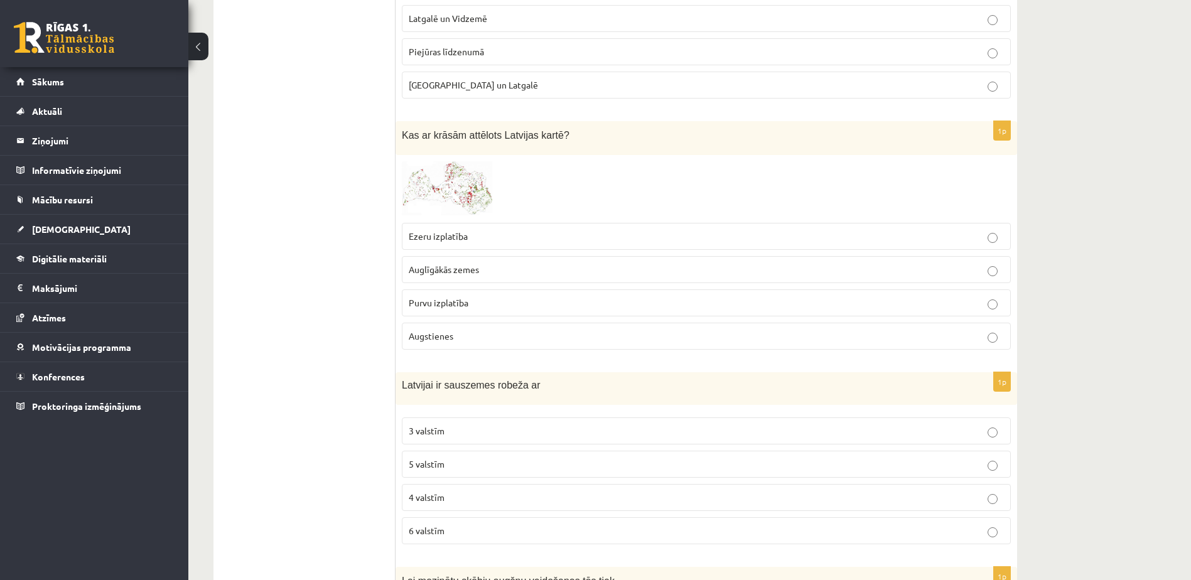
scroll to position [3075, 0]
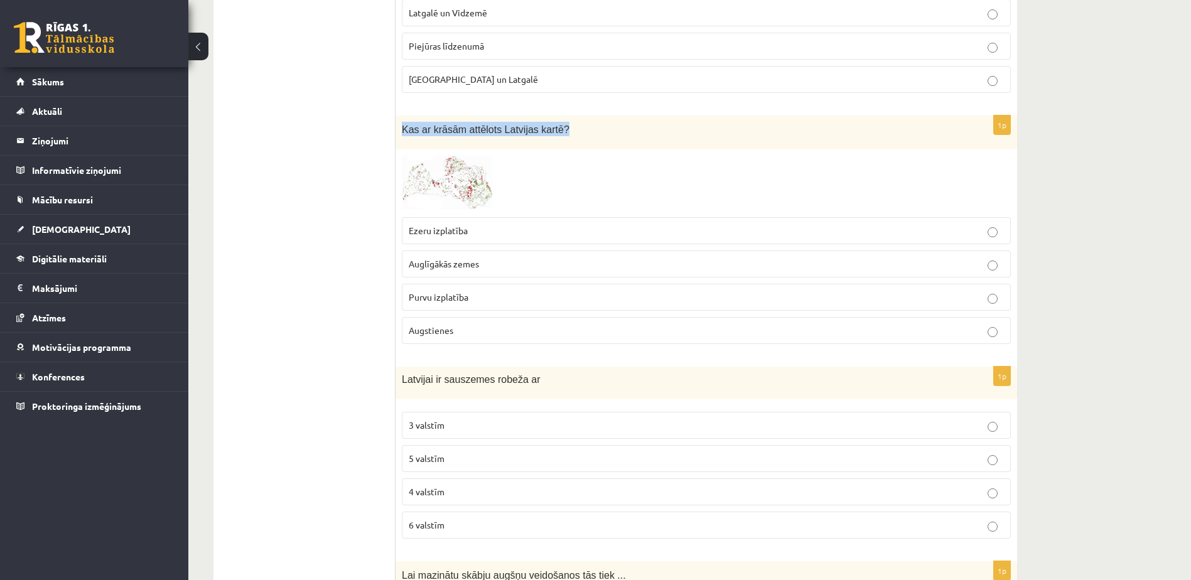
drag, startPoint x: 399, startPoint y: 115, endPoint x: 562, endPoint y: 126, distance: 163.5
click at [562, 126] on div "Kas ar krāsām attēlots Latvijas kartē?" at bounding box center [705, 132] width 621 height 35
click at [565, 122] on div "Kas ar krāsām attēlots Latvijas kartē?" at bounding box center [705, 132] width 621 height 35
click at [528, 257] on p "Auglīgākās zemes" at bounding box center [706, 263] width 595 height 13
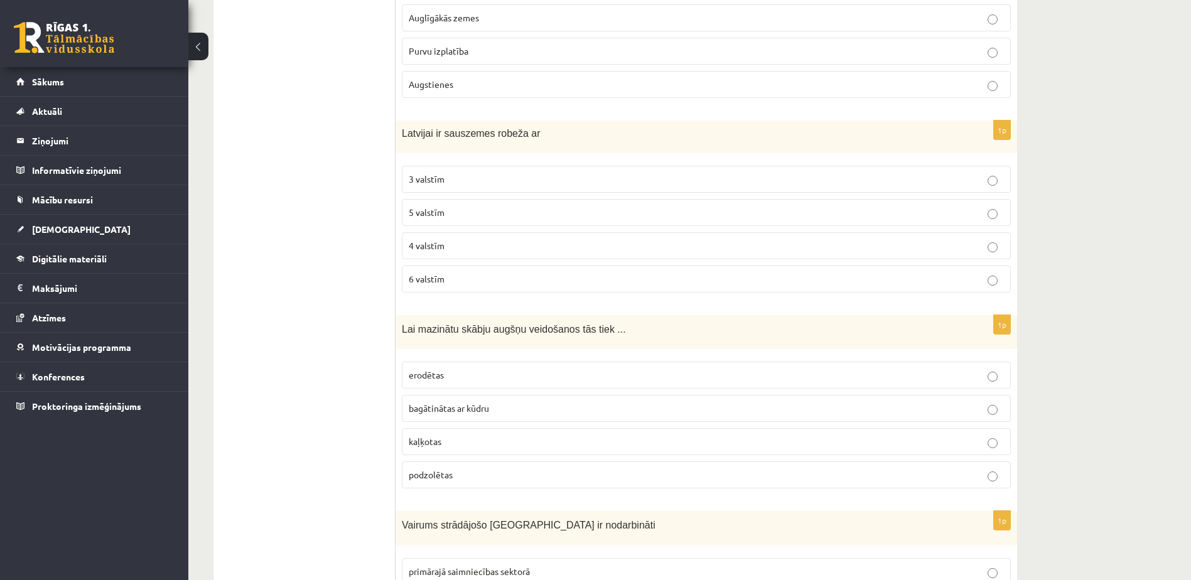
scroll to position [3326, 0]
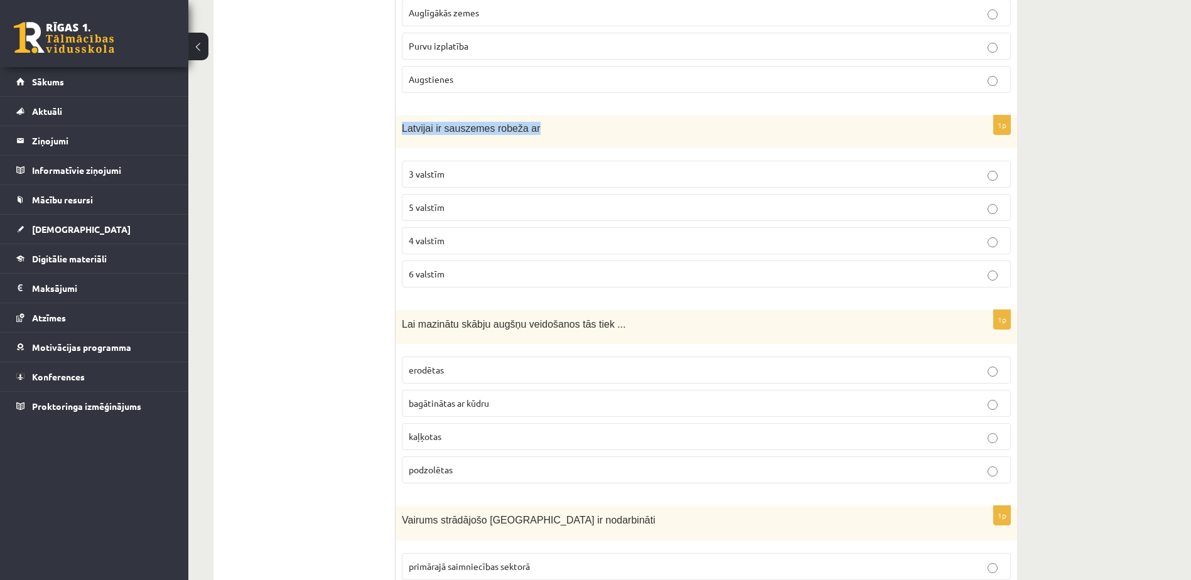
drag, startPoint x: 400, startPoint y: 114, endPoint x: 537, endPoint y: 116, distance: 136.8
click at [537, 116] on div "Latvijai ir sauszemes robeža ar" at bounding box center [705, 131] width 621 height 32
copy span "Latvijai ir sauszemes robeža ar"
click at [462, 234] on p "4 valstīm" at bounding box center [706, 240] width 595 height 13
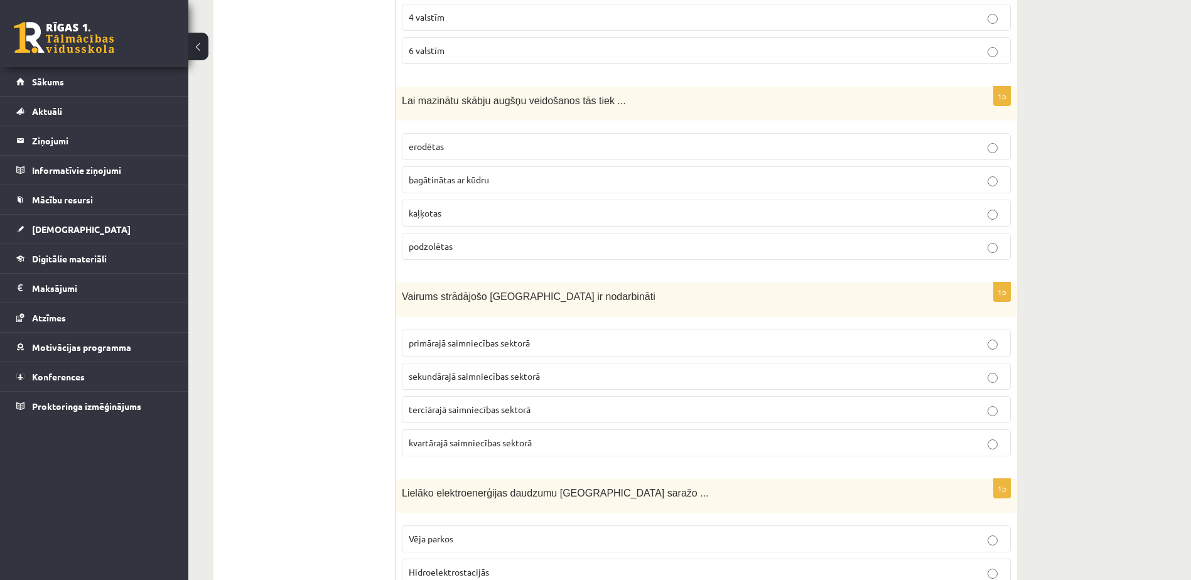
scroll to position [3577, 0]
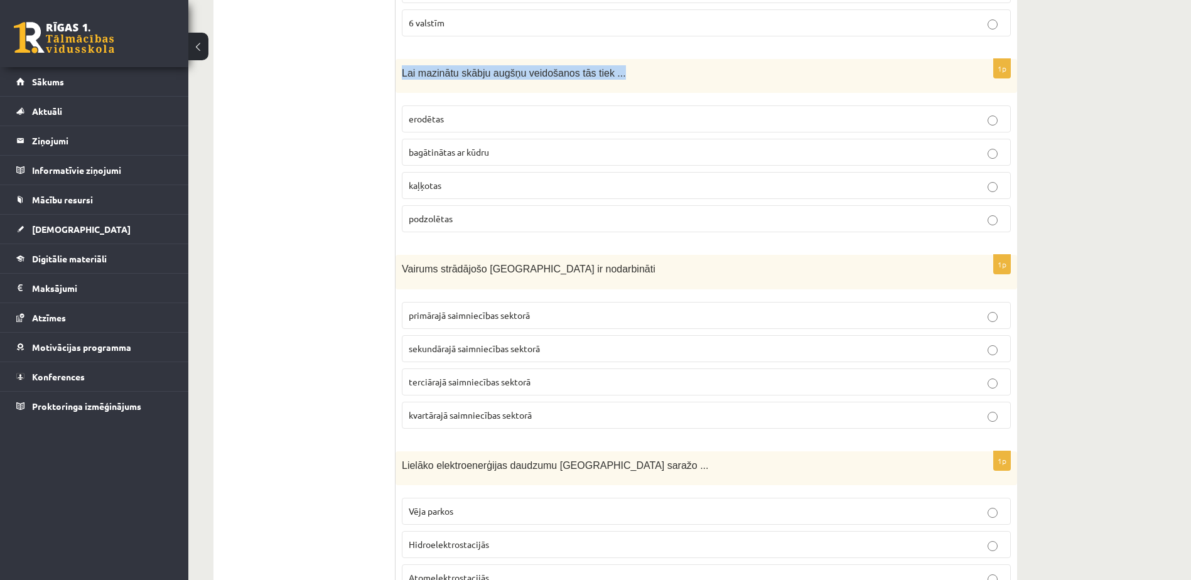
drag, startPoint x: 401, startPoint y: 60, endPoint x: 631, endPoint y: 60, distance: 229.7
click at [631, 60] on div "Lai mazinātu skābju augšņu veidošanos tās tiek ..." at bounding box center [705, 76] width 621 height 35
copy span "Lai mazinātu skābju augšņu veidošanos tās tiek ..."
click at [626, 65] on p "Lai mazinātu skābju augšņu veidošanos tās tiek ..." at bounding box center [675, 72] width 546 height 14
click at [474, 179] on label "kaļķotas" at bounding box center [706, 185] width 609 height 27
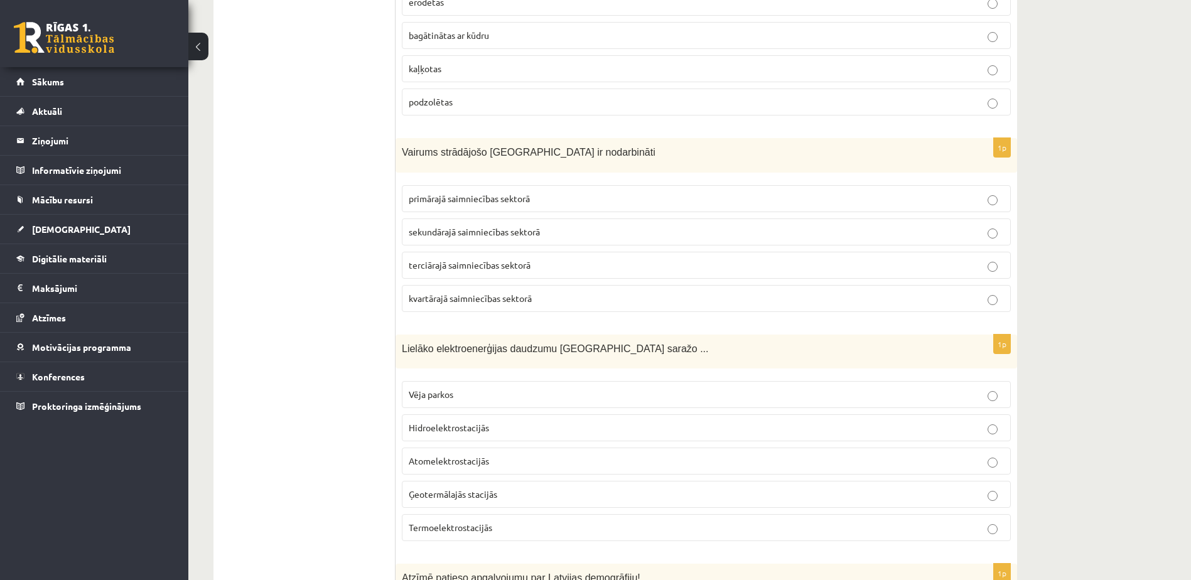
scroll to position [3766, 0]
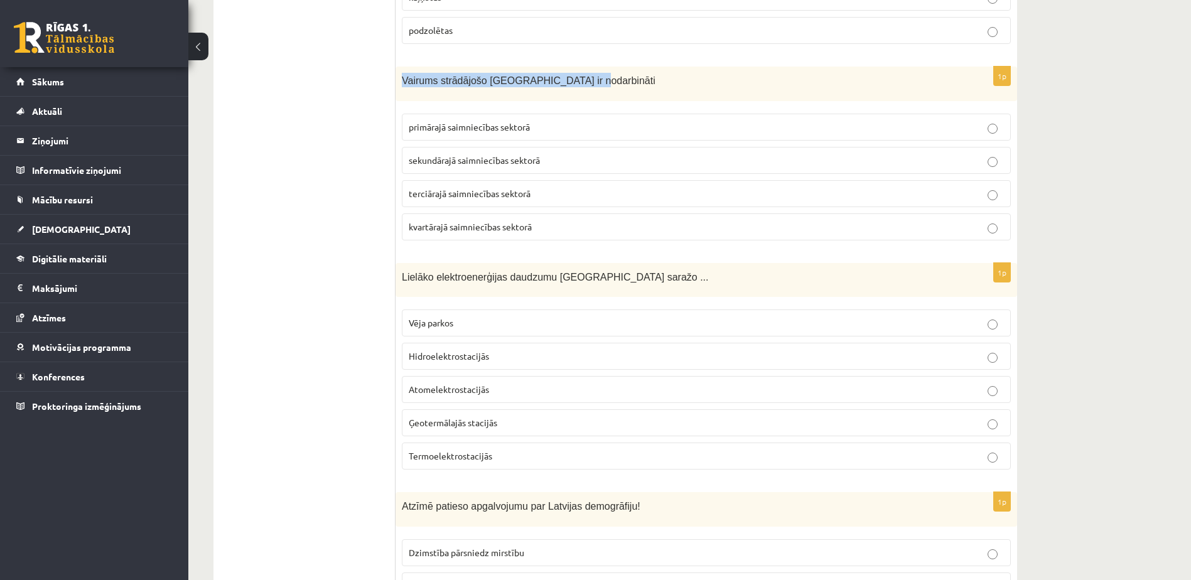
drag, startPoint x: 400, startPoint y: 67, endPoint x: 584, endPoint y: 68, distance: 183.9
click at [584, 68] on div "Vairums strādājošo [GEOGRAPHIC_DATA] ir nodarbināti" at bounding box center [705, 84] width 621 height 35
copy span "Vairums strādājošo [GEOGRAPHIC_DATA] ir nodarbināti"
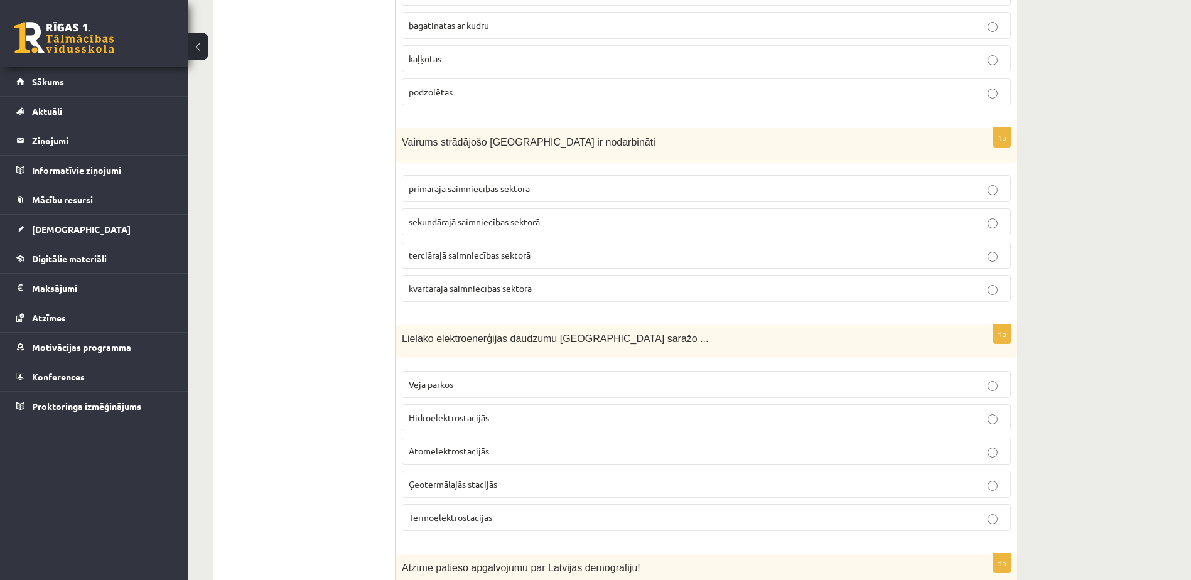
scroll to position [3703, 0]
click at [570, 250] on p "terciārajā saimniecības sektorā" at bounding box center [706, 256] width 595 height 13
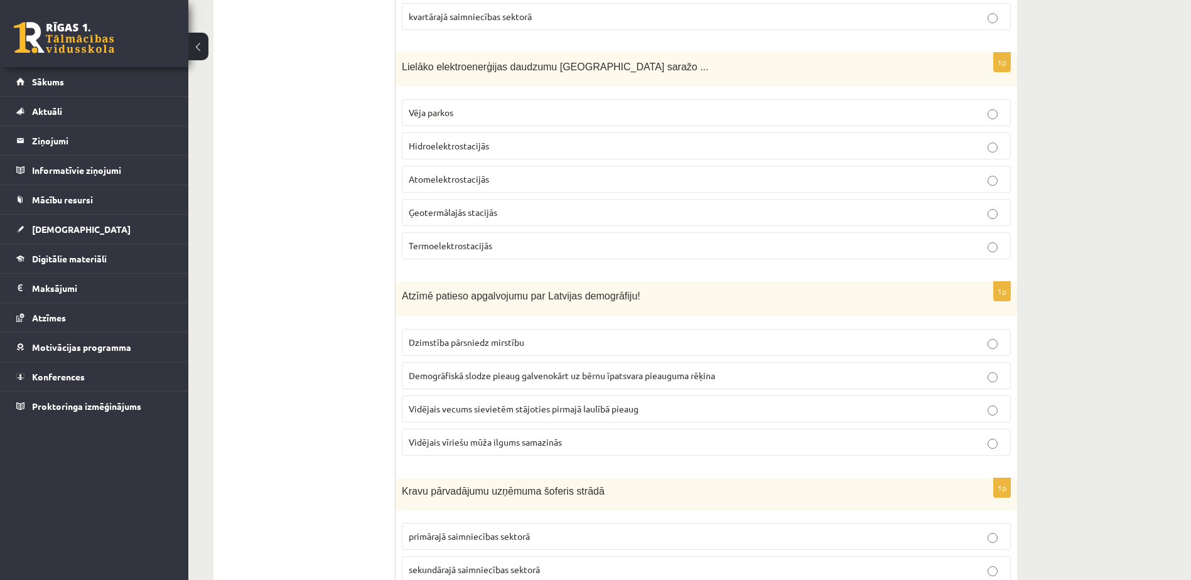
scroll to position [3954, 0]
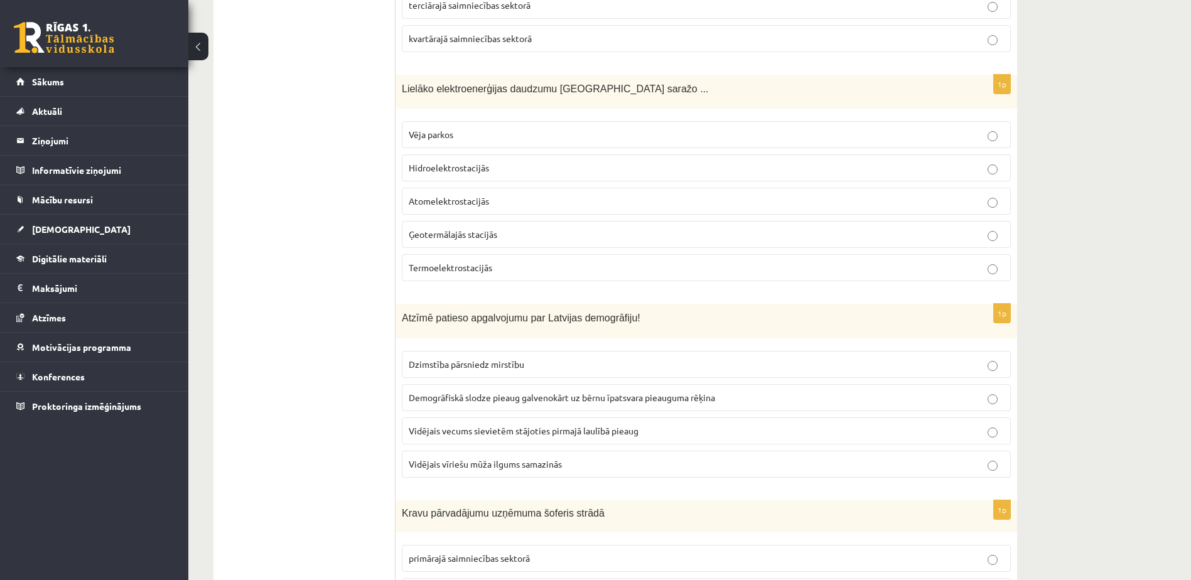
click at [486, 162] on span "Hidroelektrostacijās" at bounding box center [449, 167] width 80 height 11
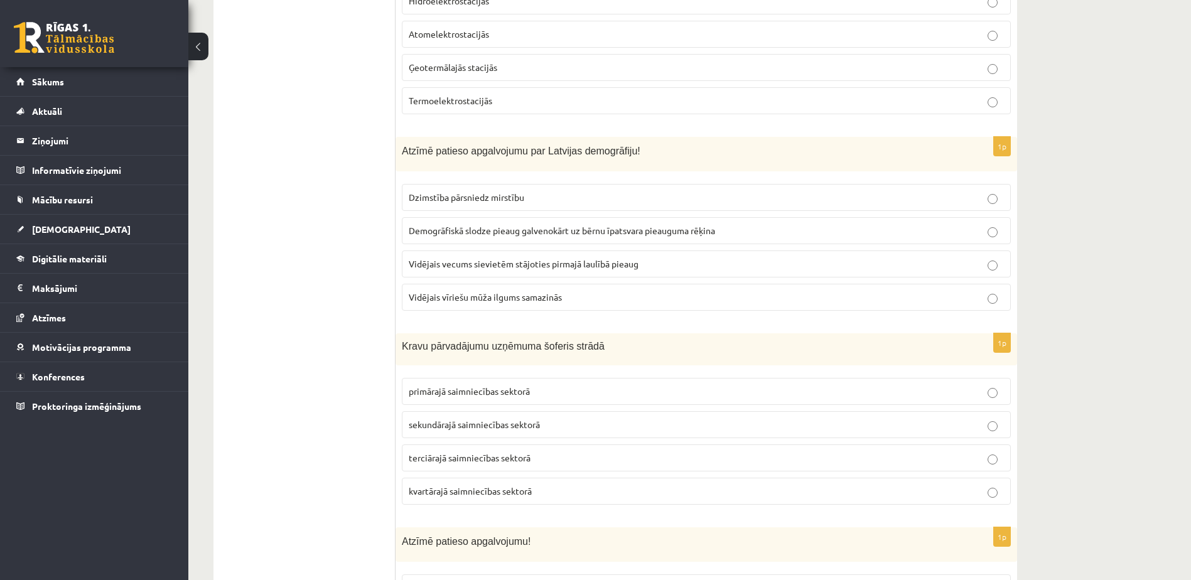
scroll to position [4142, 0]
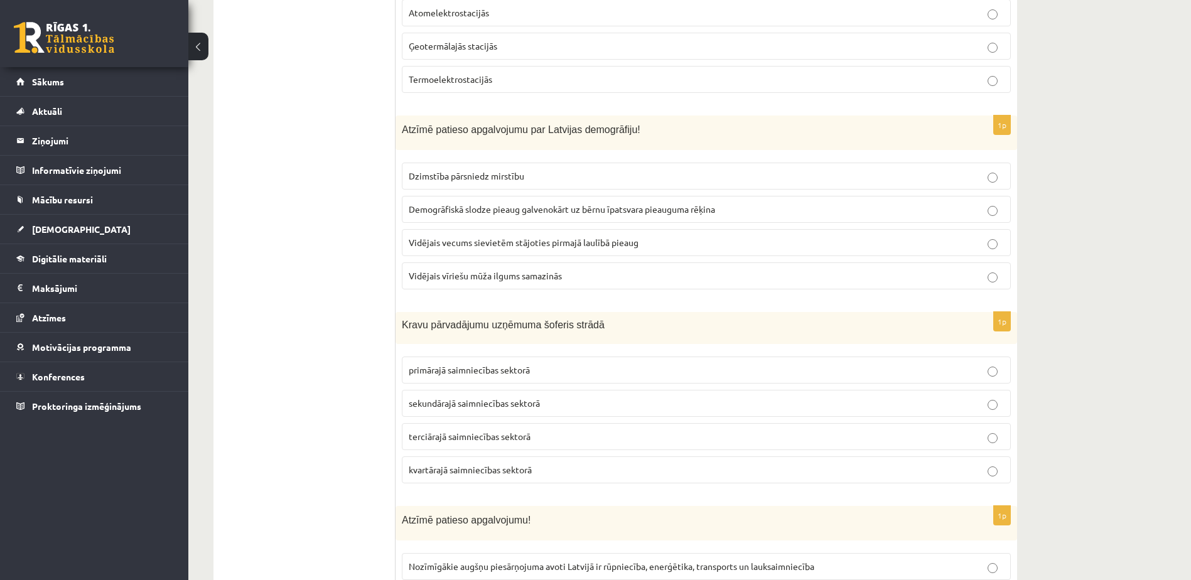
click at [763, 236] on p "Vidējais vecums sievietēm stājoties pirmajā laulībā pieaug" at bounding box center [706, 242] width 595 height 13
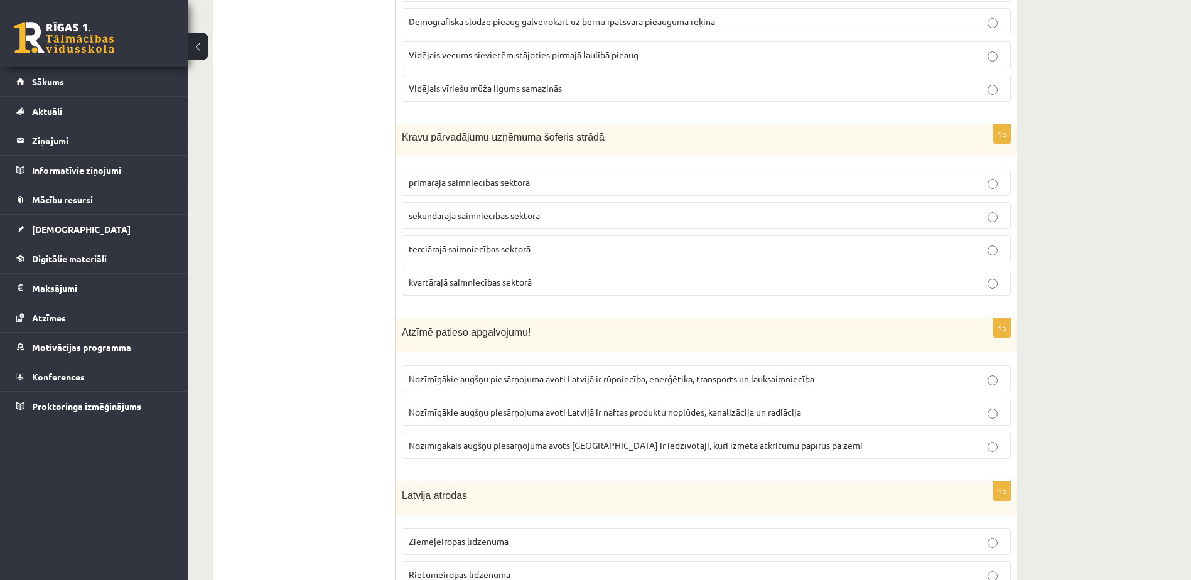
scroll to position [4330, 0]
click at [443, 242] on span "terciārajā saimniecības sektorā" at bounding box center [470, 247] width 122 height 11
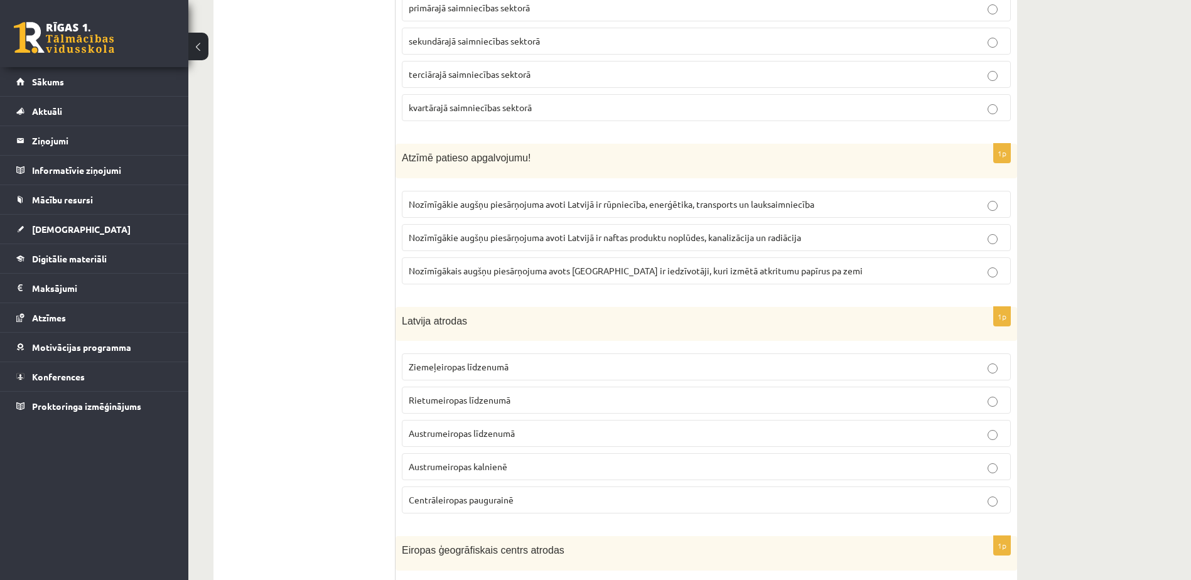
scroll to position [4456, 0]
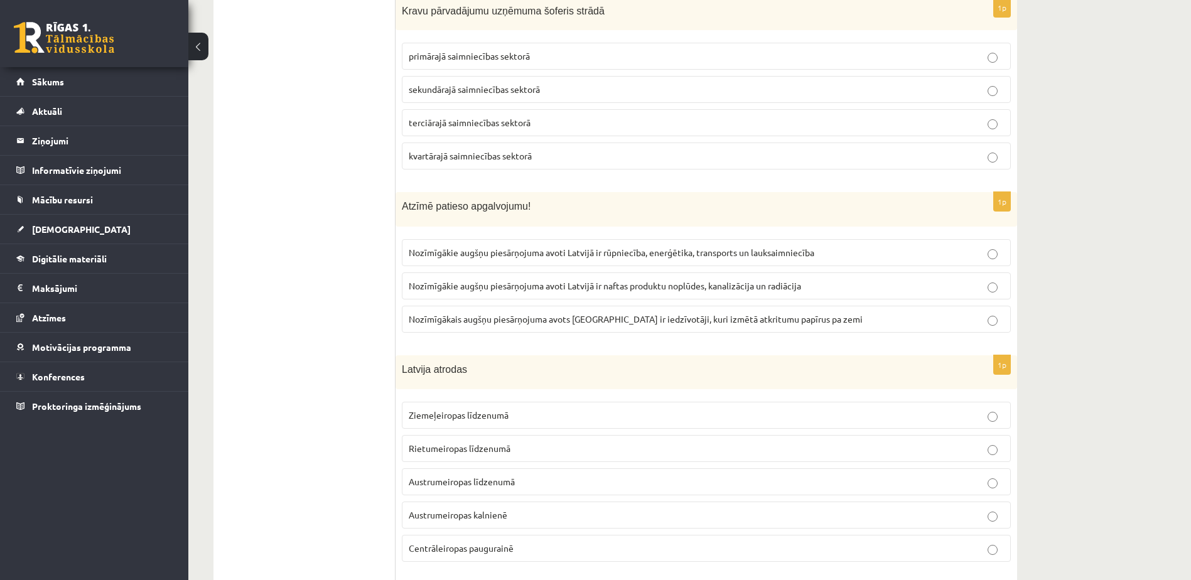
click at [489, 247] on span "Nozīmīgākie augšņu piesārņojuma avoti Latvijā ir rūpniecība, enerģētika, transp…" at bounding box center [611, 252] width 405 height 11
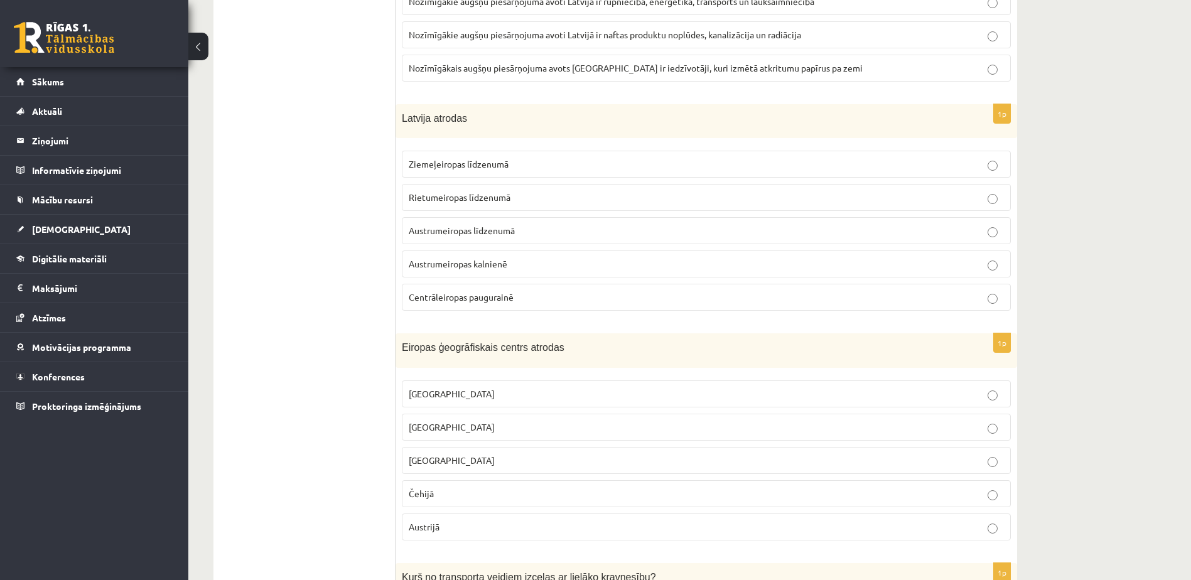
scroll to position [4770, 0]
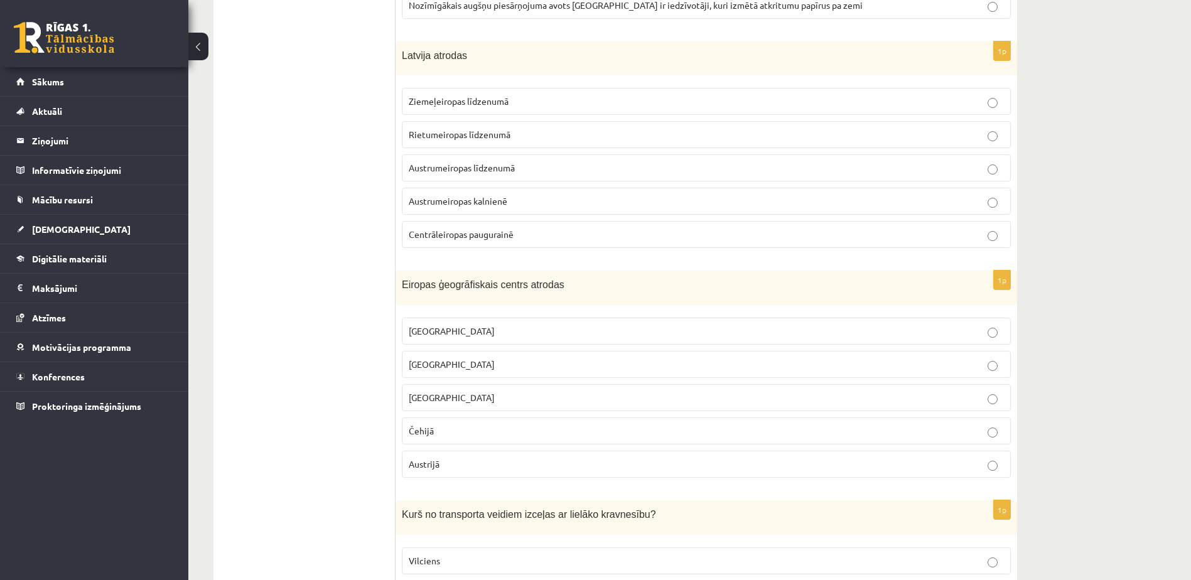
click at [525, 95] on p "Ziemeļeiropas līdzenumā" at bounding box center [706, 101] width 595 height 13
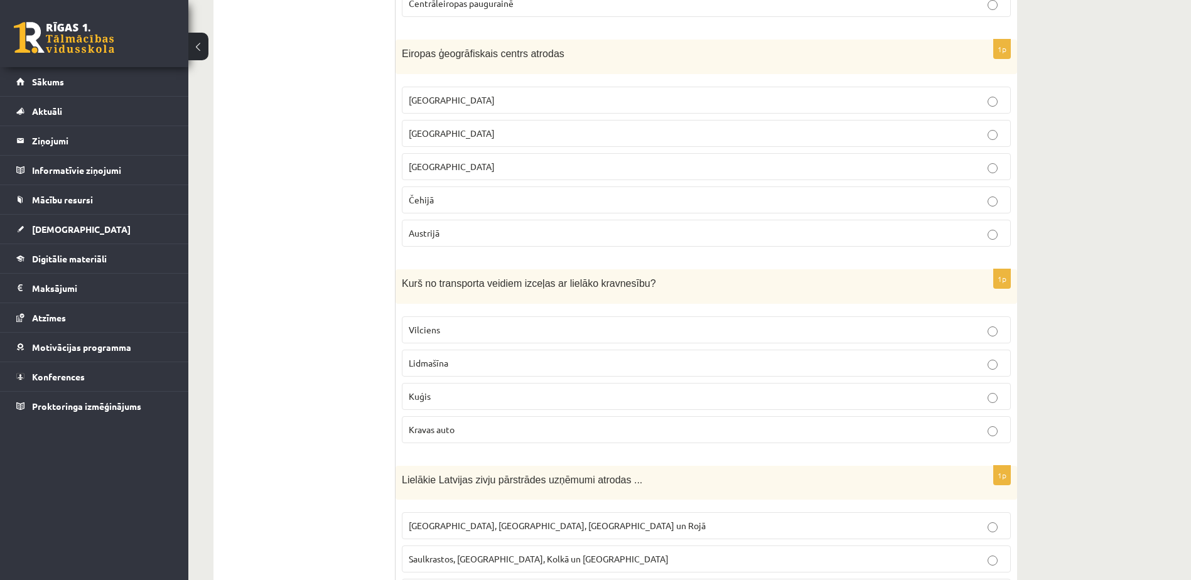
scroll to position [5021, 0]
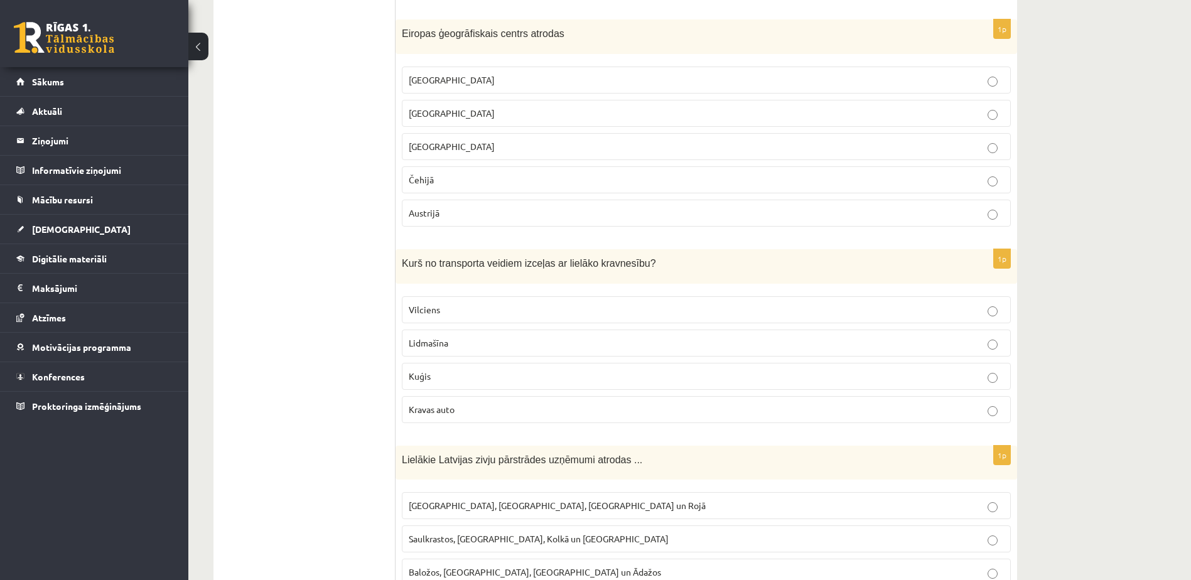
click at [525, 107] on p "[GEOGRAPHIC_DATA]" at bounding box center [706, 113] width 595 height 13
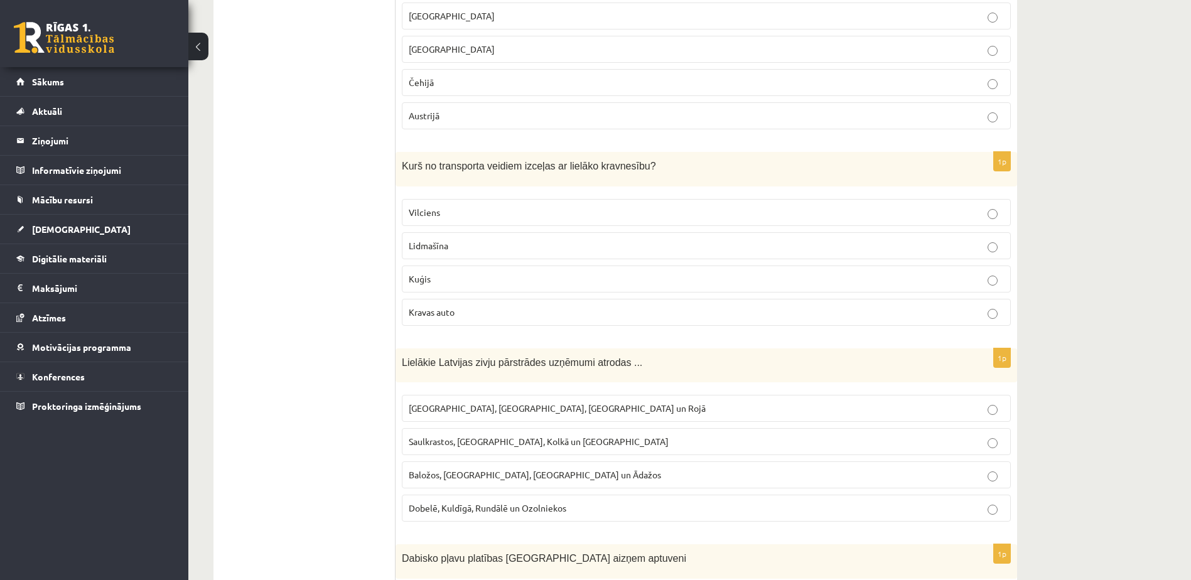
scroll to position [5146, 0]
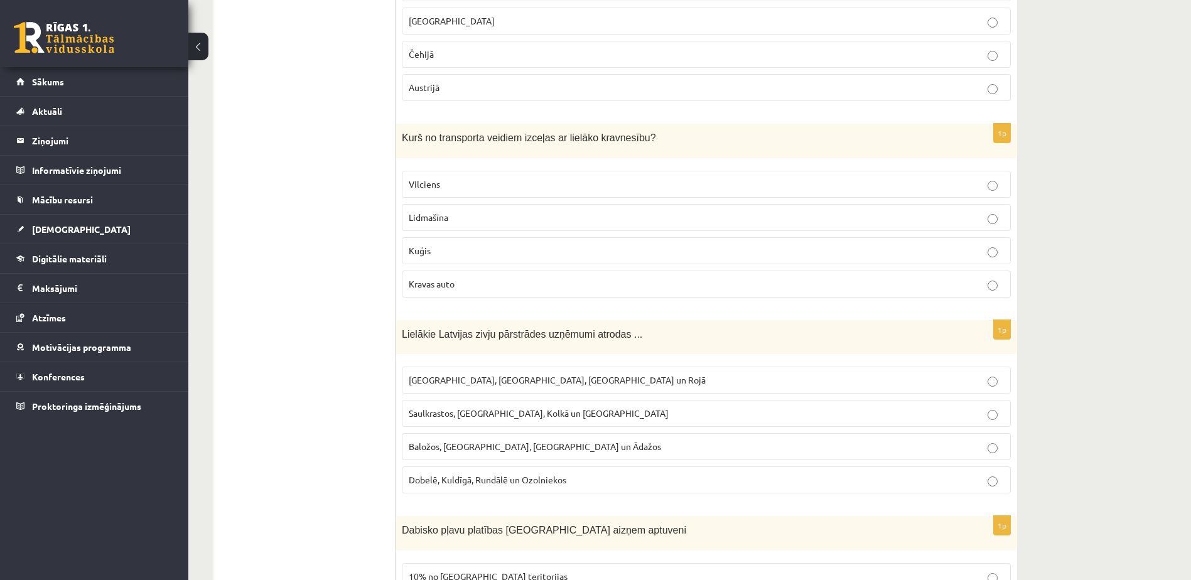
click at [465, 211] on p "Lidmašīna" at bounding box center [706, 217] width 595 height 13
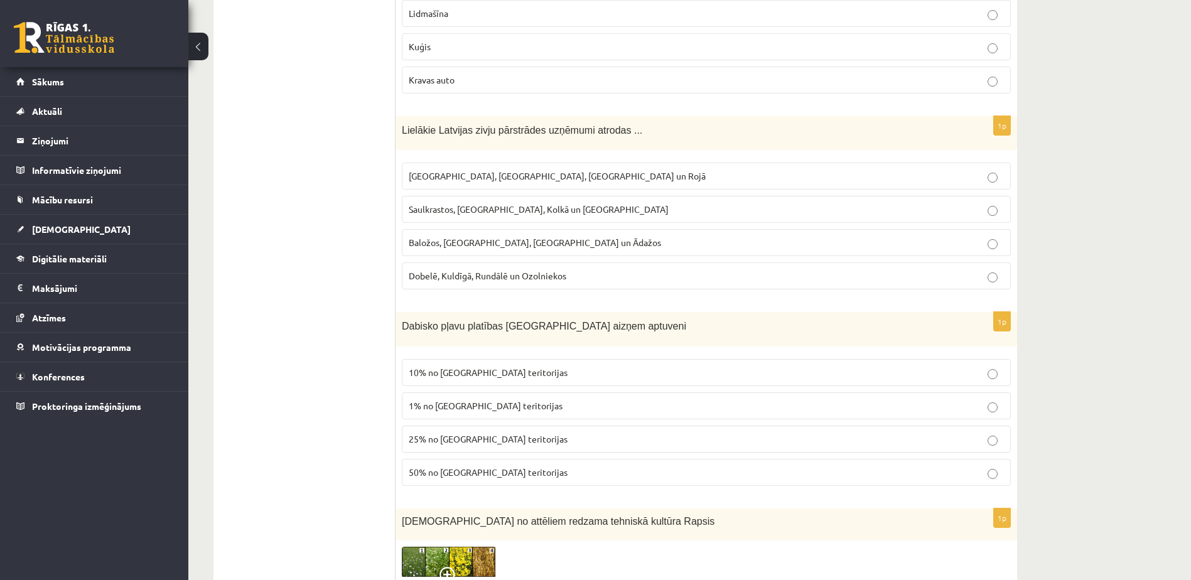
scroll to position [5397, 0]
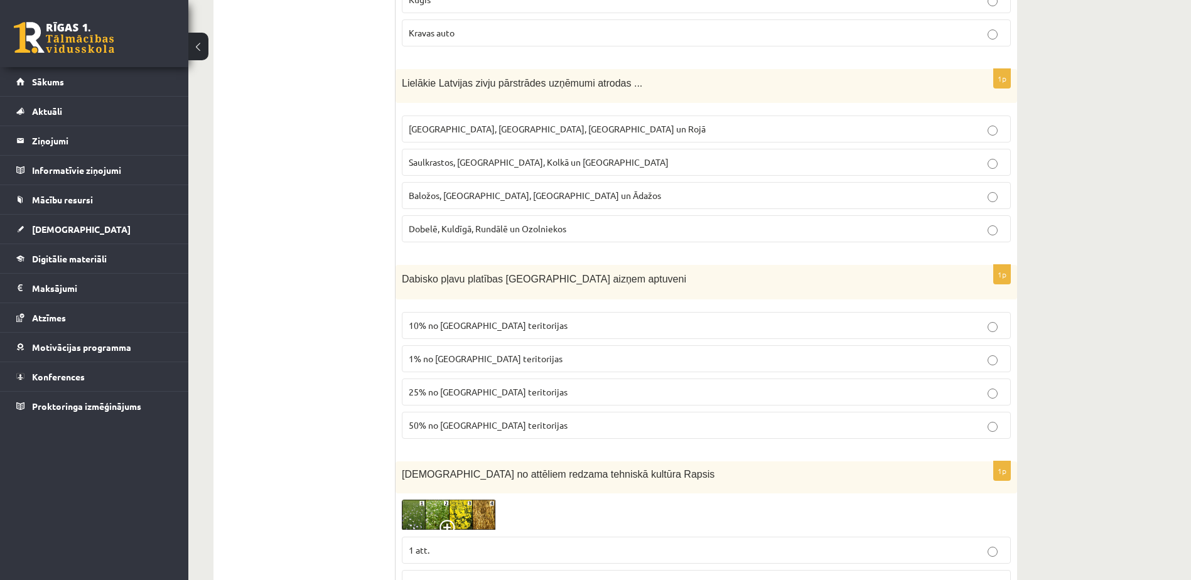
click at [463, 123] on span "[GEOGRAPHIC_DATA], [GEOGRAPHIC_DATA], [GEOGRAPHIC_DATA] un Rojā" at bounding box center [557, 128] width 297 height 11
click at [482, 123] on span "[GEOGRAPHIC_DATA], [GEOGRAPHIC_DATA], [GEOGRAPHIC_DATA] un Rojā" at bounding box center [557, 128] width 297 height 11
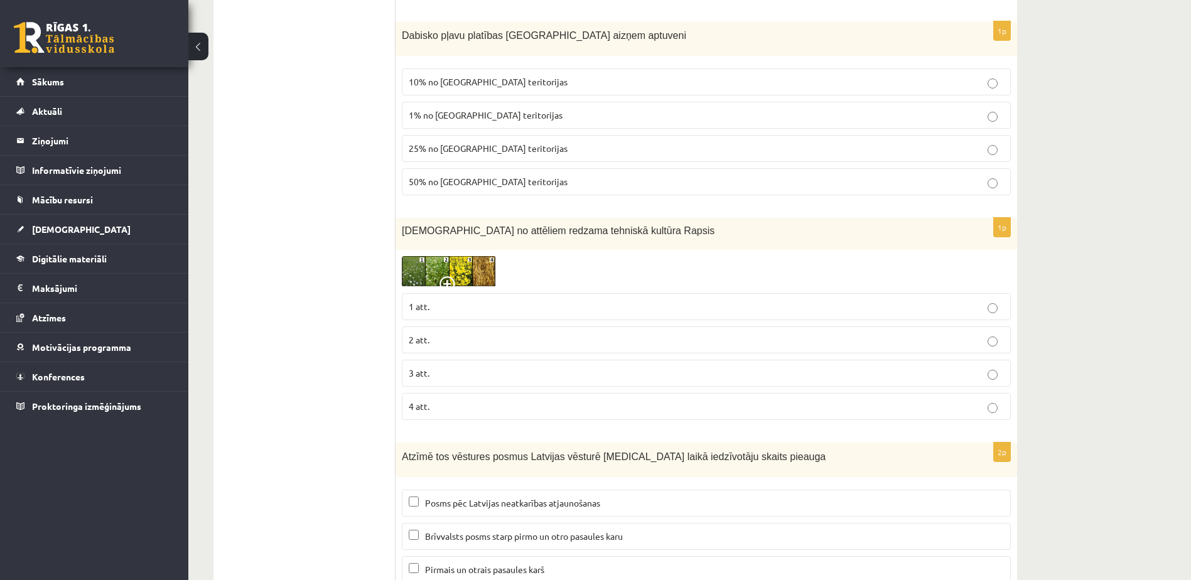
scroll to position [5648, 0]
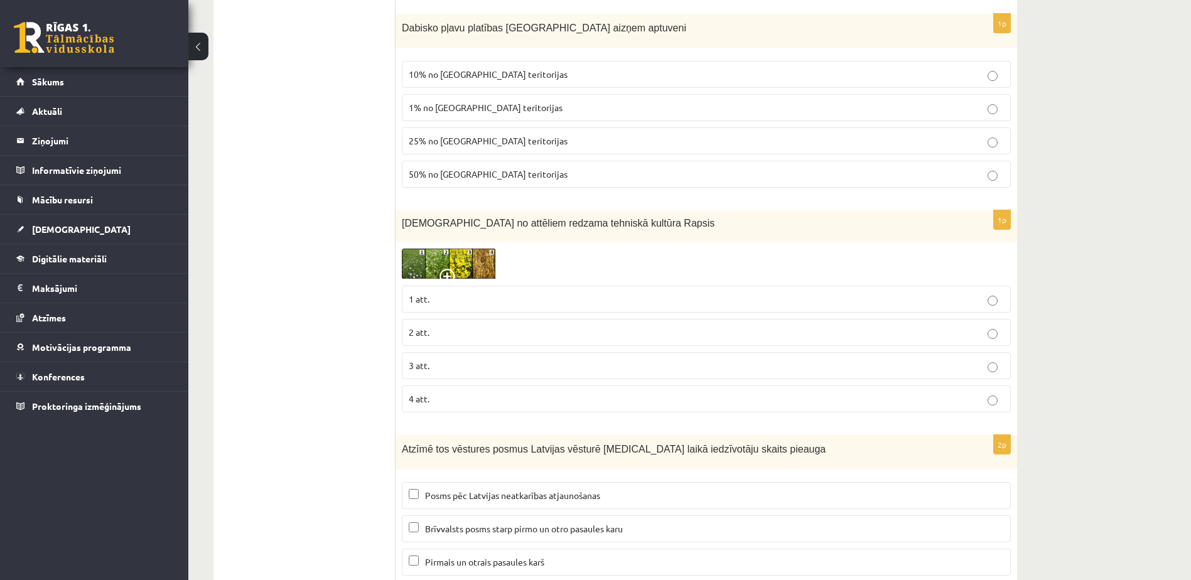
click at [522, 94] on label "1% no [GEOGRAPHIC_DATA] teritorijas" at bounding box center [706, 107] width 609 height 27
drag, startPoint x: 403, startPoint y: 13, endPoint x: 601, endPoint y: 17, distance: 197.7
click at [601, 20] on p "Dabisko pļavu platības [GEOGRAPHIC_DATA] aizņem aptuveni" at bounding box center [675, 27] width 546 height 14
copy span "Dabisko pļavu platības [GEOGRAPHIC_DATA] aizņem aptuveni"
click at [485, 69] on label "10% no [GEOGRAPHIC_DATA] teritorijas" at bounding box center [706, 74] width 609 height 27
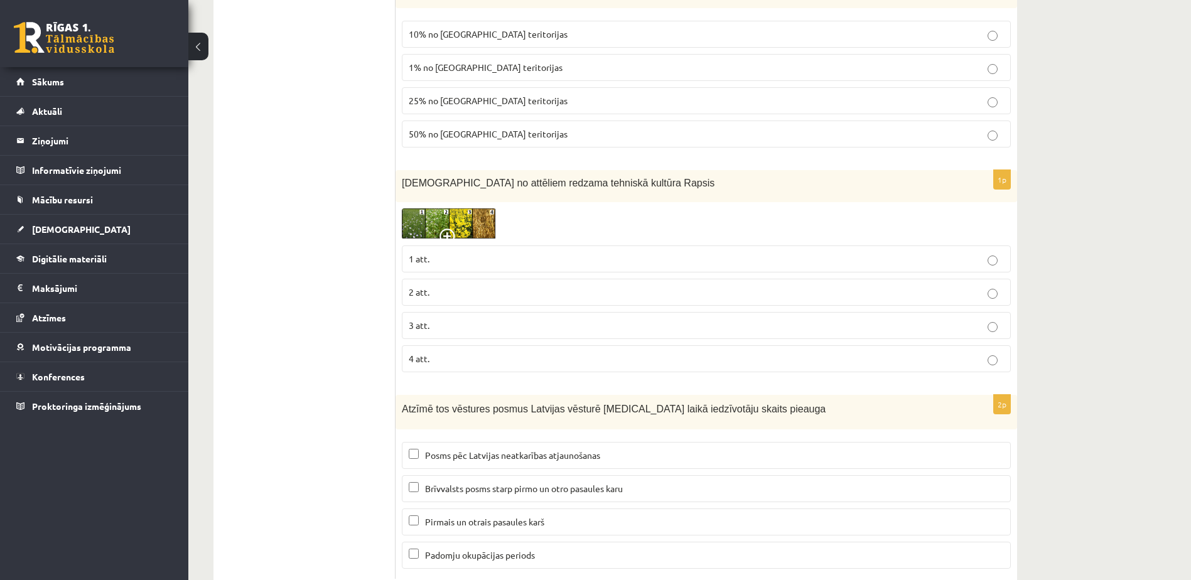
scroll to position [5711, 0]
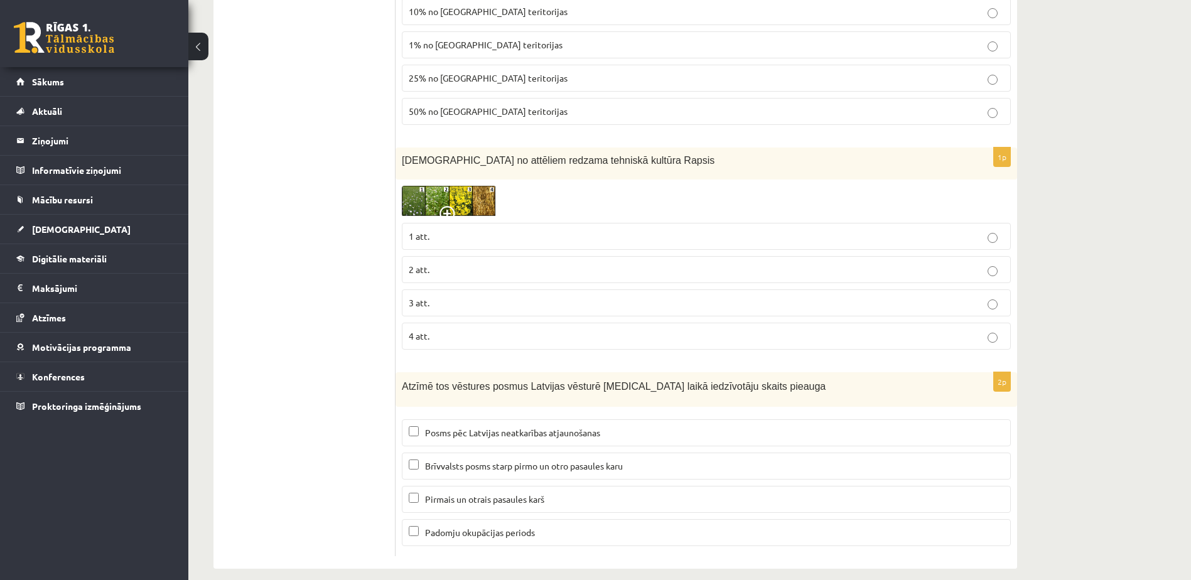
click at [485, 296] on p "3 att." at bounding box center [706, 302] width 595 height 13
click at [506, 427] on span "Posms pēc Latvijas neatkarības atjaunošanas" at bounding box center [512, 432] width 175 height 11
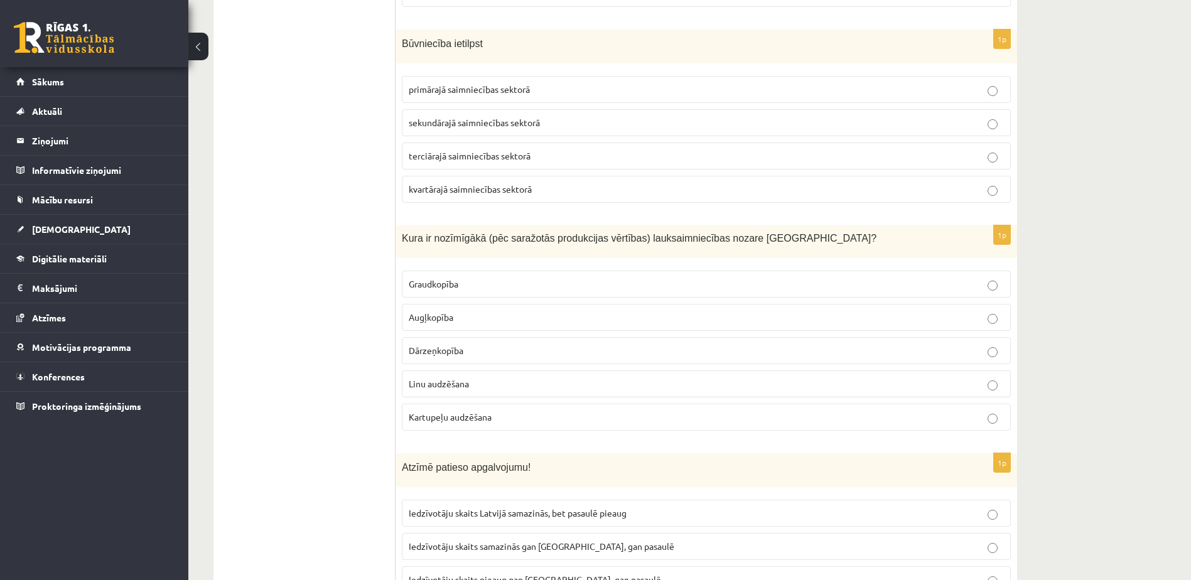
scroll to position [0, 0]
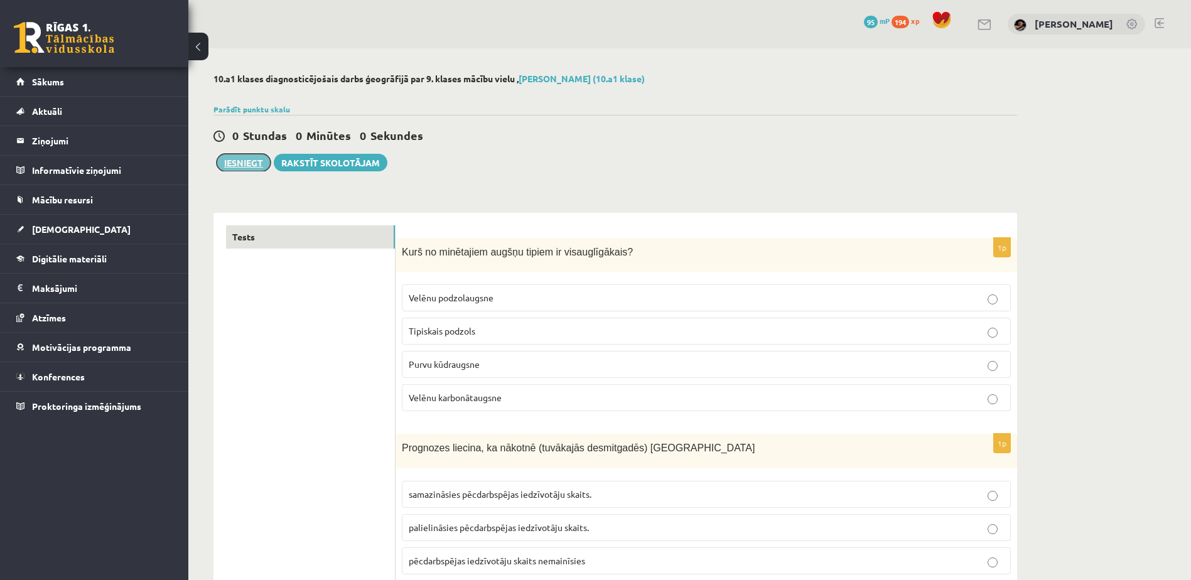
click at [241, 158] on button "Iesniegt" at bounding box center [244, 163] width 54 height 18
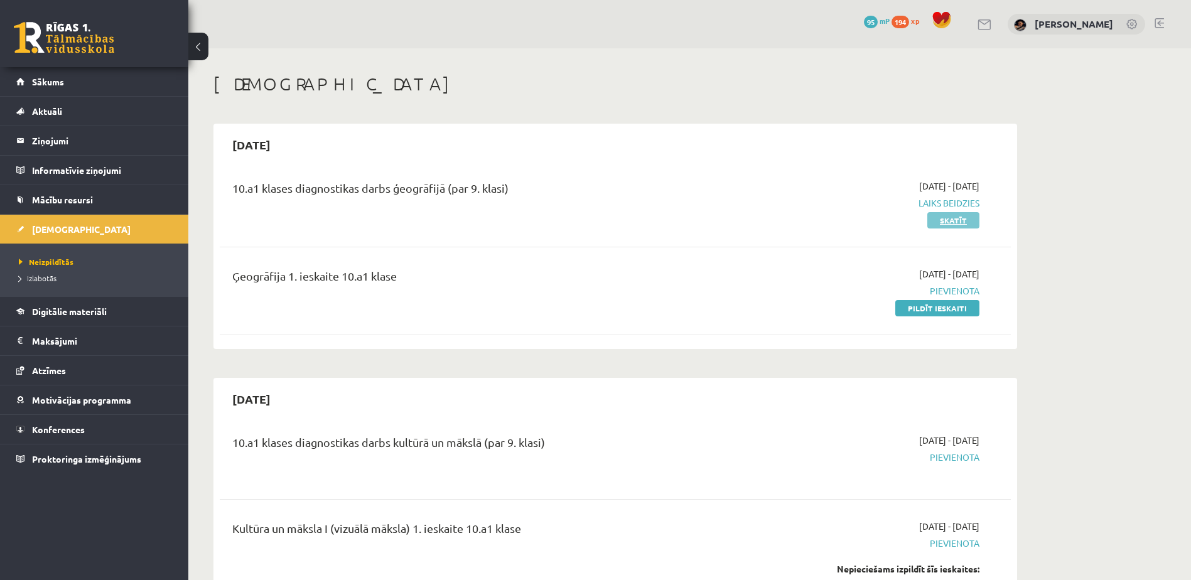
click at [936, 220] on link "Skatīt" at bounding box center [953, 220] width 52 height 16
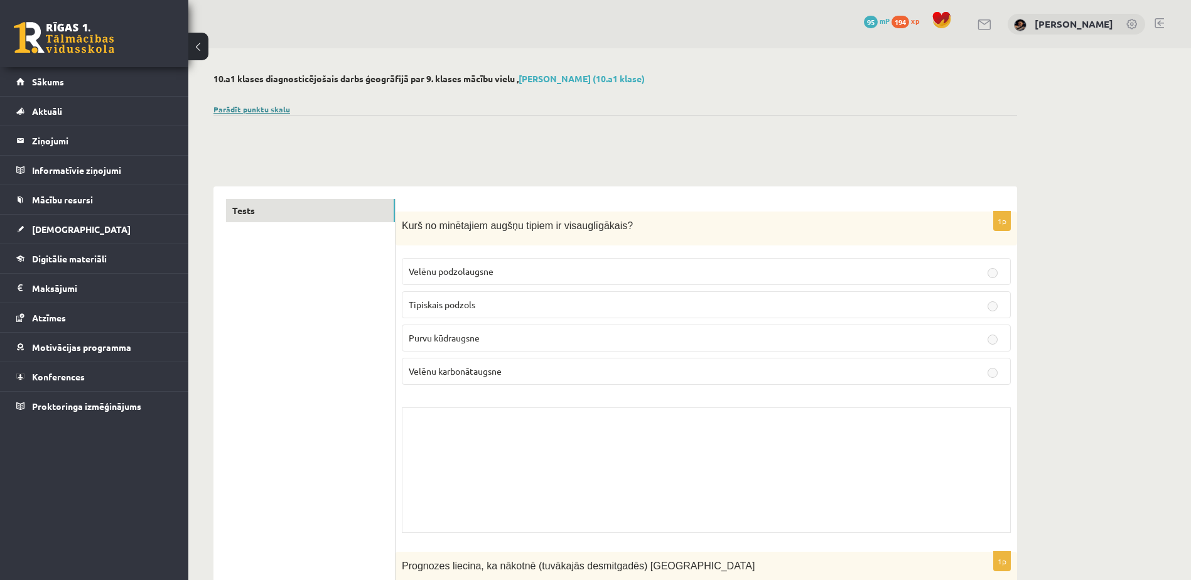
click at [250, 109] on link "Parādīt punktu skalu" at bounding box center [251, 109] width 77 height 10
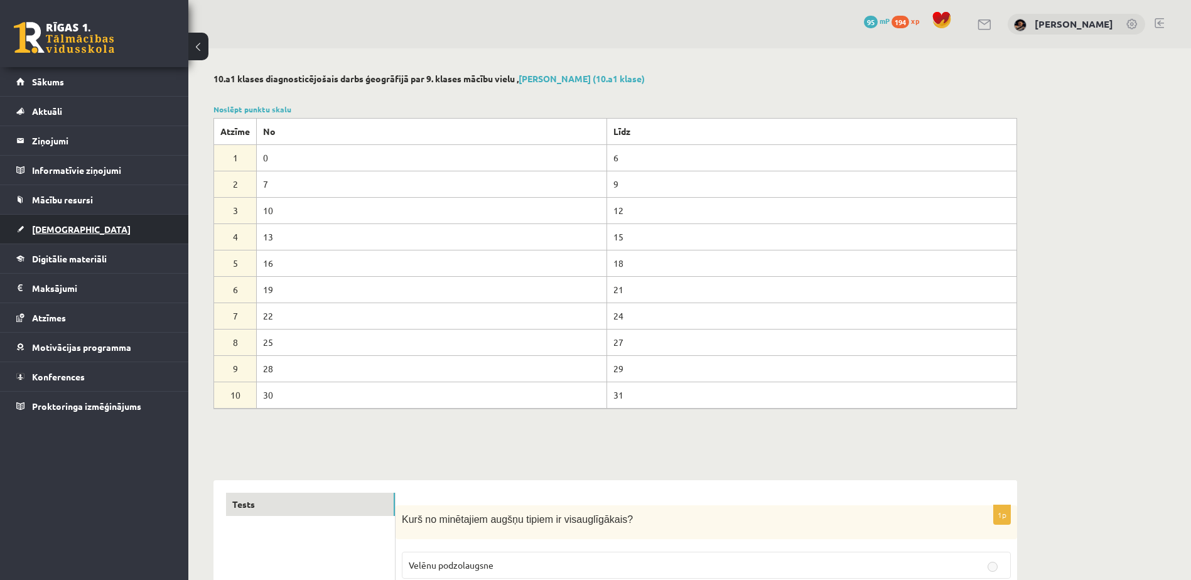
click at [52, 225] on span "[DEMOGRAPHIC_DATA]" at bounding box center [81, 228] width 99 height 11
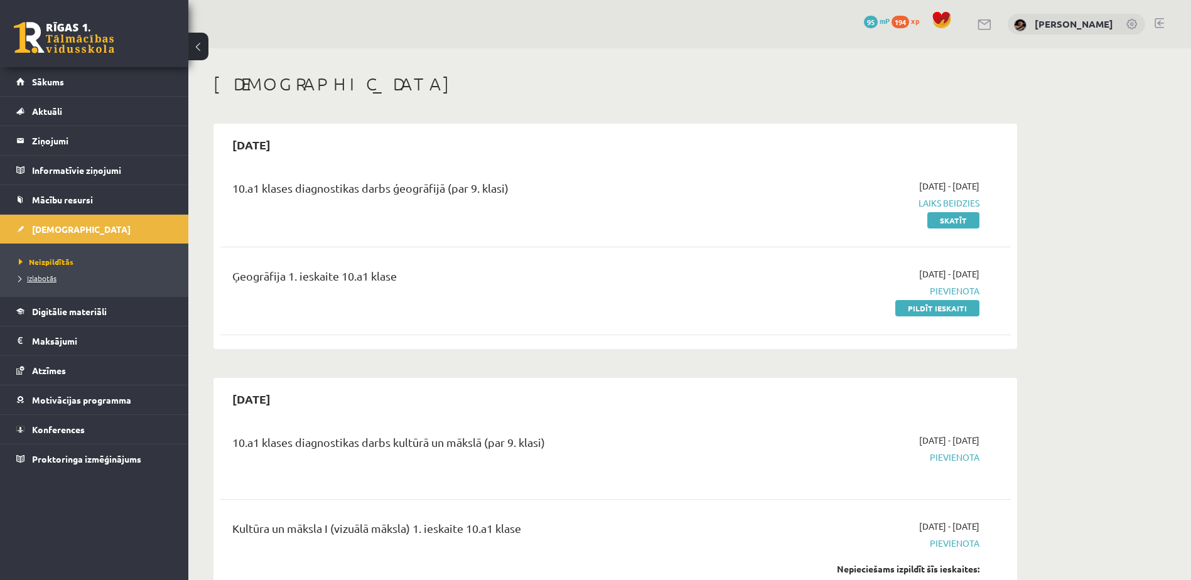
click at [53, 272] on link "Izlabotās" at bounding box center [97, 277] width 157 height 11
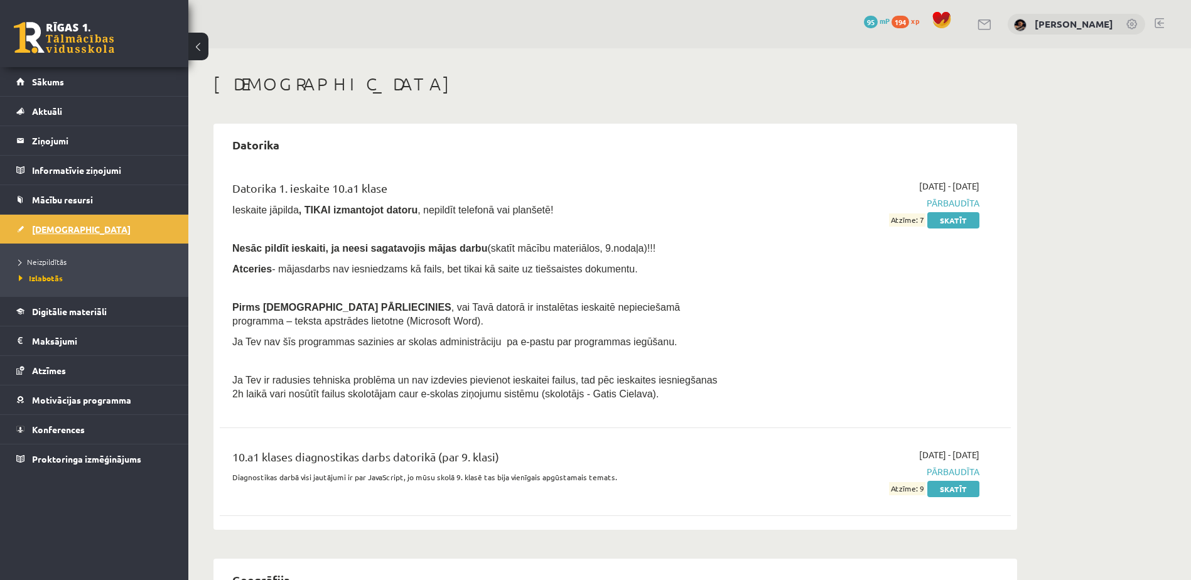
click at [42, 232] on span "[DEMOGRAPHIC_DATA]" at bounding box center [81, 228] width 99 height 11
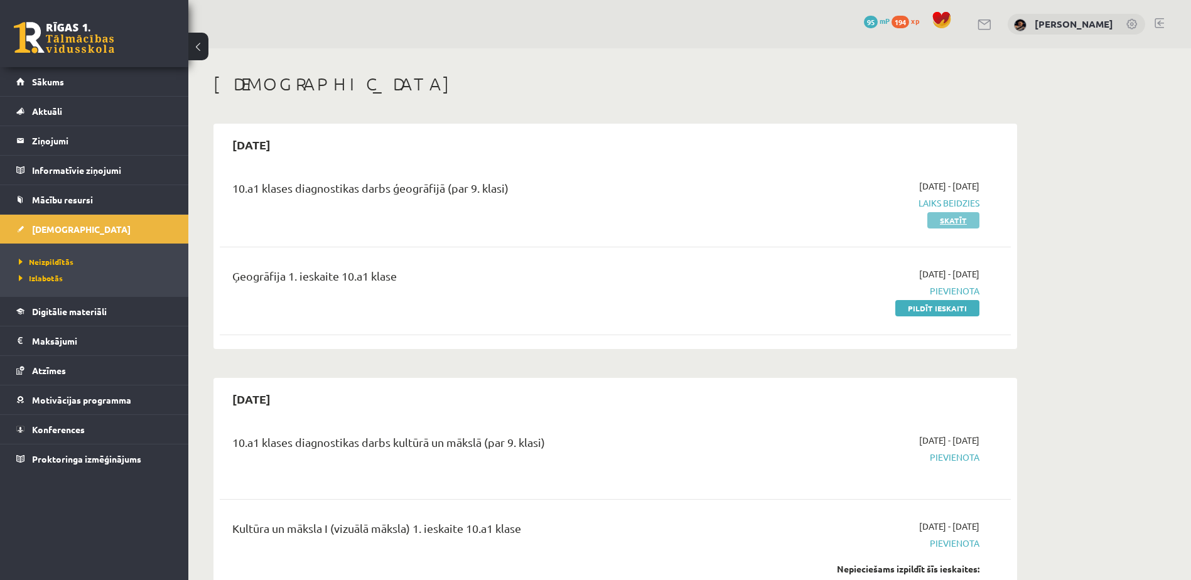
click at [951, 218] on link "Skatīt" at bounding box center [953, 220] width 52 height 16
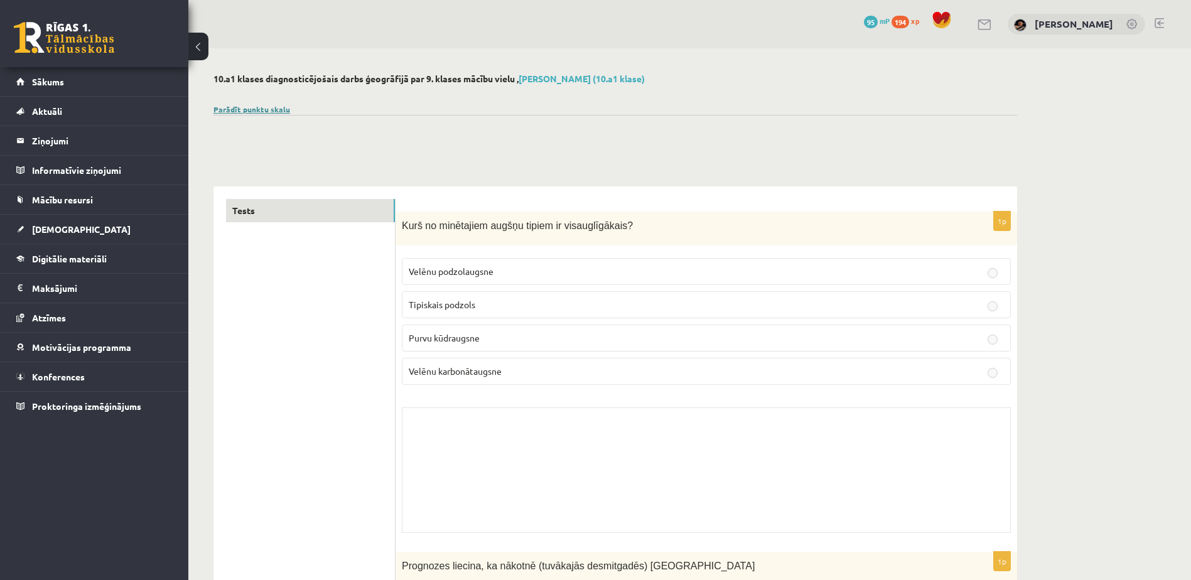
click at [277, 110] on link "Parādīt punktu skalu" at bounding box center [251, 109] width 77 height 10
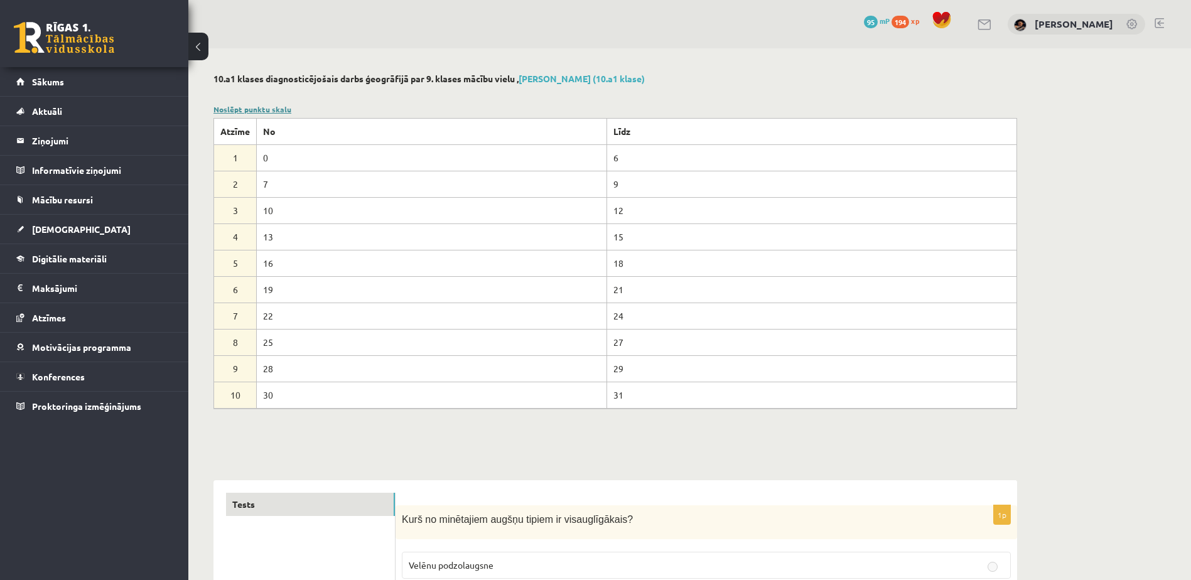
click at [280, 109] on link "Noslēpt punktu skalu" at bounding box center [252, 109] width 78 height 10
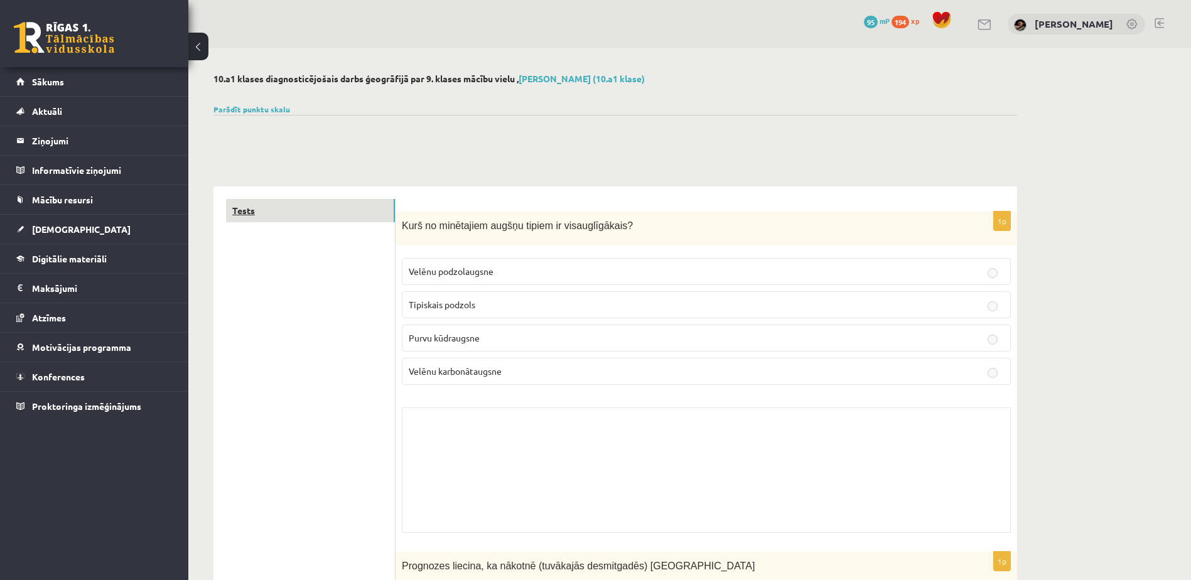
click at [245, 212] on link "Tests" at bounding box center [310, 210] width 169 height 23
click at [53, 223] on link "[DEMOGRAPHIC_DATA]" at bounding box center [94, 229] width 156 height 29
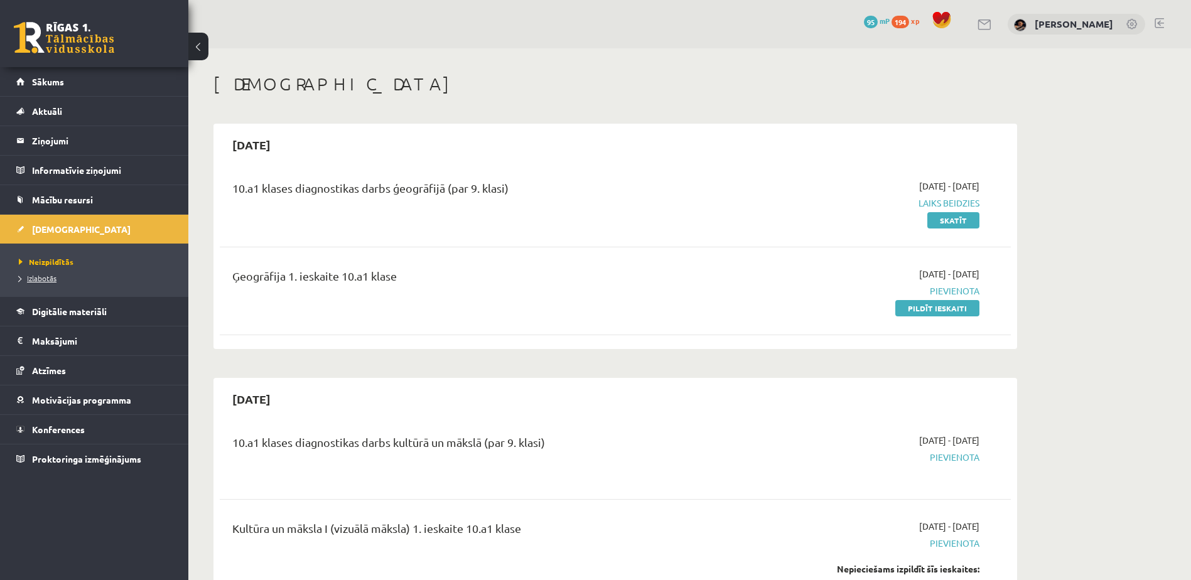
click at [44, 280] on span "Izlabotās" at bounding box center [38, 278] width 38 height 10
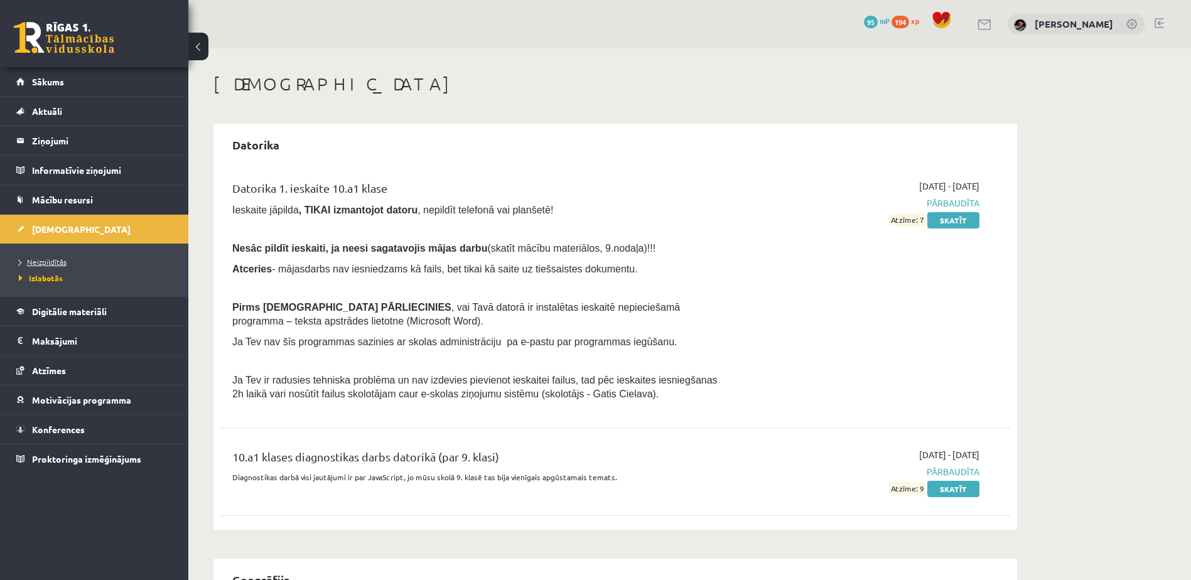
click at [48, 262] on span "Neizpildītās" at bounding box center [43, 262] width 48 height 10
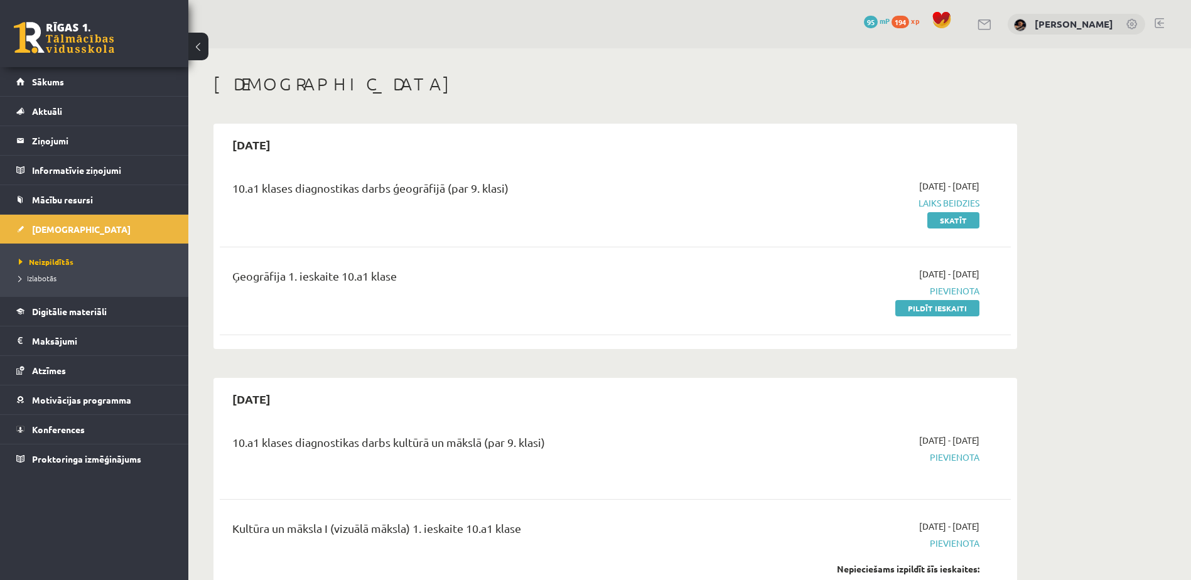
click at [205, 49] on button at bounding box center [198, 47] width 20 height 28
